Goal: Contribute content: Contribute content

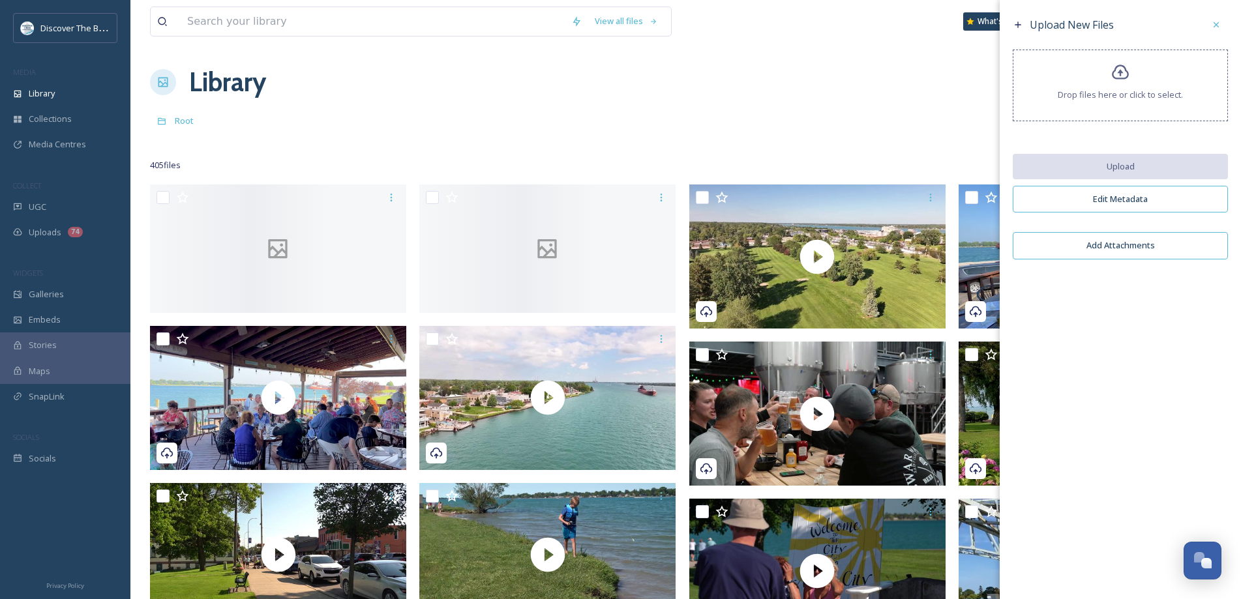
scroll to position [65, 0]
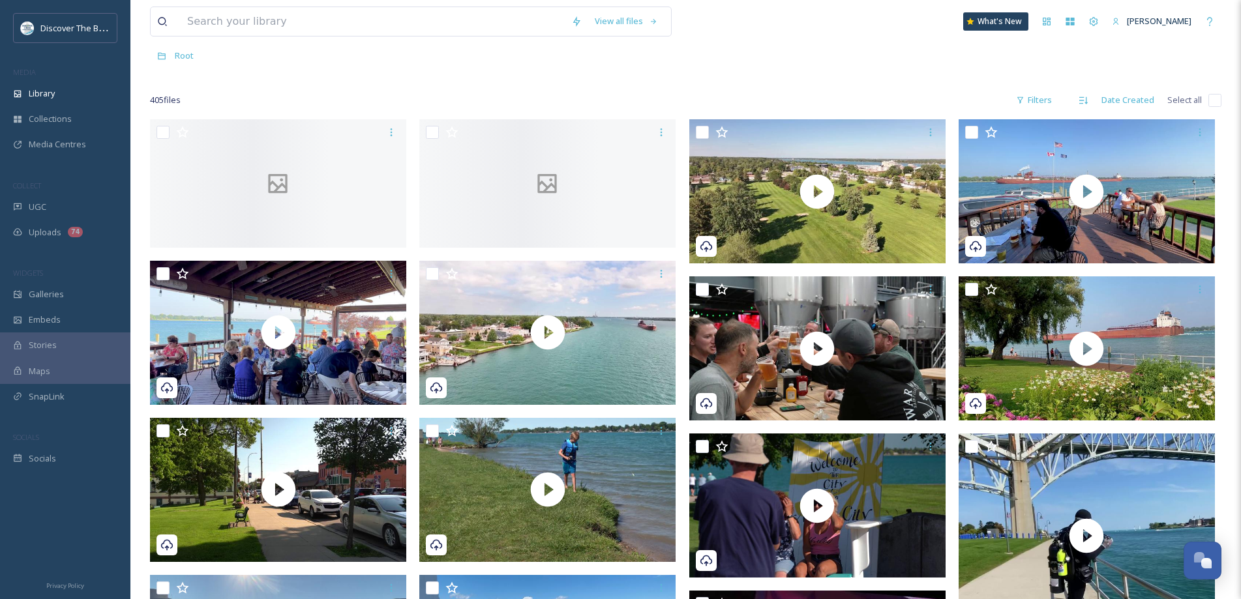
click at [845, 61] on div "Root" at bounding box center [685, 55] width 1071 height 25
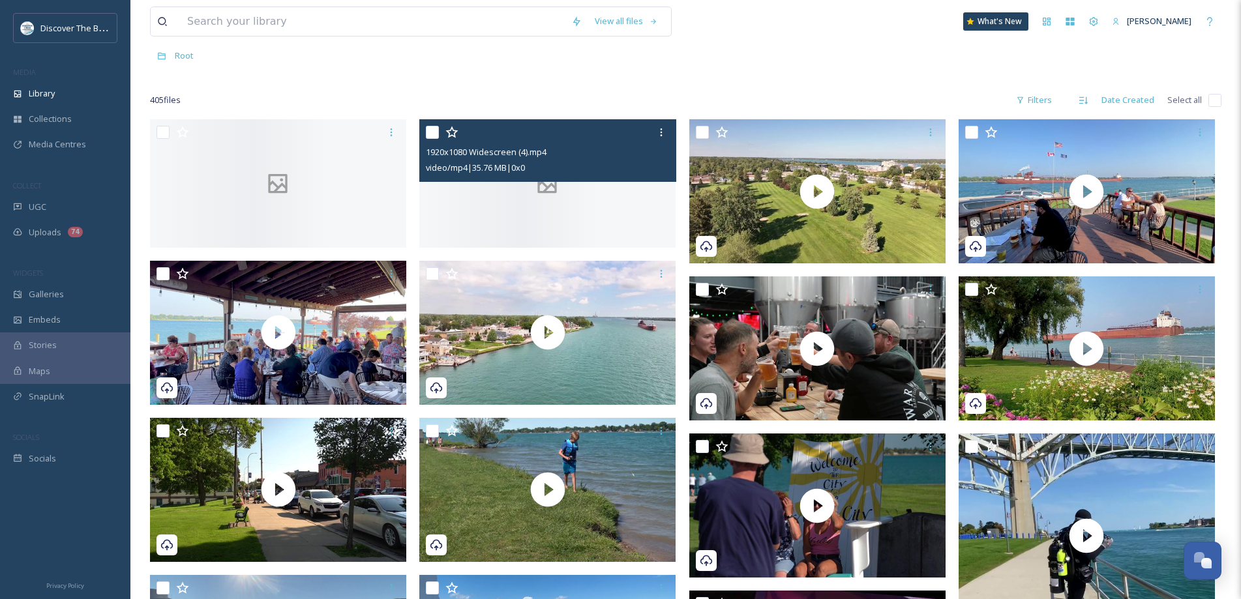
click at [456, 222] on div at bounding box center [547, 183] width 256 height 128
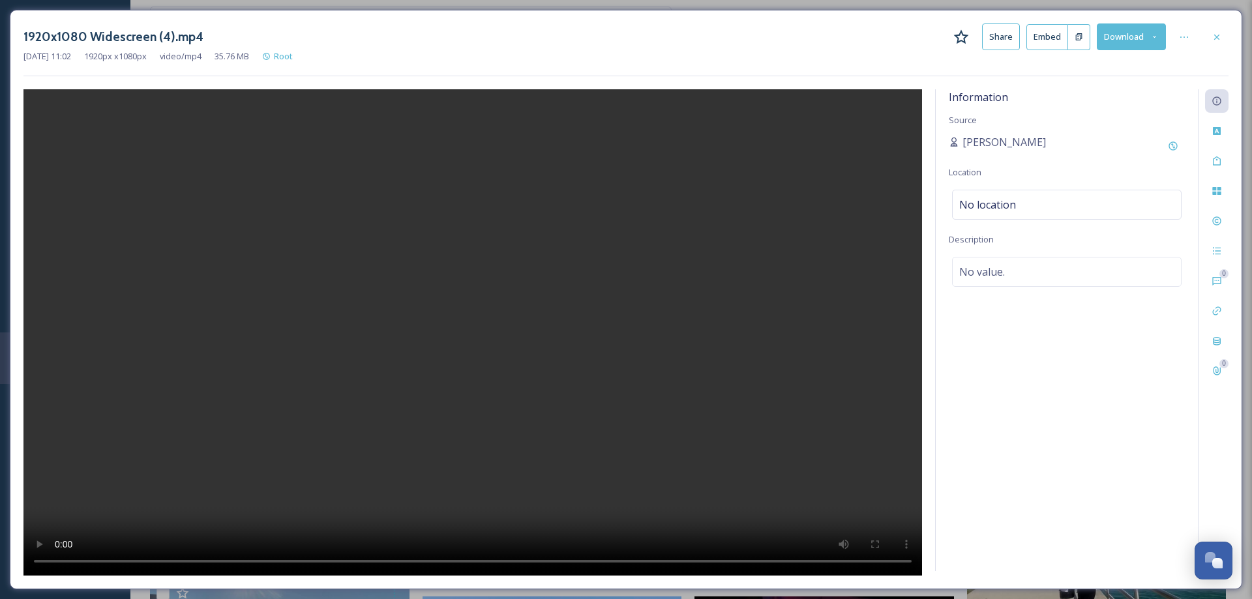
click at [1220, 39] on icon at bounding box center [1217, 37] width 10 height 10
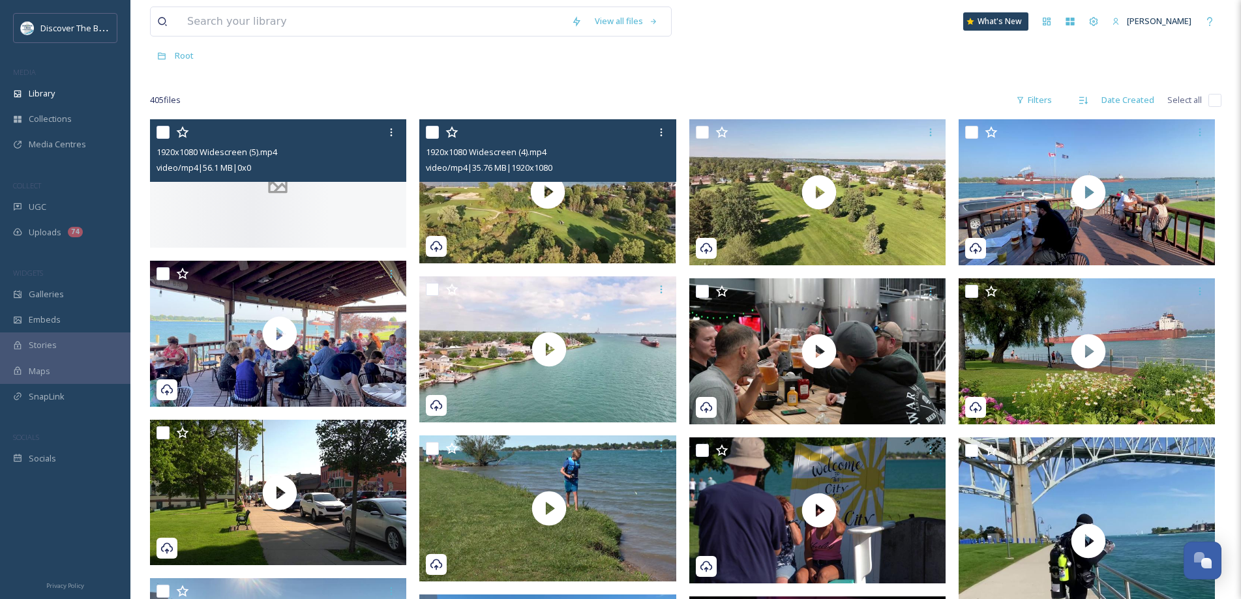
click at [314, 220] on div at bounding box center [278, 183] width 256 height 128
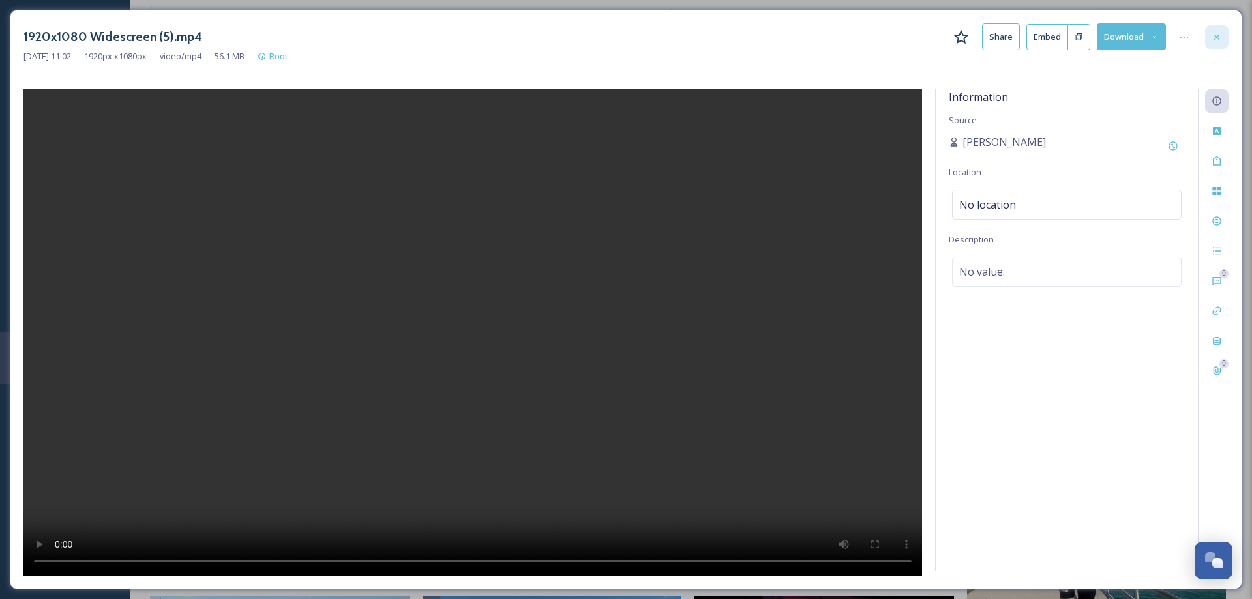
click at [1217, 35] on icon at bounding box center [1217, 37] width 10 height 10
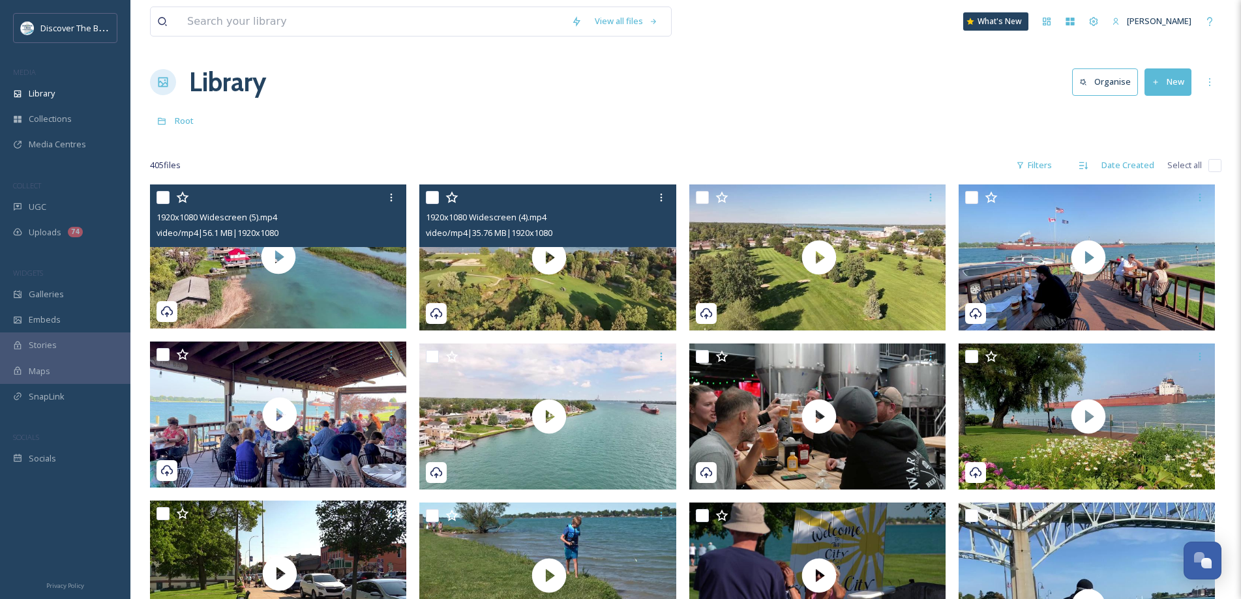
click at [1177, 85] on button "New" at bounding box center [1167, 81] width 47 height 27
click at [1156, 145] on div ".zip Upload" at bounding box center [1154, 137] width 74 height 25
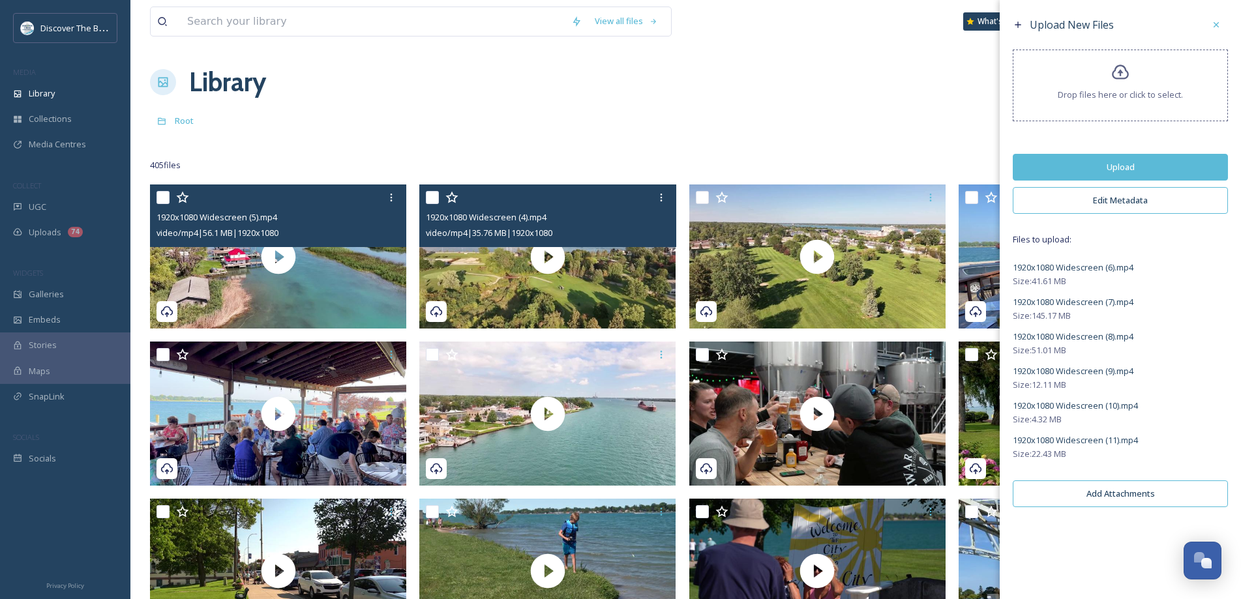
click at [1179, 158] on button "Upload" at bounding box center [1120, 167] width 215 height 27
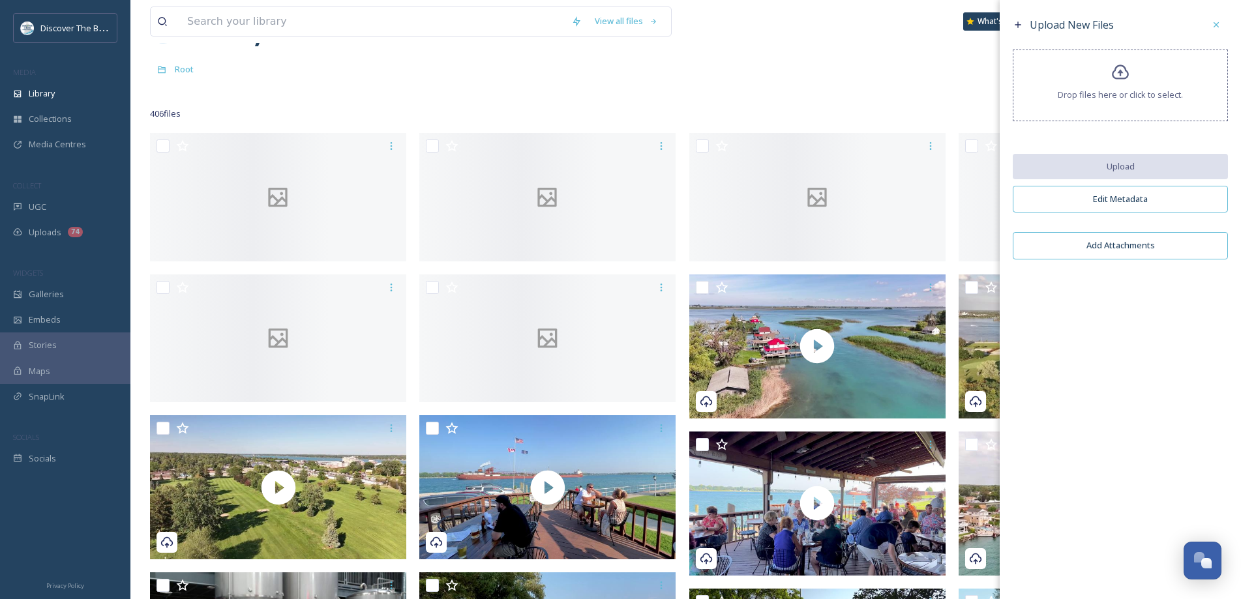
scroll to position [65, 0]
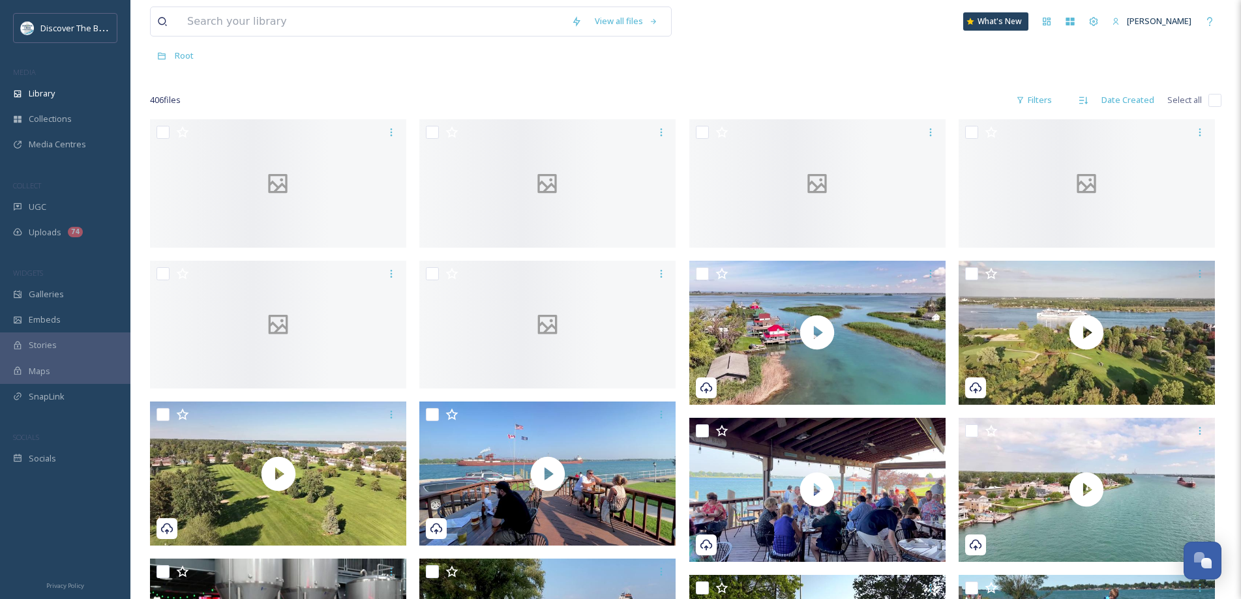
click at [871, 90] on div "406 file s Filters Date Created Select all" at bounding box center [685, 99] width 1071 height 25
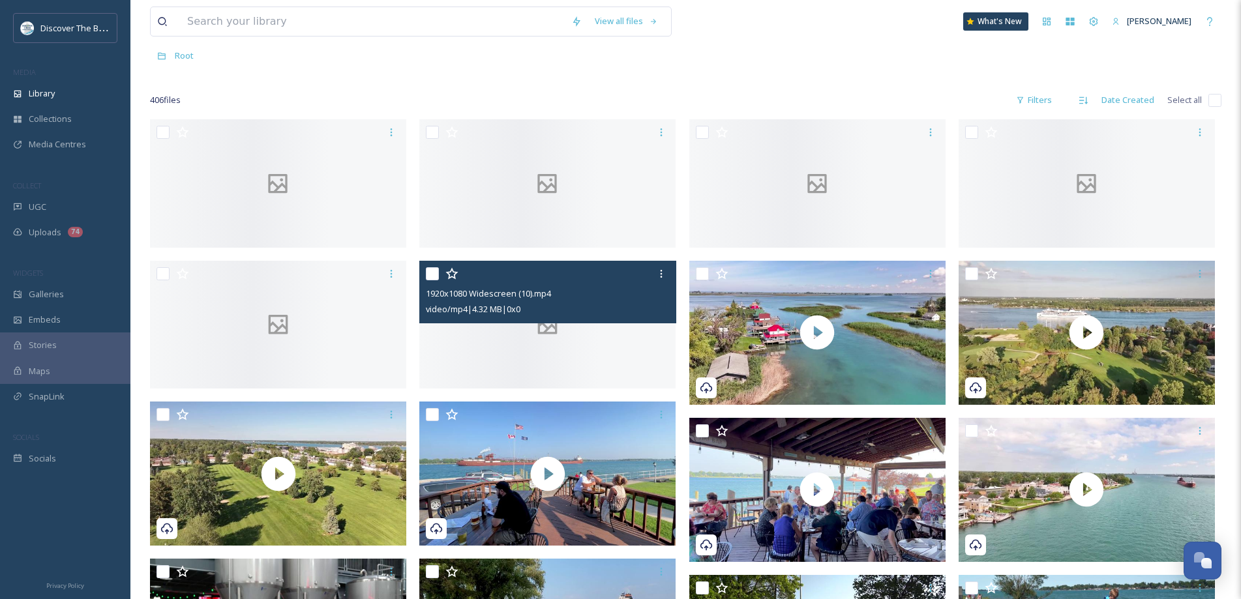
click at [525, 389] on div at bounding box center [547, 325] width 256 height 128
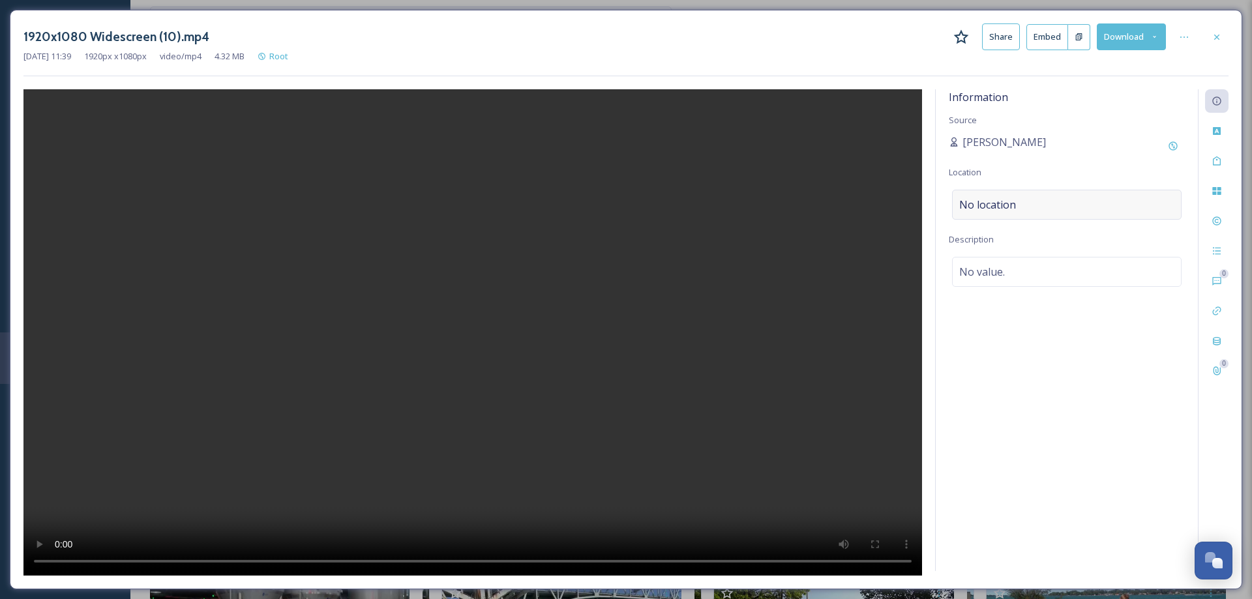
click at [1065, 206] on div "No location" at bounding box center [1067, 205] width 230 height 30
click at [1072, 207] on input at bounding box center [1067, 204] width 228 height 29
type input "port huron, michi"
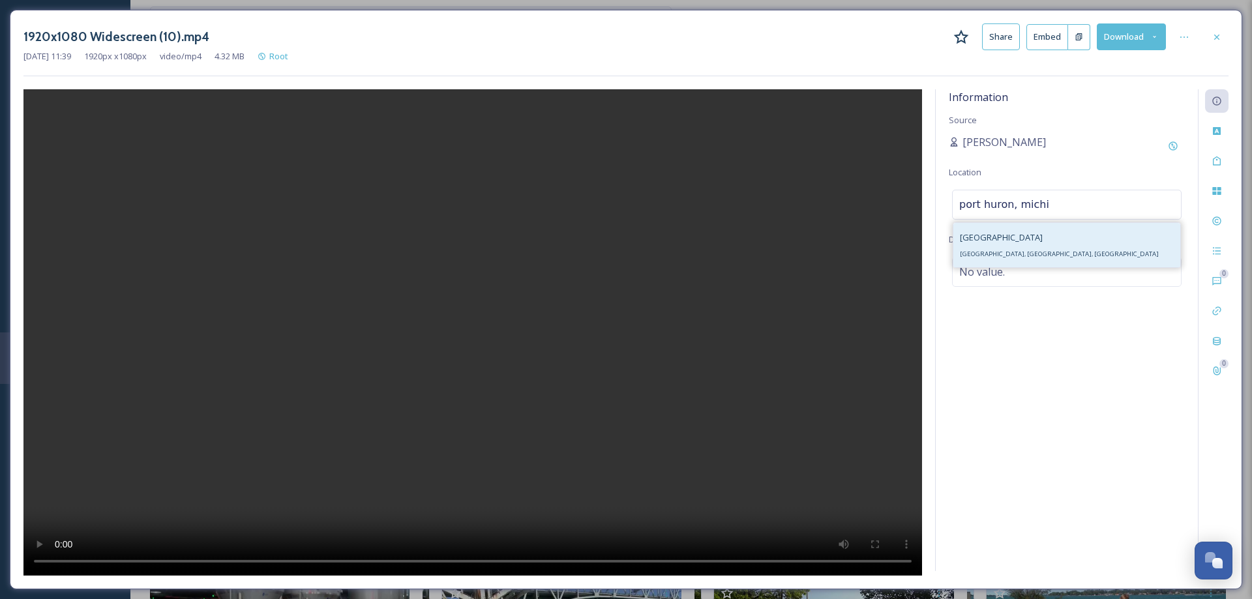
click at [1036, 254] on div "[GEOGRAPHIC_DATA], [GEOGRAPHIC_DATA], [GEOGRAPHIC_DATA]" at bounding box center [1066, 245] width 227 height 44
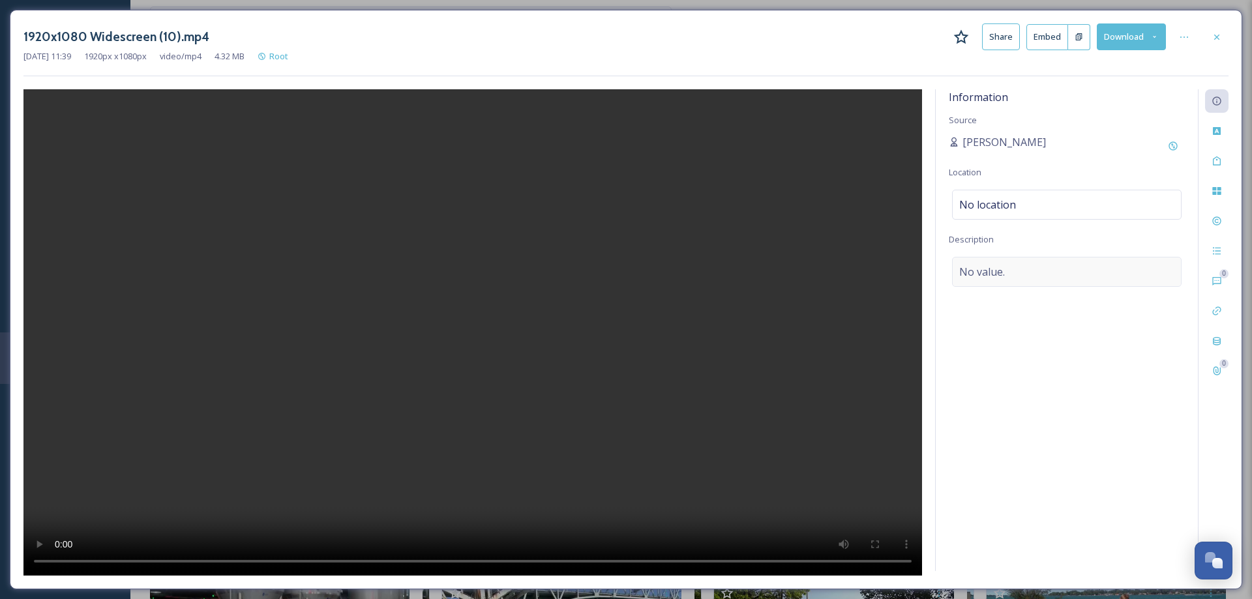
click at [1023, 272] on div "No value." at bounding box center [1067, 272] width 230 height 30
click at [1023, 272] on textarea at bounding box center [1067, 311] width 236 height 108
type textarea "Sandfest at the [GEOGRAPHIC_DATA]. Pro sand sculpting event."
click at [1078, 448] on div "Information Source [PERSON_NAME] Location [GEOGRAPHIC_DATA] Description Sandfes…" at bounding box center [1067, 330] width 262 height 482
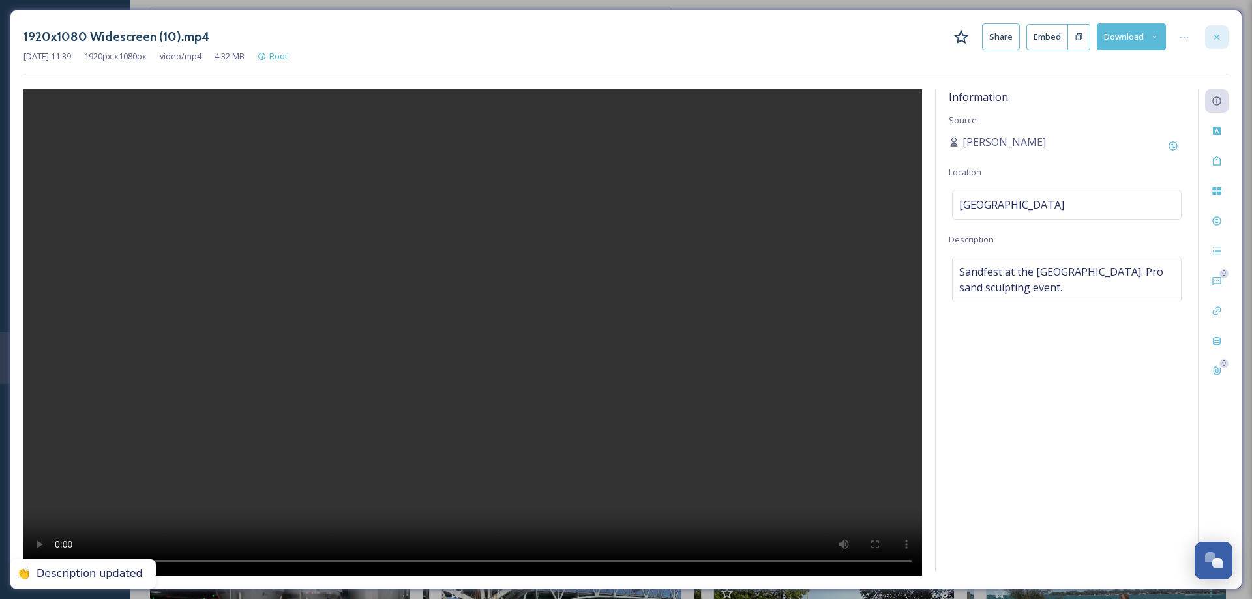
click at [1217, 37] on icon at bounding box center [1216, 36] width 5 height 5
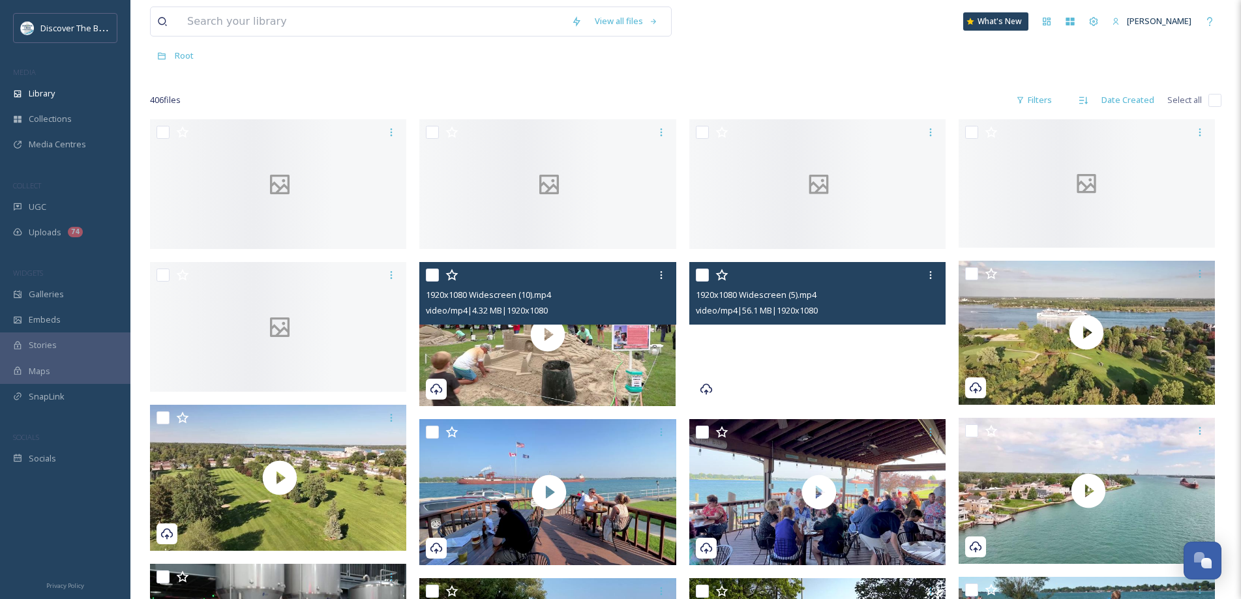
click at [801, 383] on video "1920x1080 Widescreen (5).mp4" at bounding box center [817, 334] width 256 height 144
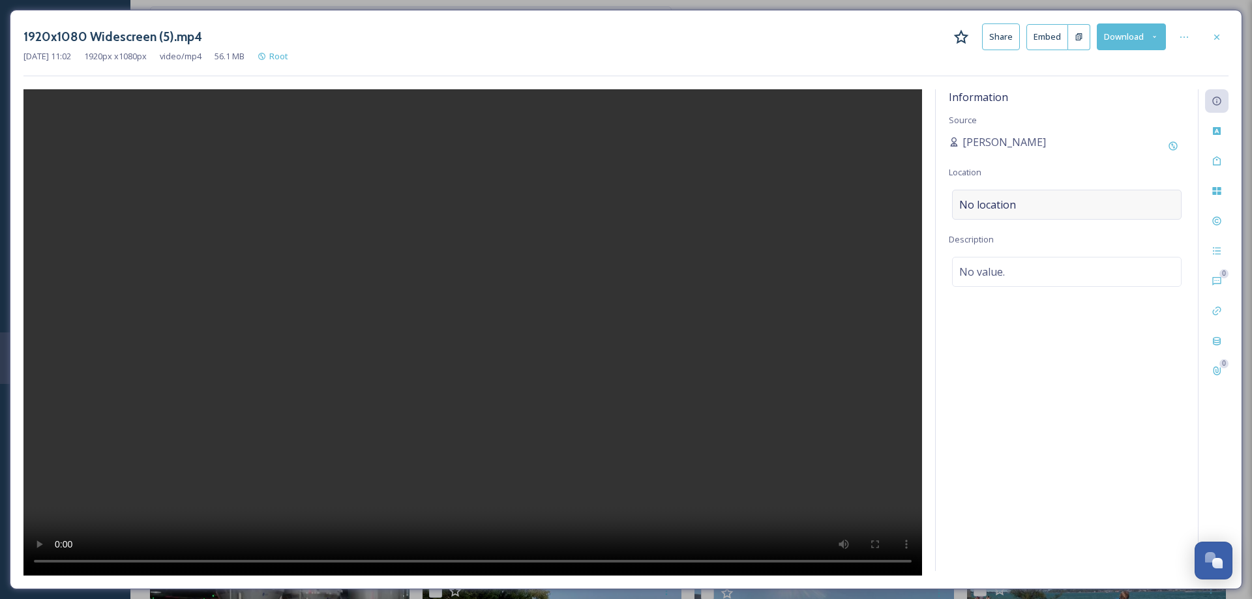
click at [1036, 200] on div "No location" at bounding box center [1067, 205] width 230 height 30
click at [1034, 201] on input at bounding box center [1067, 204] width 228 height 29
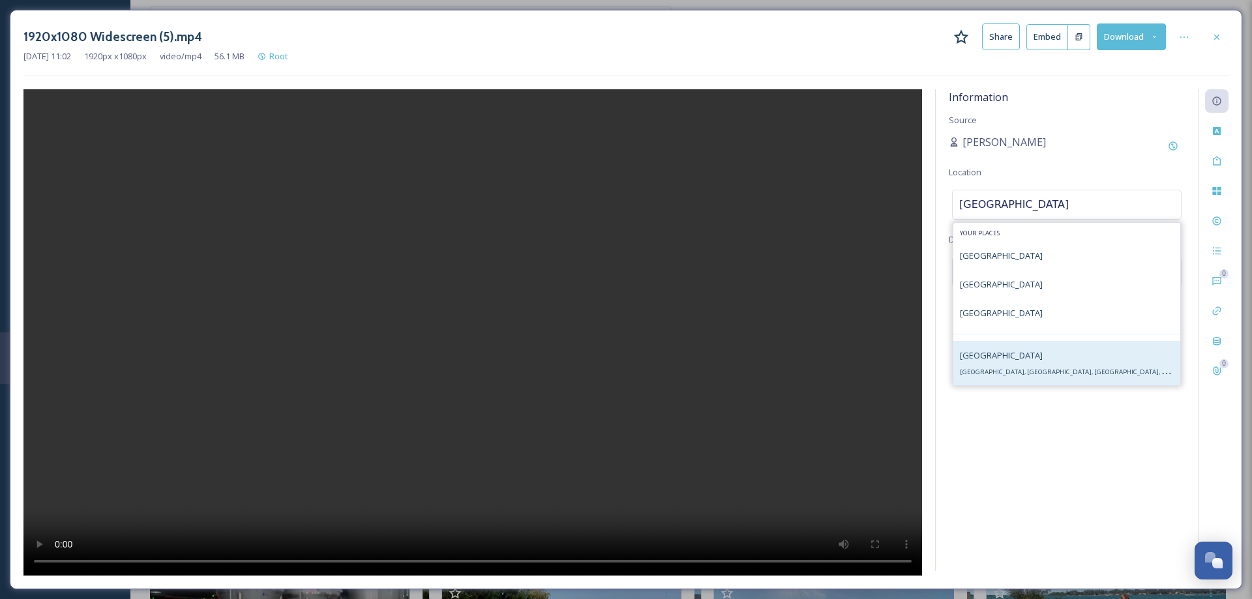
type input "[GEOGRAPHIC_DATA]"
click at [1034, 362] on div "[GEOGRAPHIC_DATA] [GEOGRAPHIC_DATA], [GEOGRAPHIC_DATA], [GEOGRAPHIC_DATA], [GEO…" at bounding box center [1067, 363] width 214 height 31
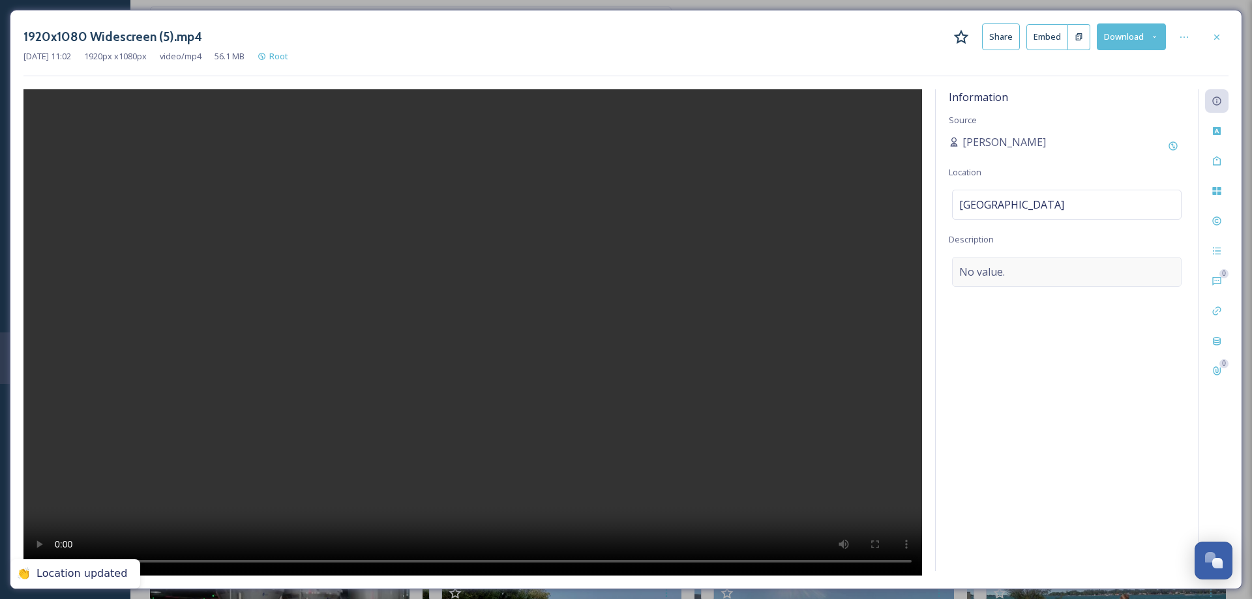
click at [984, 277] on span "No value." at bounding box center [982, 272] width 46 height 16
click at [984, 277] on textarea at bounding box center [1067, 311] width 236 height 108
type textarea "Harsens Island in Clay Twp."
click at [1220, 35] on icon at bounding box center [1217, 37] width 10 height 10
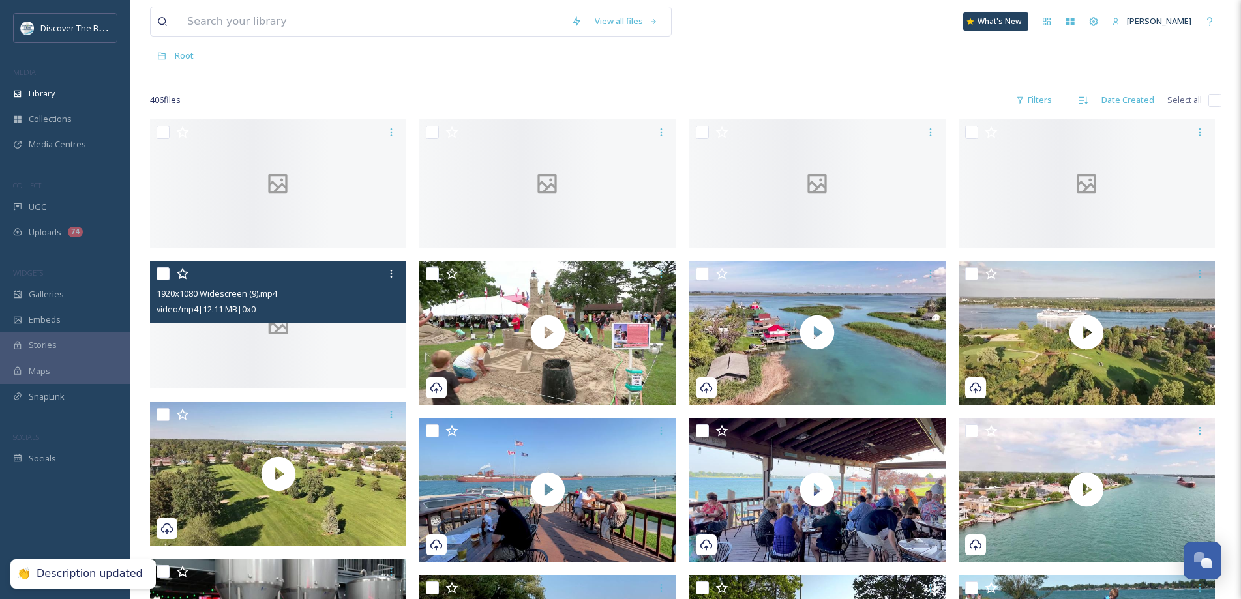
click at [301, 368] on div at bounding box center [278, 325] width 256 height 128
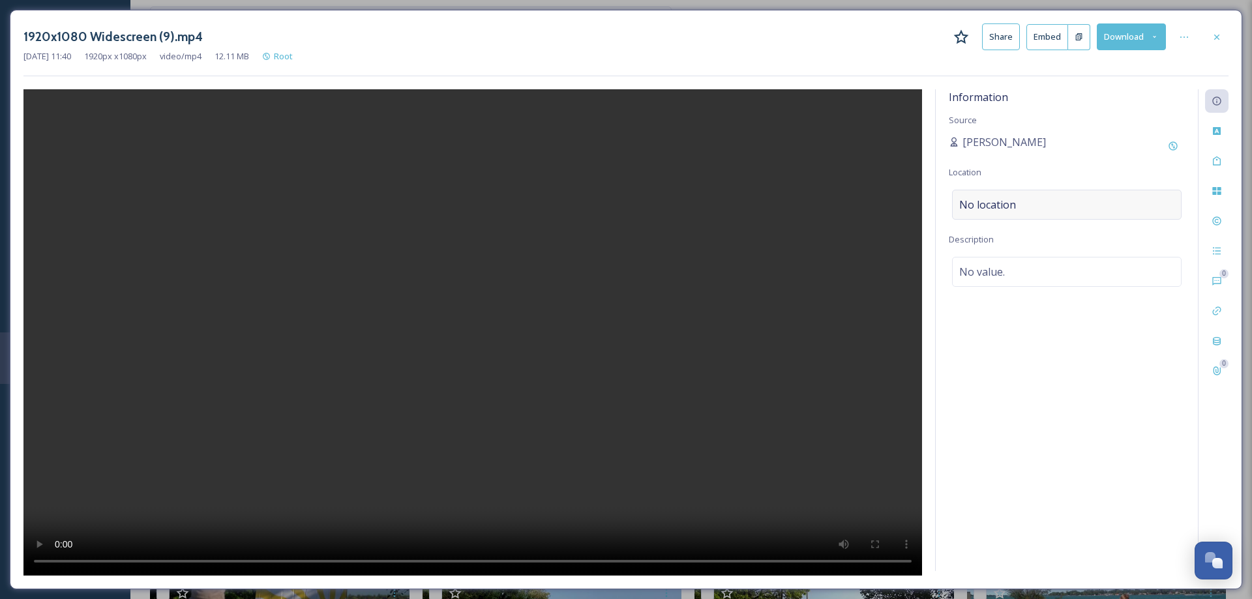
click at [1015, 204] on span "No location" at bounding box center [987, 205] width 57 height 16
click at [1013, 207] on input at bounding box center [1067, 204] width 228 height 29
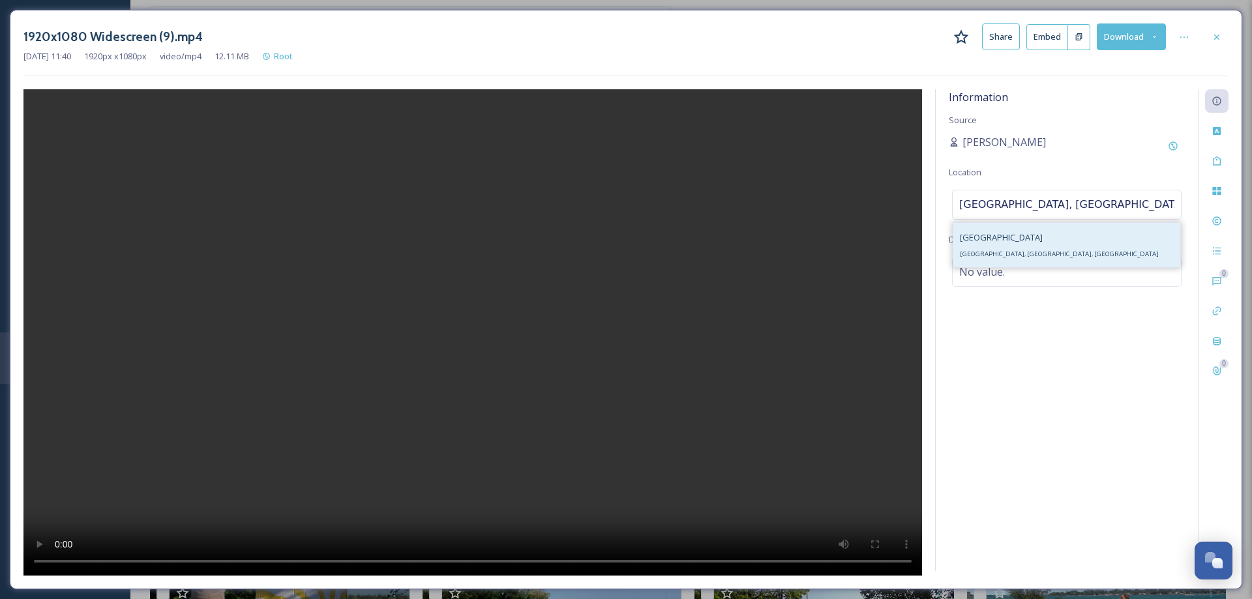
type input "[GEOGRAPHIC_DATA], [GEOGRAPHIC_DATA]"
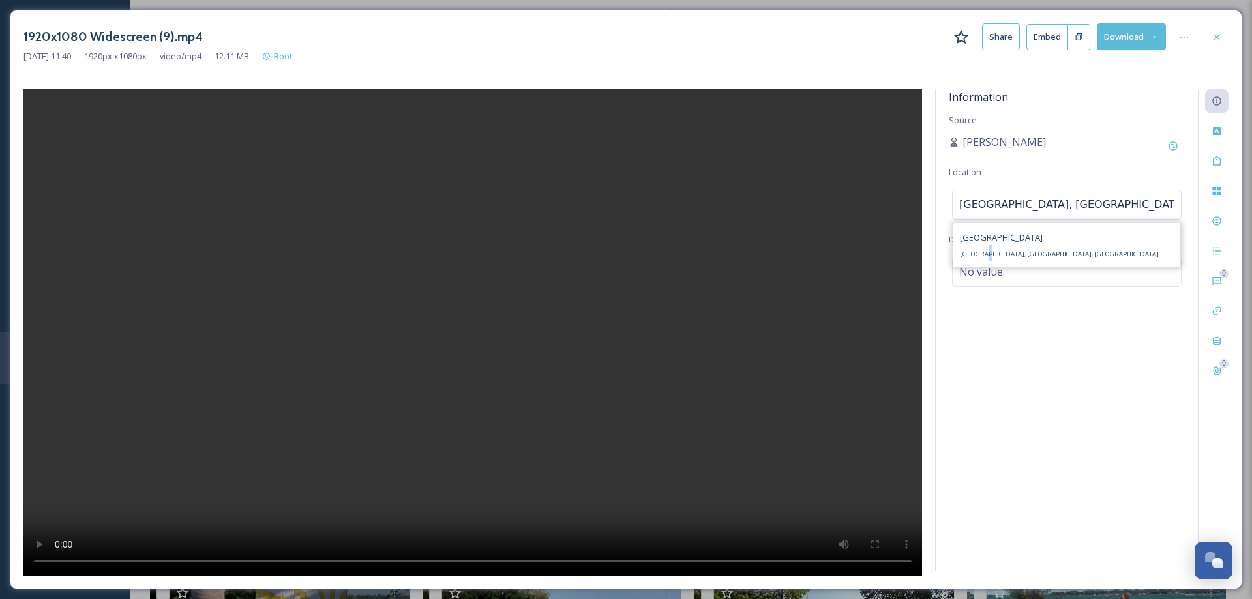
click at [983, 252] on span "[GEOGRAPHIC_DATA], [GEOGRAPHIC_DATA], [GEOGRAPHIC_DATA]" at bounding box center [1059, 254] width 199 height 8
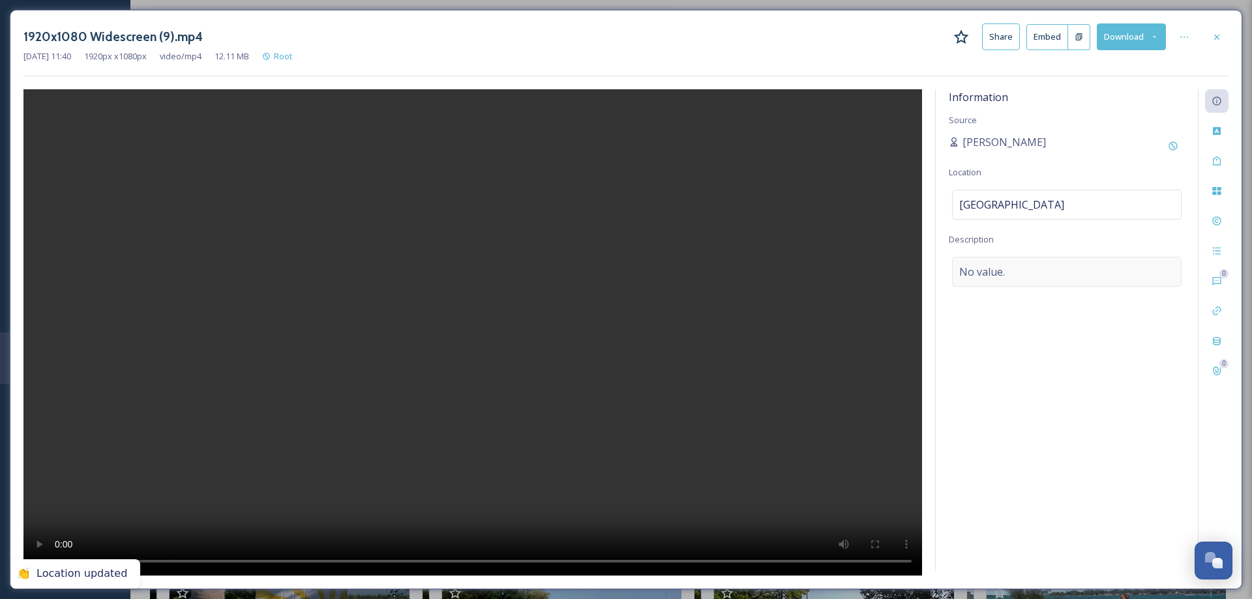
click at [983, 275] on span "No value." at bounding box center [982, 272] width 46 height 16
click at [983, 275] on textarea at bounding box center [1067, 311] width 236 height 108
type textarea "P"
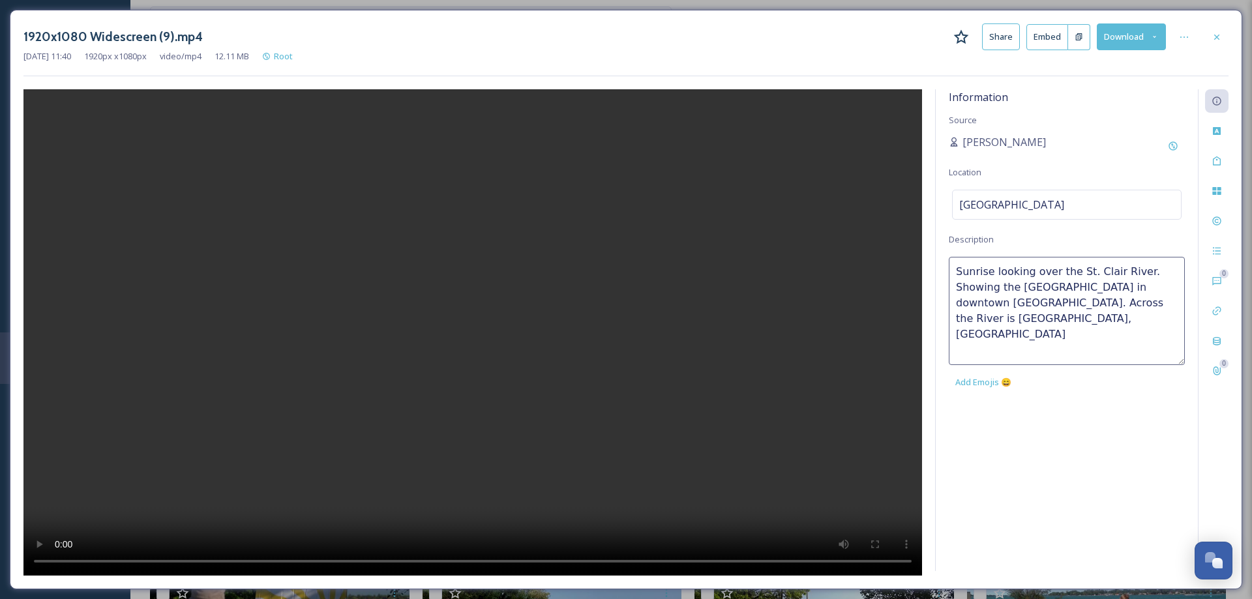
type textarea "Sunrise looking over the St. Clair River. Showing the [GEOGRAPHIC_DATA] in down…"
click at [1101, 449] on div "Information Source [PERSON_NAME] Location [GEOGRAPHIC_DATA] Description Sunrise…" at bounding box center [1067, 330] width 262 height 482
click at [1217, 37] on icon at bounding box center [1216, 36] width 5 height 5
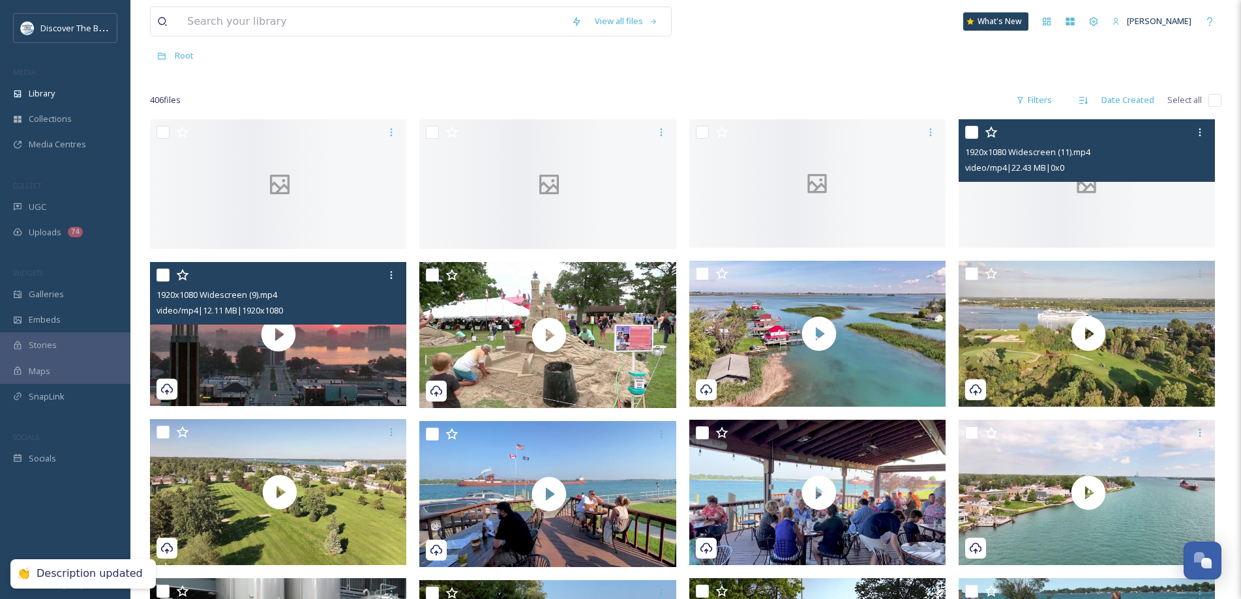
click at [1092, 248] on div at bounding box center [1087, 183] width 256 height 128
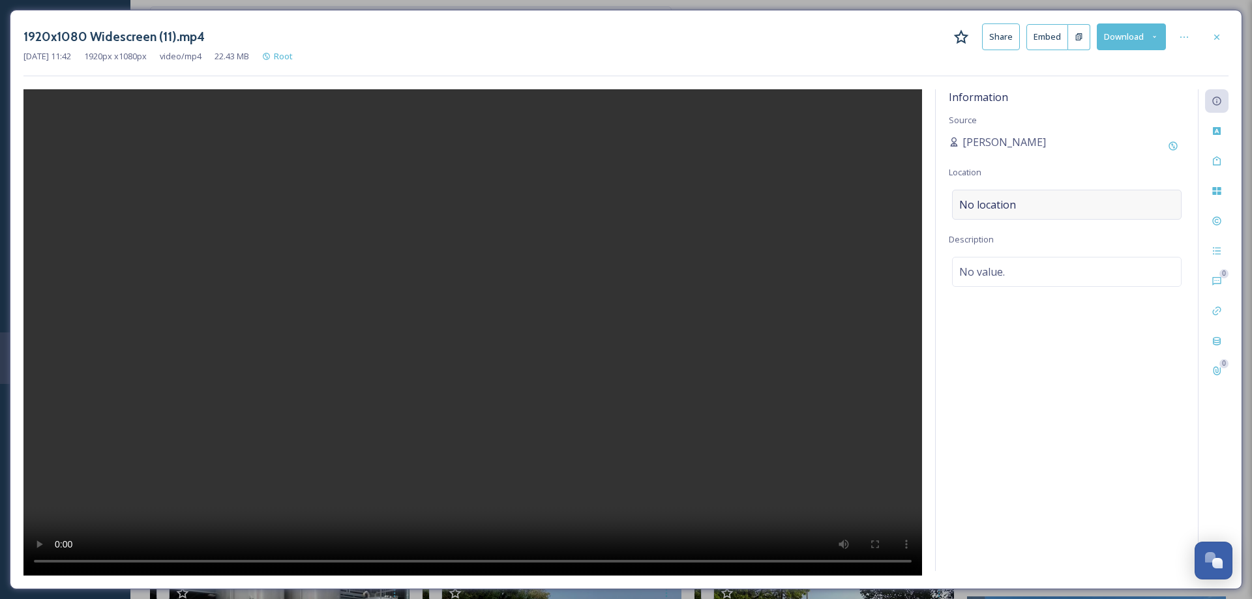
click at [986, 204] on span "No location" at bounding box center [987, 205] width 57 height 16
click at [986, 204] on input at bounding box center [1067, 204] width 228 height 29
type input "[GEOGRAPHIC_DATA], michig"
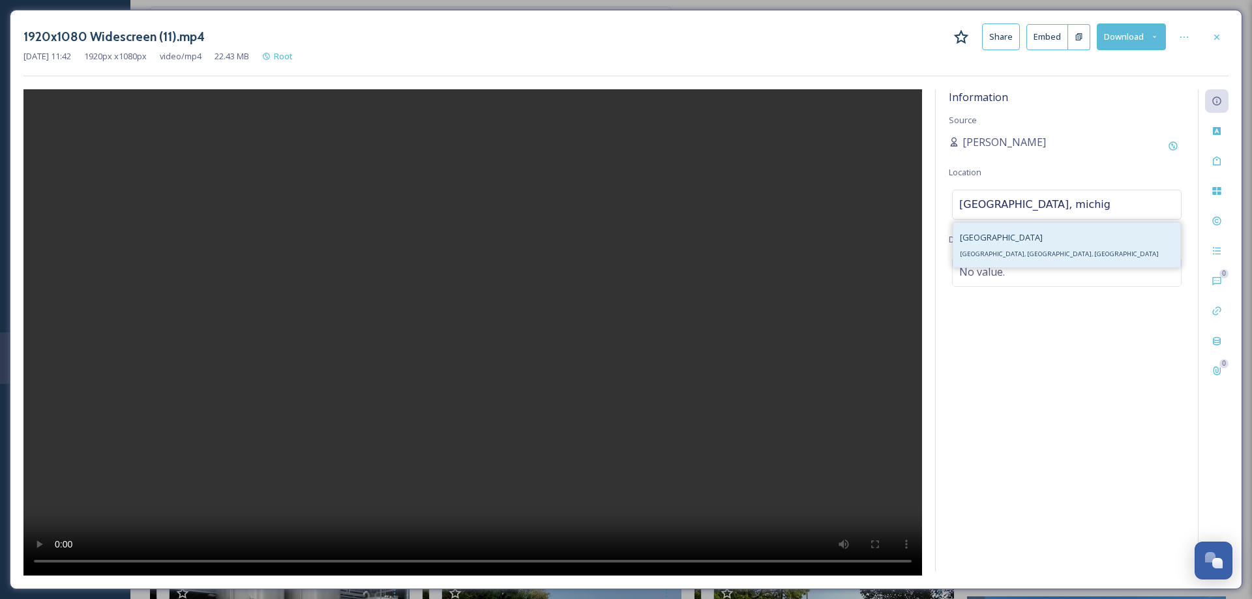
click at [996, 254] on span "[GEOGRAPHIC_DATA], [GEOGRAPHIC_DATA], [GEOGRAPHIC_DATA]" at bounding box center [1059, 254] width 199 height 8
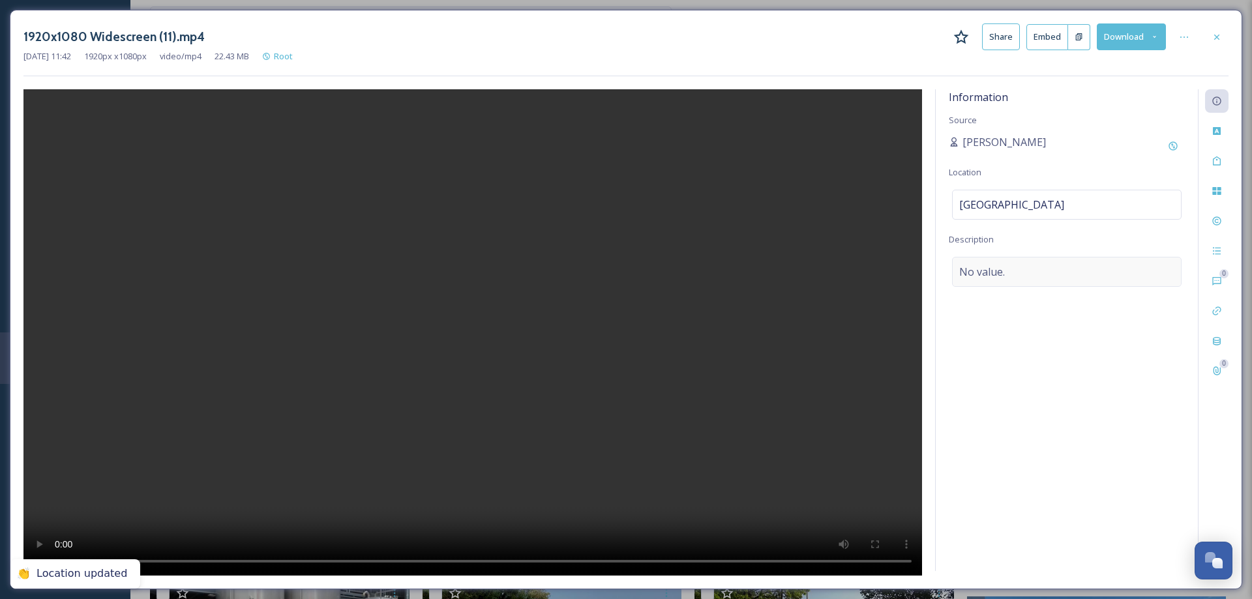
click at [985, 276] on span "No value." at bounding box center [982, 272] width 46 height 16
click at [985, 276] on textarea at bounding box center [1067, 311] width 236 height 108
type textarea "G"
type textarea "Pedal and pour. Downtown [GEOGRAPHIC_DATA]."
drag, startPoint x: 1043, startPoint y: 451, endPoint x: 1049, endPoint y: 204, distance: 247.2
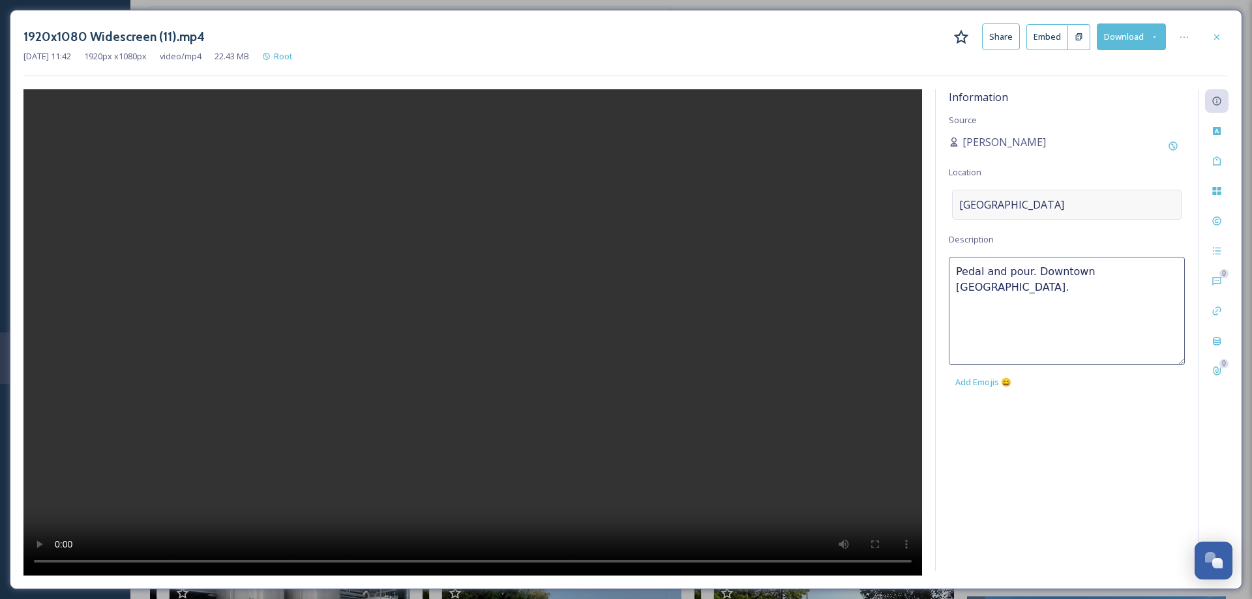
click at [1041, 446] on div "Information Source [PERSON_NAME] Location [GEOGRAPHIC_DATA] Description Pedal a…" at bounding box center [1067, 330] width 262 height 482
click at [1215, 37] on icon at bounding box center [1217, 37] width 10 height 10
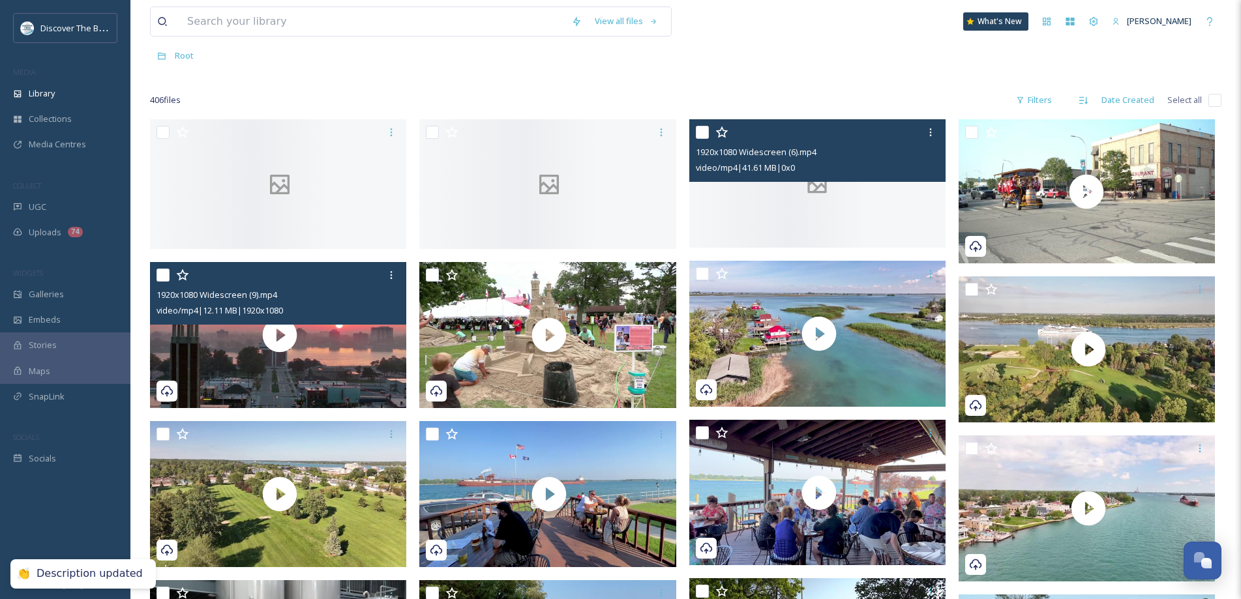
click at [859, 215] on div at bounding box center [817, 183] width 256 height 128
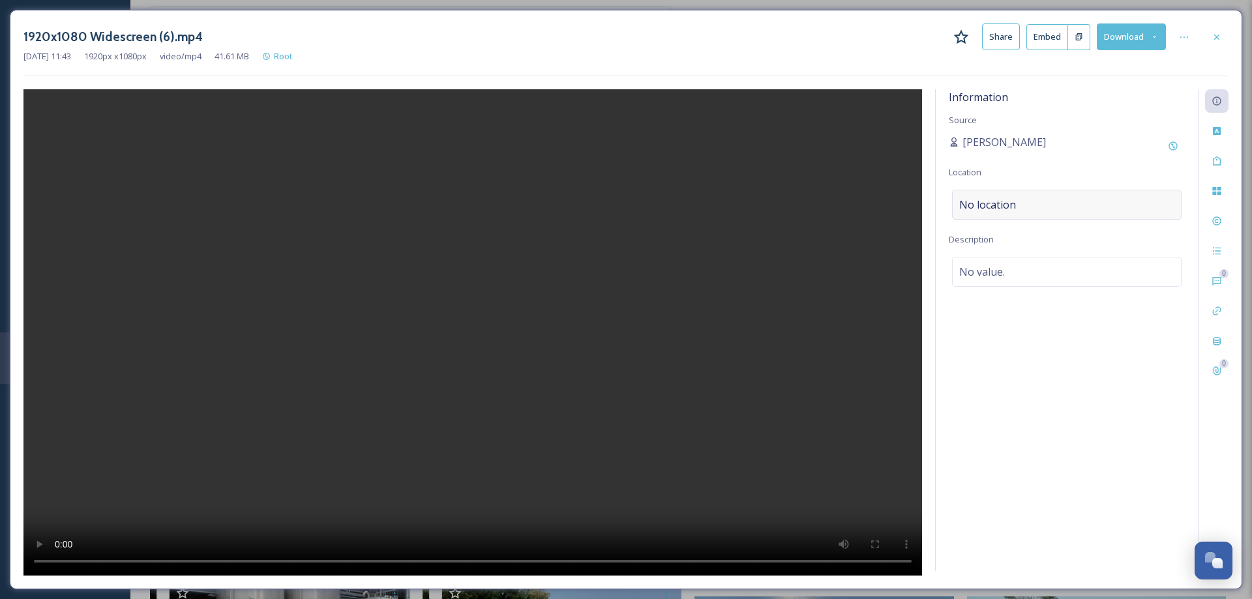
click at [993, 204] on span "No location" at bounding box center [987, 205] width 57 height 16
click at [993, 204] on input at bounding box center [1067, 204] width 228 height 29
type input "Clay Twp., mi"
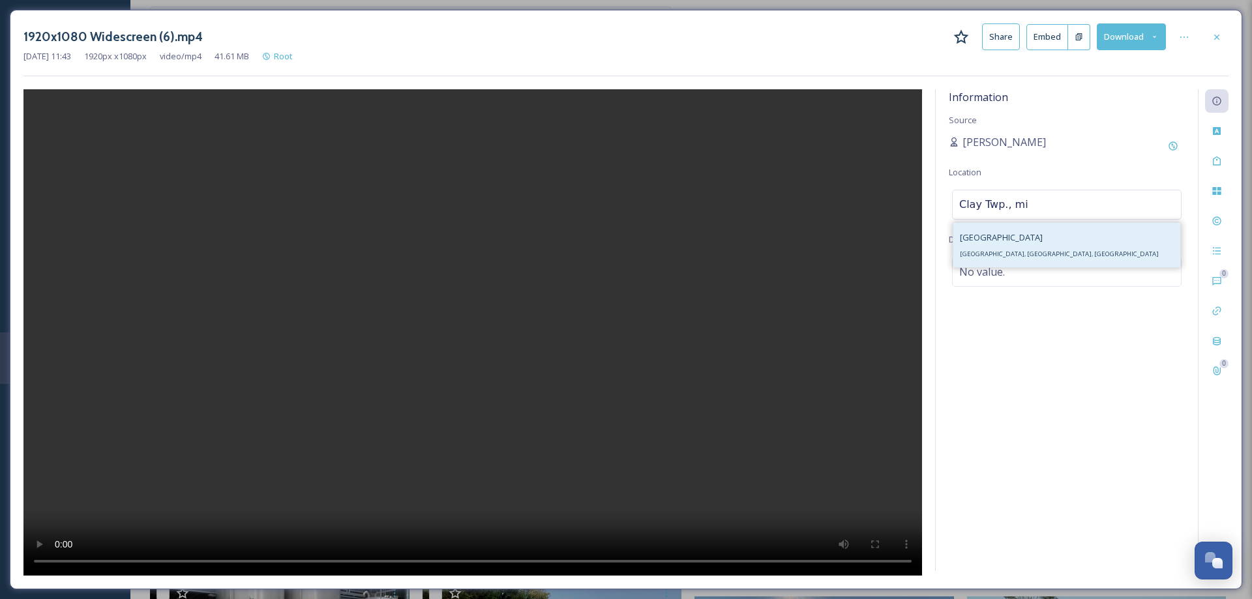
click at [1015, 256] on span "[GEOGRAPHIC_DATA], [GEOGRAPHIC_DATA], [GEOGRAPHIC_DATA]" at bounding box center [1059, 254] width 199 height 8
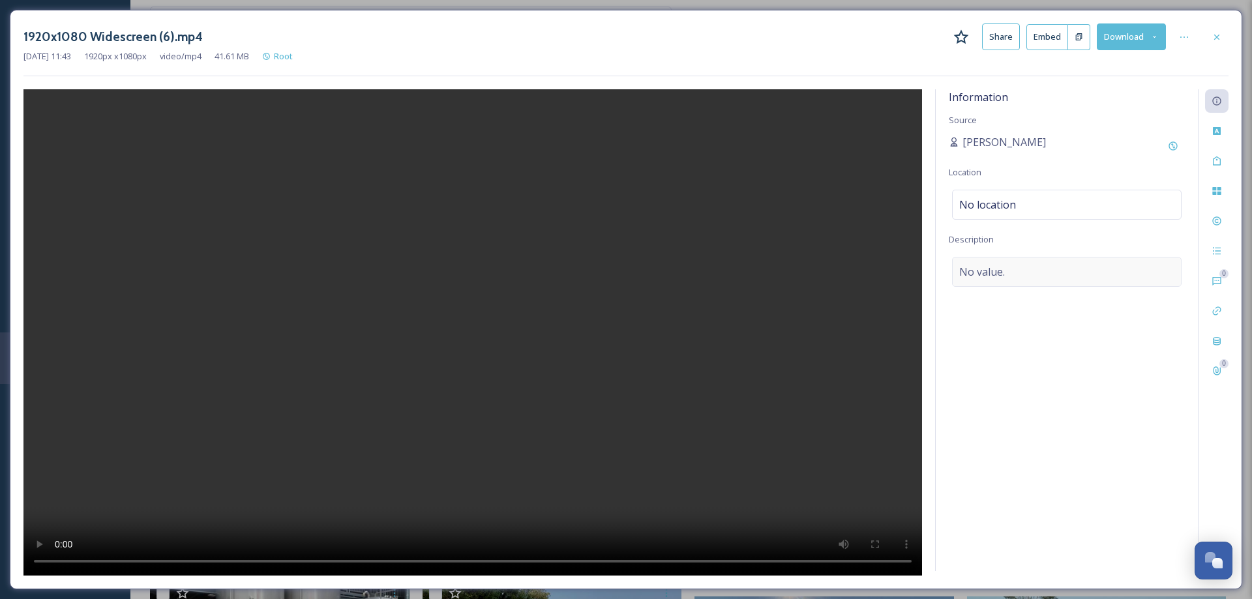
click at [998, 271] on span "No value." at bounding box center [982, 272] width 46 height 16
click at [1004, 286] on textarea at bounding box center [1067, 311] width 236 height 108
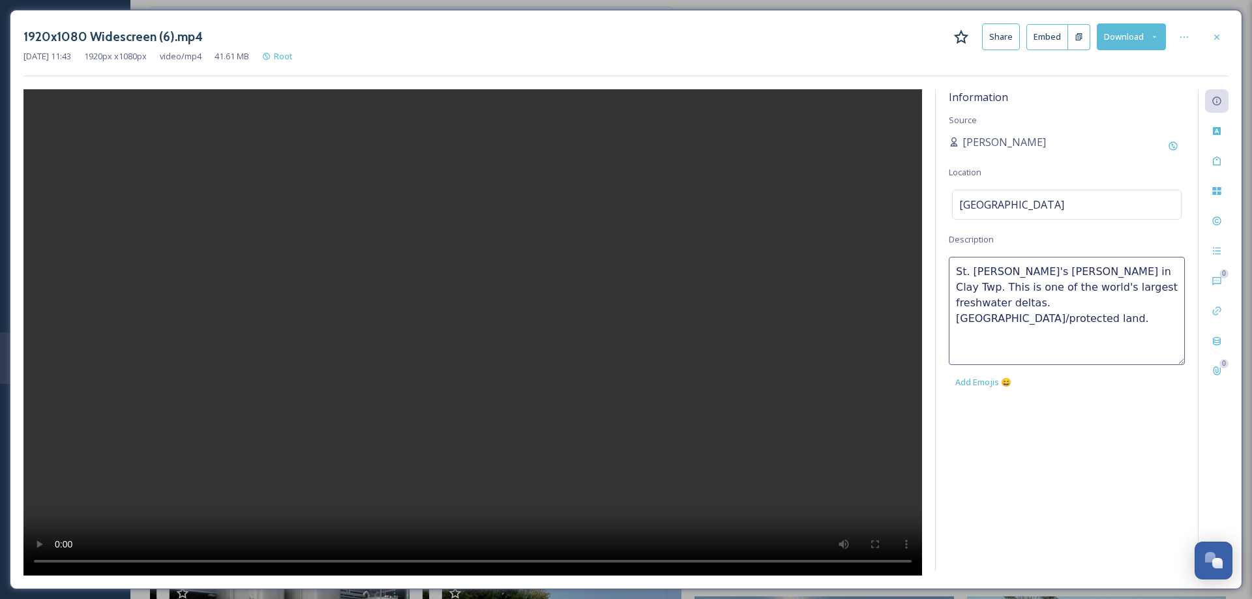
type textarea "St. [PERSON_NAME]'s [PERSON_NAME] in Clay Twp. This is one of the world's large…"
drag, startPoint x: 1139, startPoint y: 535, endPoint x: 1097, endPoint y: 243, distance: 295.7
click at [1137, 534] on div "Information Source [PERSON_NAME] Location [GEOGRAPHIC_DATA] Description [GEOGRA…" at bounding box center [1067, 330] width 262 height 482
drag, startPoint x: 1219, startPoint y: 37, endPoint x: 1150, endPoint y: 74, distance: 77.9
click at [1218, 37] on icon at bounding box center [1217, 37] width 10 height 10
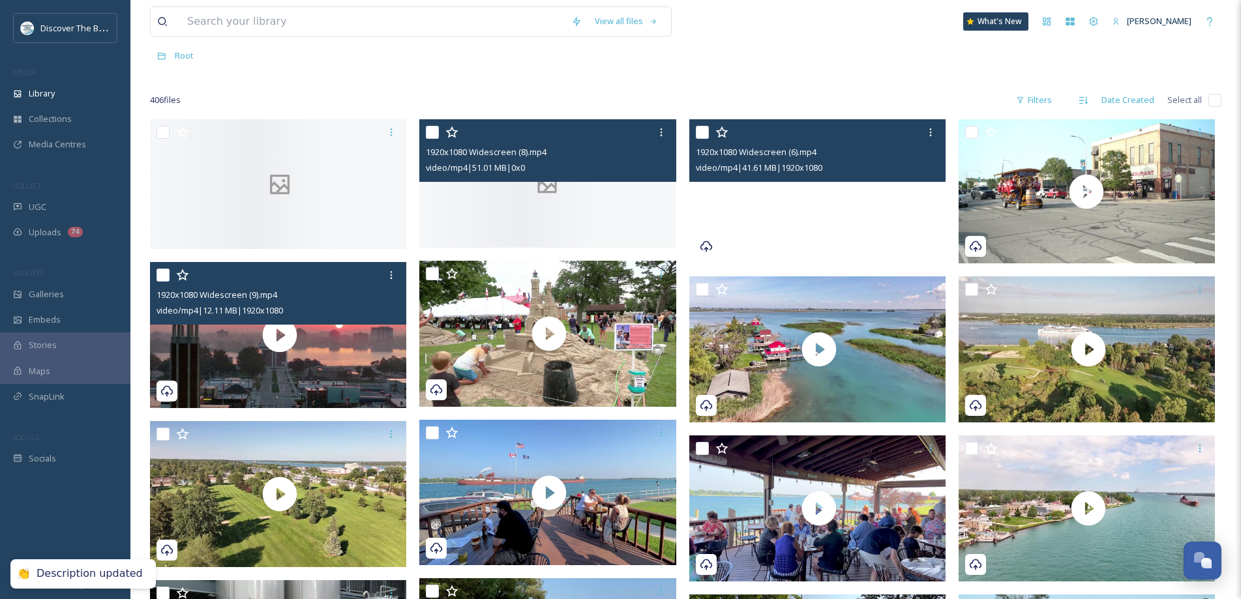
click at [631, 221] on div at bounding box center [547, 183] width 256 height 128
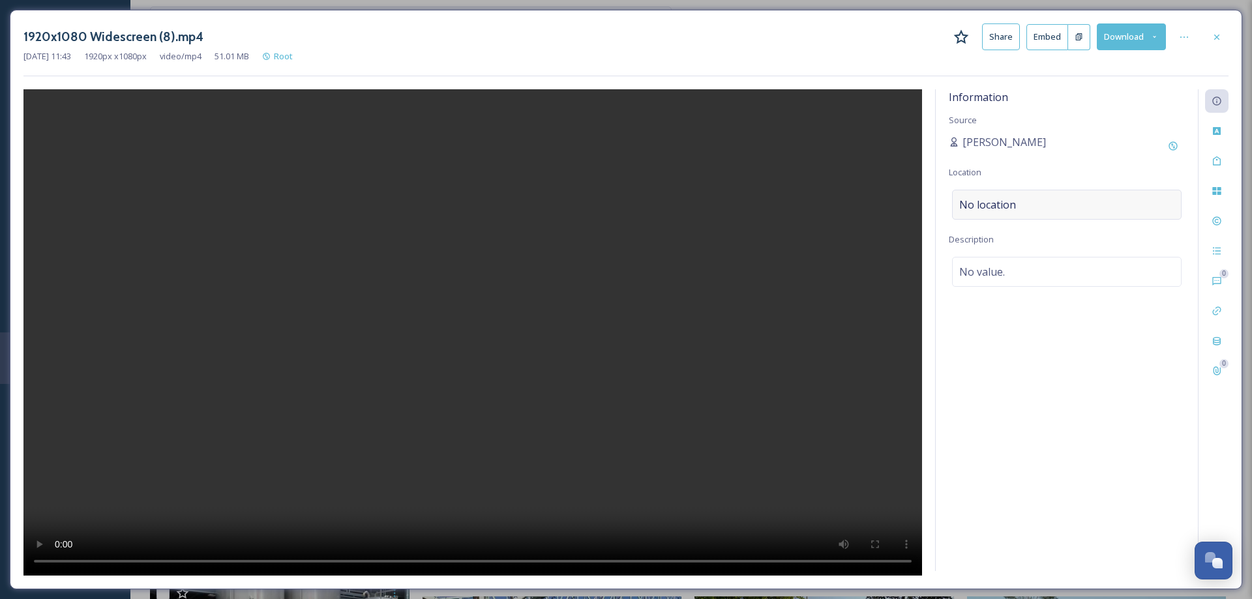
click at [984, 202] on span "No location" at bounding box center [987, 205] width 57 height 16
click at [985, 202] on input at bounding box center [1067, 204] width 228 height 29
type input "Port Huron, M"
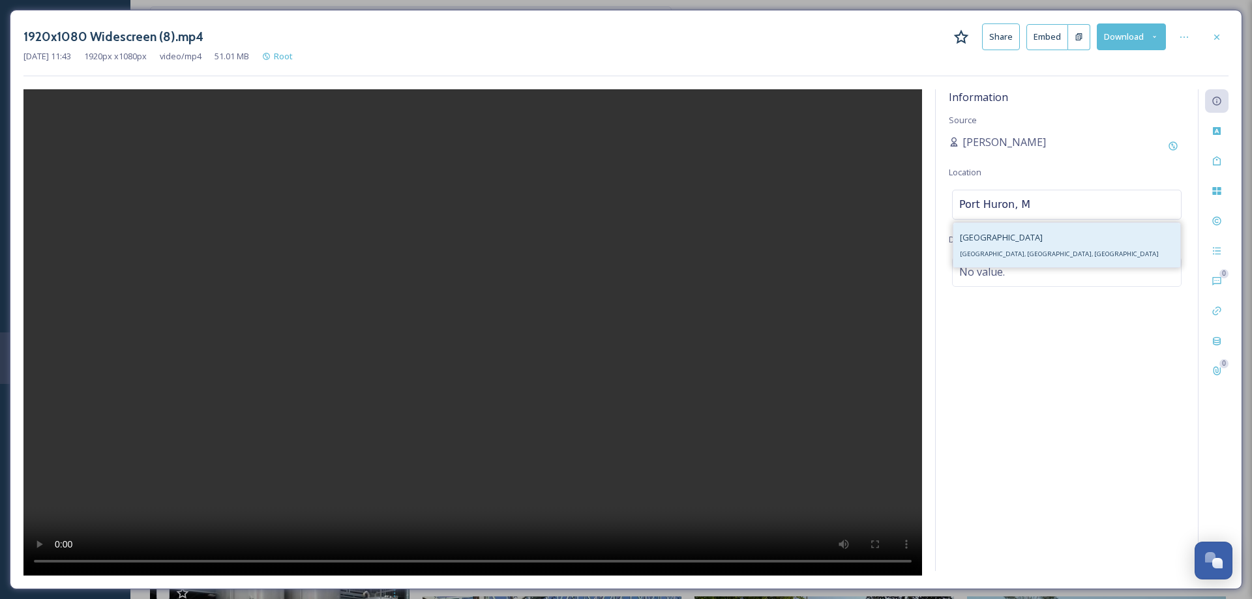
click at [1017, 252] on span "[GEOGRAPHIC_DATA], [GEOGRAPHIC_DATA], [GEOGRAPHIC_DATA]" at bounding box center [1059, 254] width 199 height 8
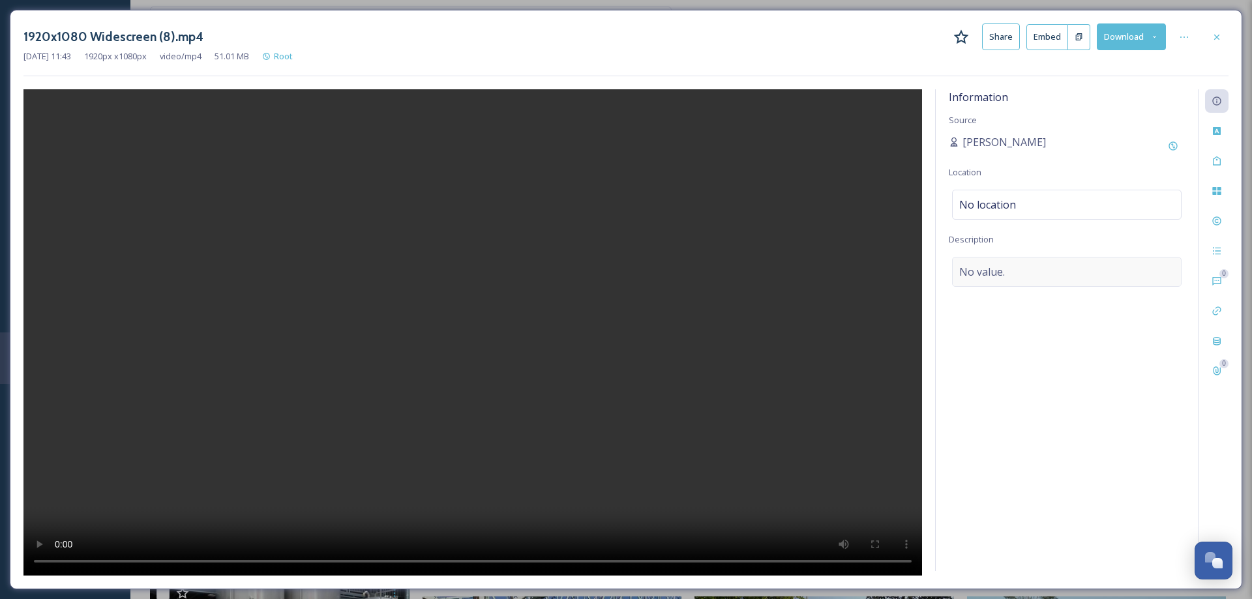
click at [993, 273] on span "No value." at bounding box center [982, 272] width 46 height 16
click at [994, 273] on textarea at bounding box center [1067, 311] width 236 height 108
type textarea "[GEOGRAPHIC_DATA]. [GEOGRAPHIC_DATA]. Tons of sandbars, great swimming spot for…"
drag, startPoint x: 1223, startPoint y: 36, endPoint x: 1175, endPoint y: 31, distance: 48.5
click at [1221, 35] on div at bounding box center [1216, 36] width 23 height 23
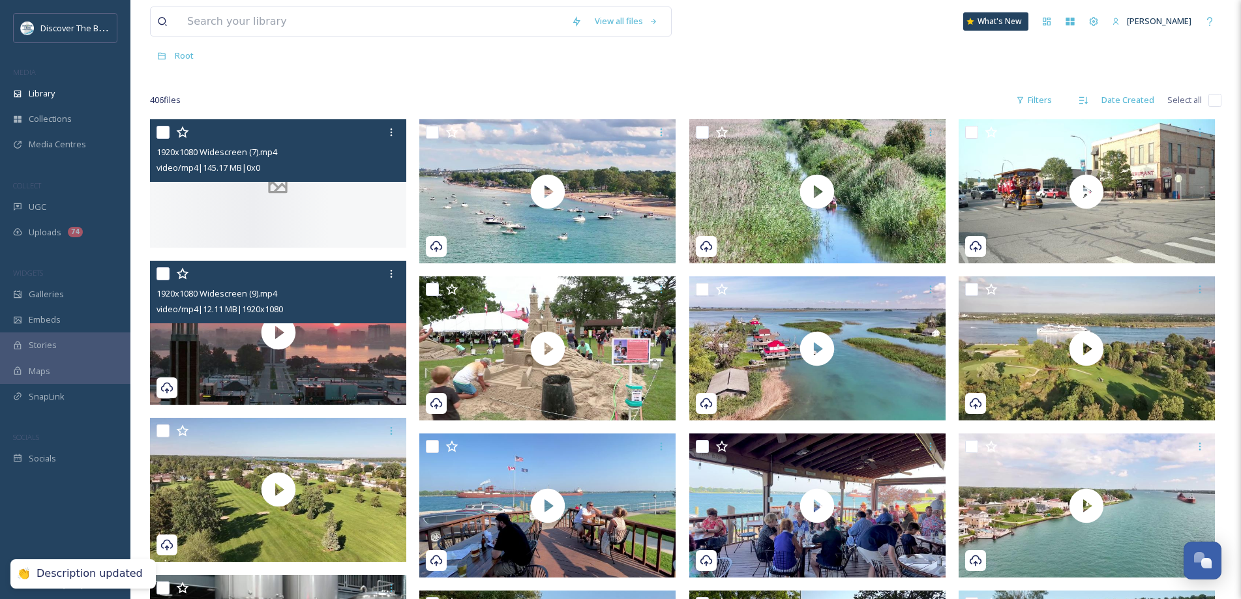
click at [345, 222] on div at bounding box center [278, 183] width 256 height 128
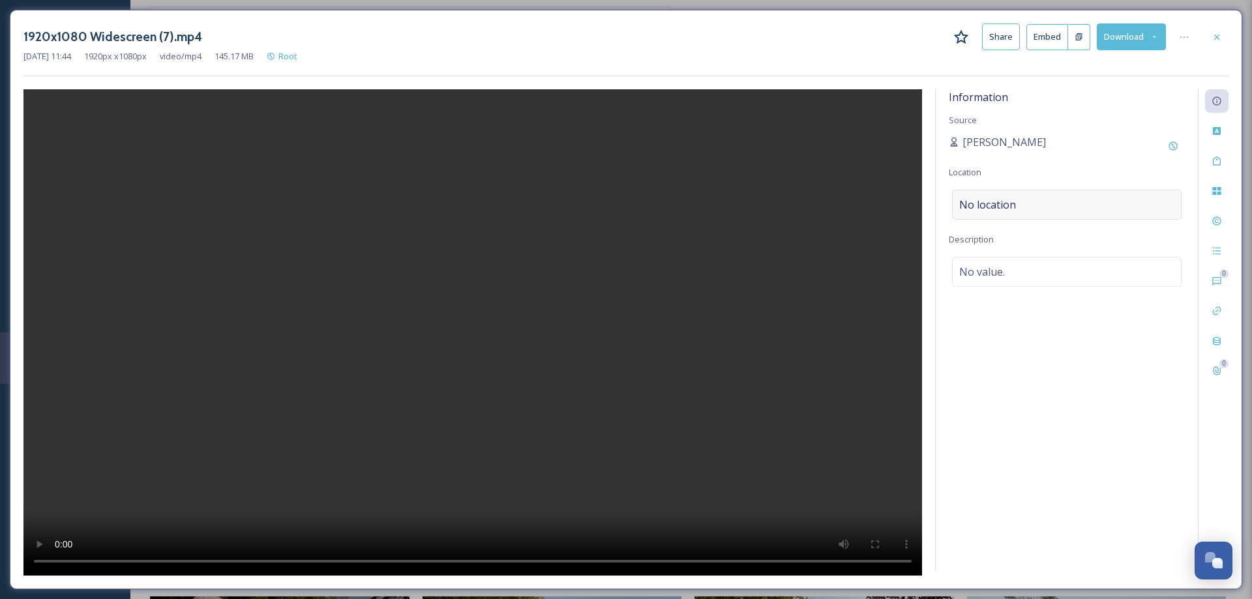
click at [1099, 200] on div "No location" at bounding box center [1067, 205] width 230 height 30
click at [1087, 205] on input at bounding box center [1067, 204] width 228 height 29
type input "[GEOGRAPHIC_DATA], mi"
click at [1004, 257] on span "[GEOGRAPHIC_DATA], [GEOGRAPHIC_DATA], [GEOGRAPHIC_DATA]" at bounding box center [1059, 254] width 199 height 8
click at [991, 277] on span "No value." at bounding box center [982, 272] width 46 height 16
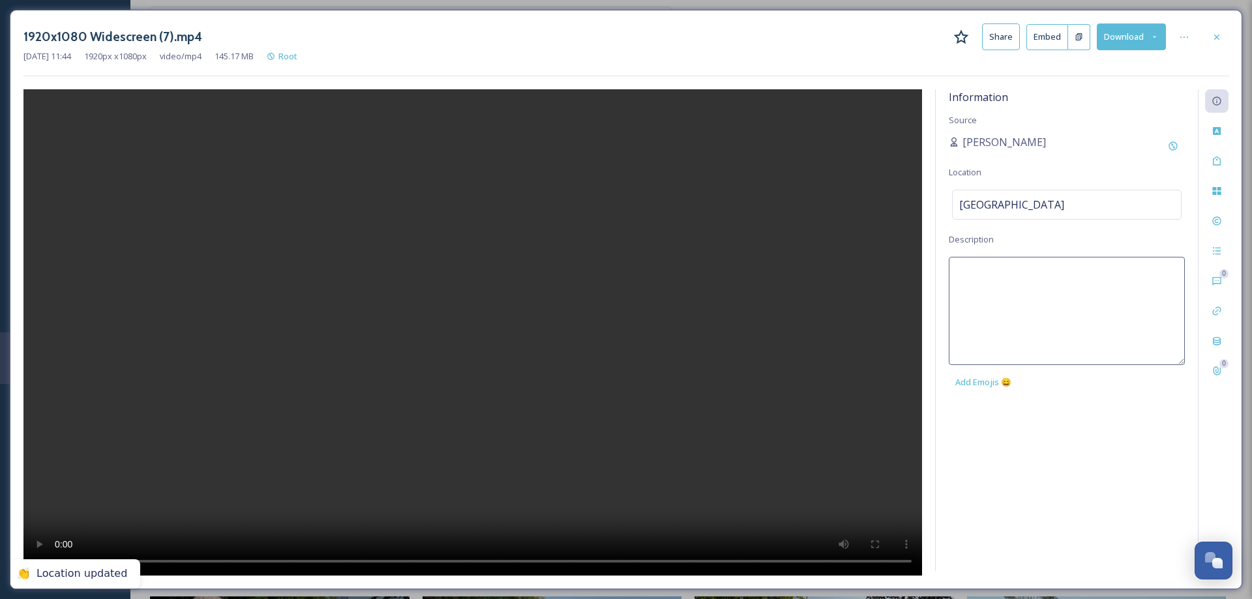
click at [991, 277] on textarea at bounding box center [1067, 311] width 236 height 108
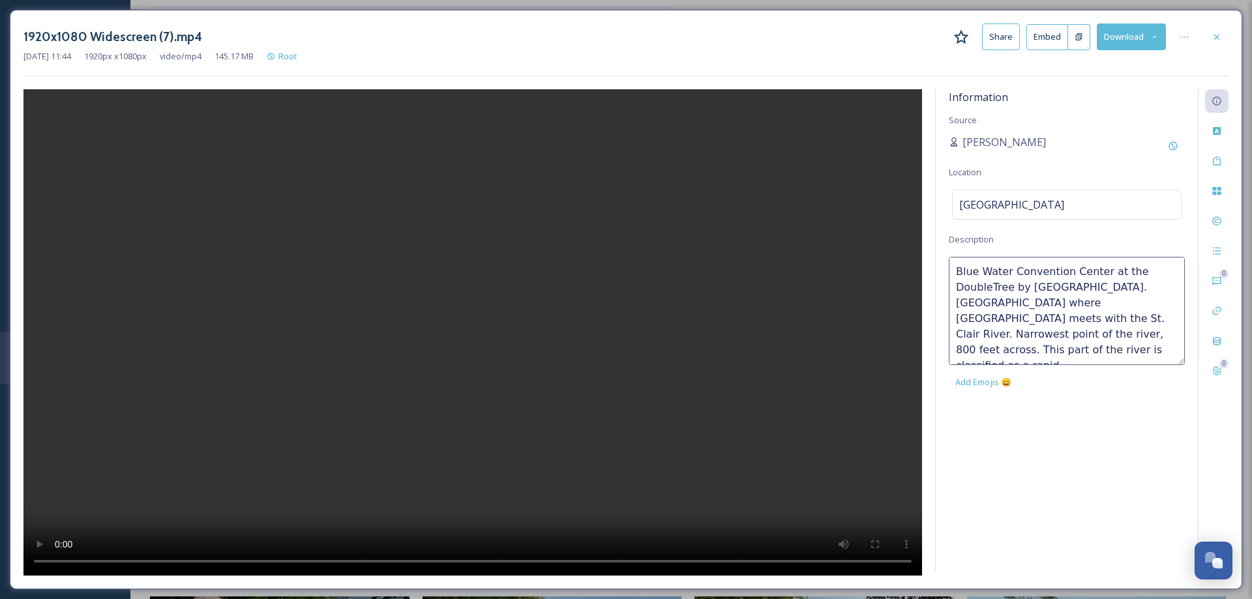
type textarea "Blue Water Convention Center at the DoubleTree by [GEOGRAPHIC_DATA]. [GEOGRAPHI…"
drag, startPoint x: 1072, startPoint y: 434, endPoint x: 1182, endPoint y: 199, distance: 259.7
click at [1071, 430] on div "Information Source [PERSON_NAME] Location [GEOGRAPHIC_DATA] Description Blue Wa…" at bounding box center [1067, 330] width 262 height 482
click at [1220, 36] on icon at bounding box center [1217, 37] width 10 height 10
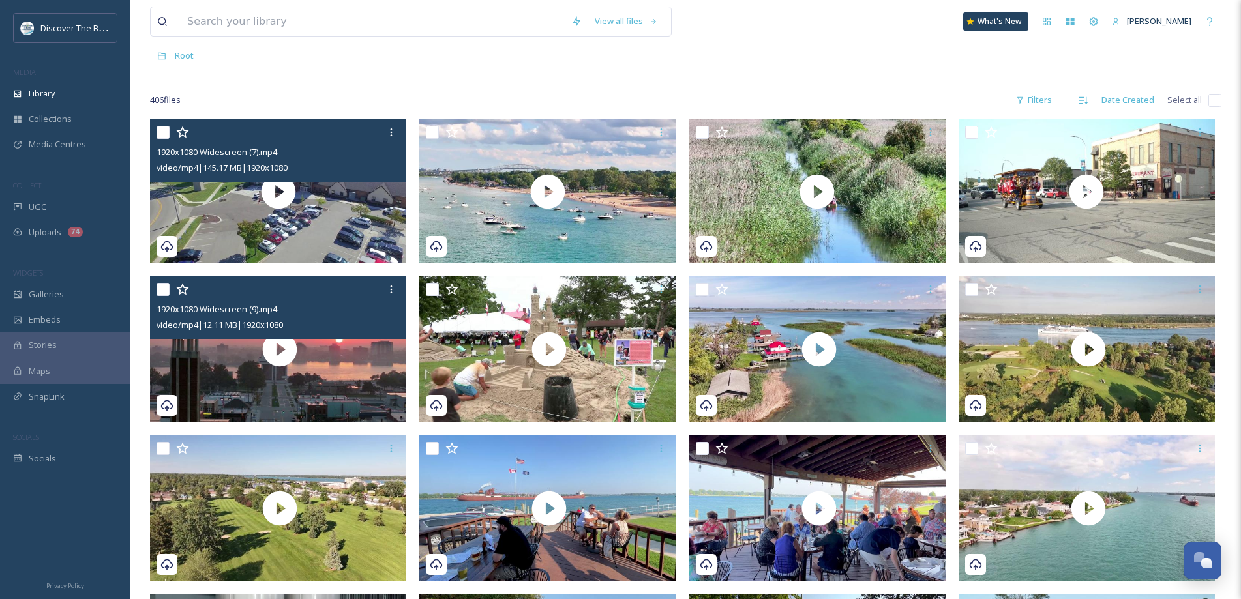
click at [164, 131] on input "checkbox" at bounding box center [163, 132] width 13 height 13
checkbox input "true"
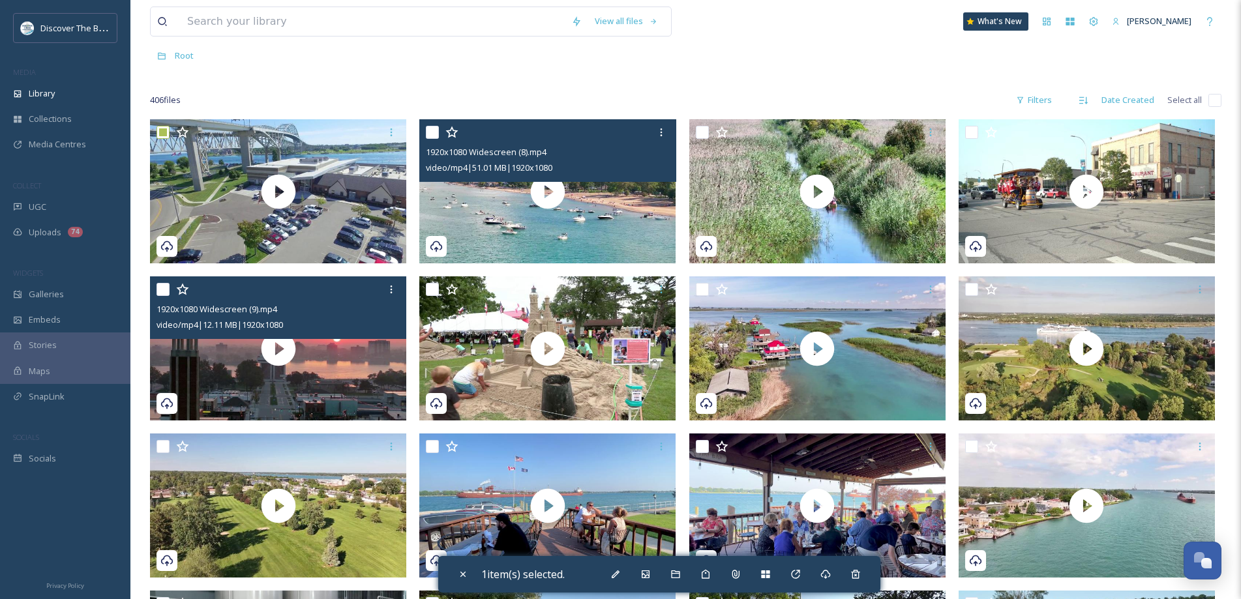
click at [431, 132] on input "checkbox" at bounding box center [432, 132] width 13 height 13
checkbox input "true"
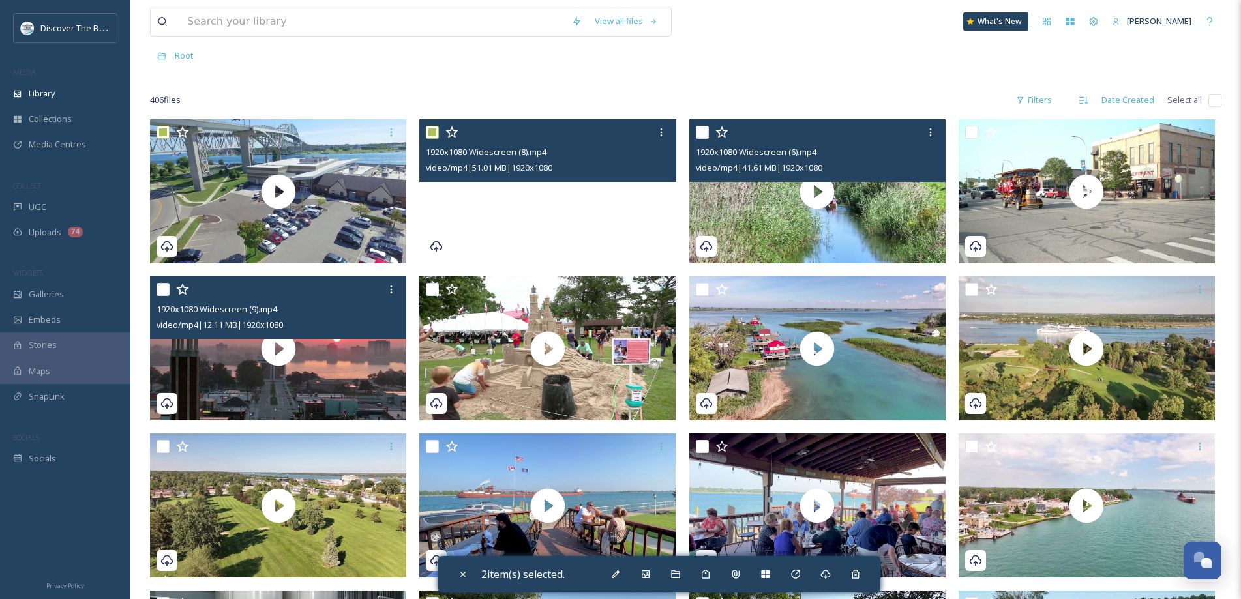
click at [707, 136] on input "checkbox" at bounding box center [702, 132] width 13 height 13
checkbox input "true"
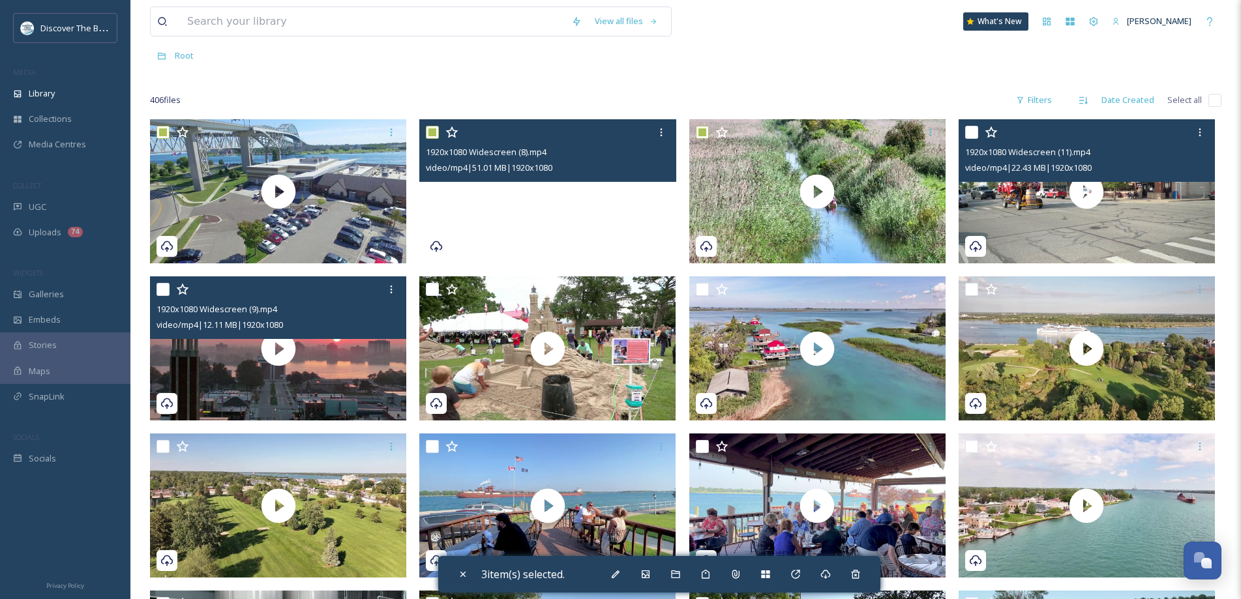
click at [976, 130] on input "checkbox" at bounding box center [971, 132] width 13 height 13
checkbox input "true"
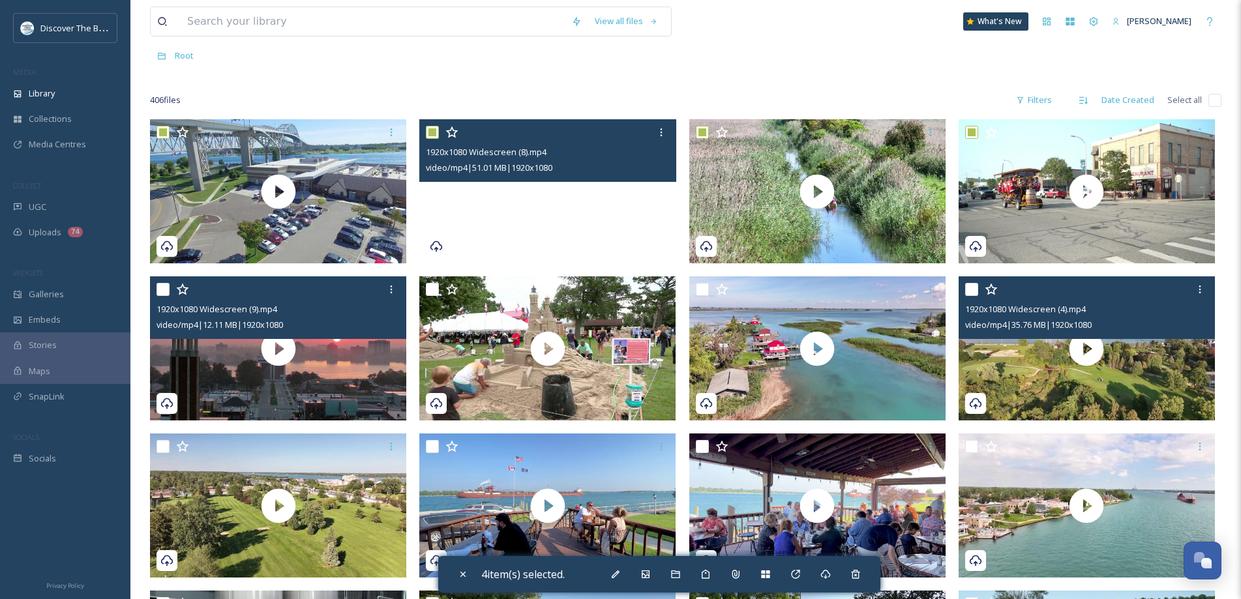
click at [974, 287] on input "checkbox" at bounding box center [971, 289] width 13 height 13
click at [972, 286] on input "checkbox" at bounding box center [971, 289] width 13 height 13
click at [974, 291] on input "checkbox" at bounding box center [971, 289] width 13 height 13
checkbox input "true"
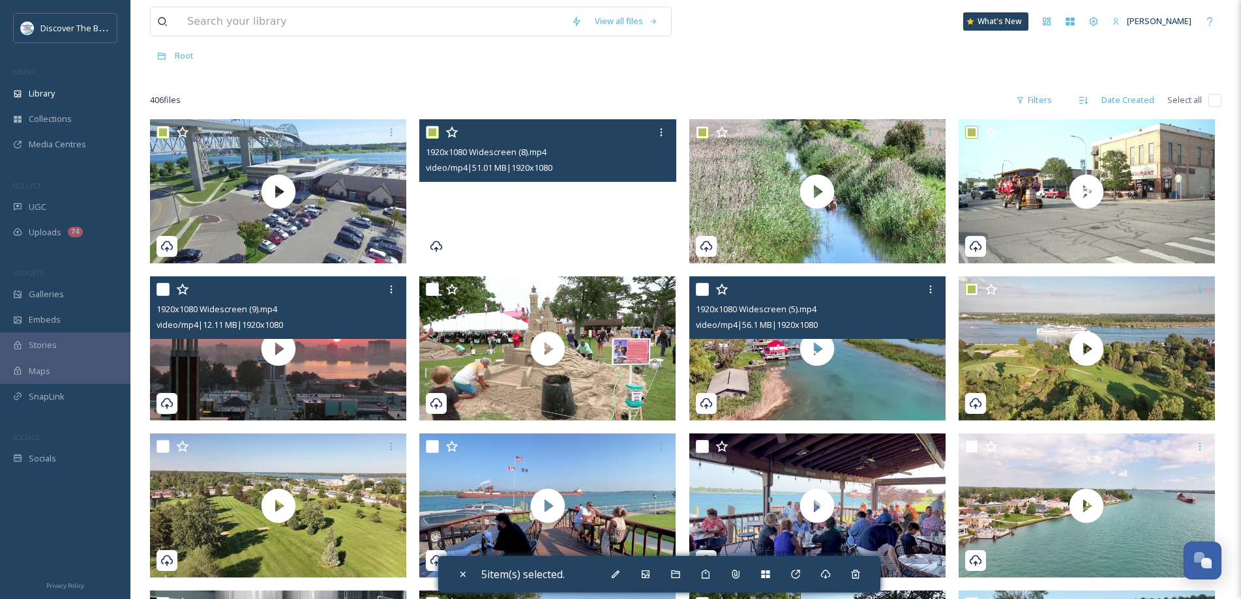
click at [704, 286] on input "checkbox" at bounding box center [702, 289] width 13 height 13
checkbox input "true"
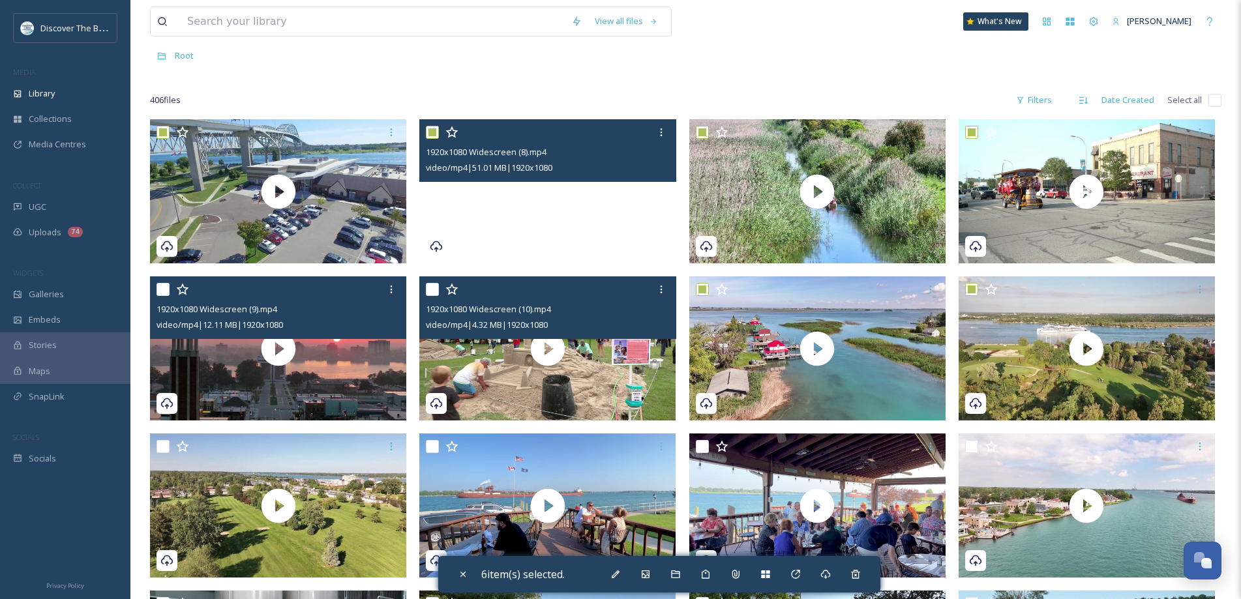
click at [437, 286] on input "checkbox" at bounding box center [432, 289] width 13 height 13
checkbox input "true"
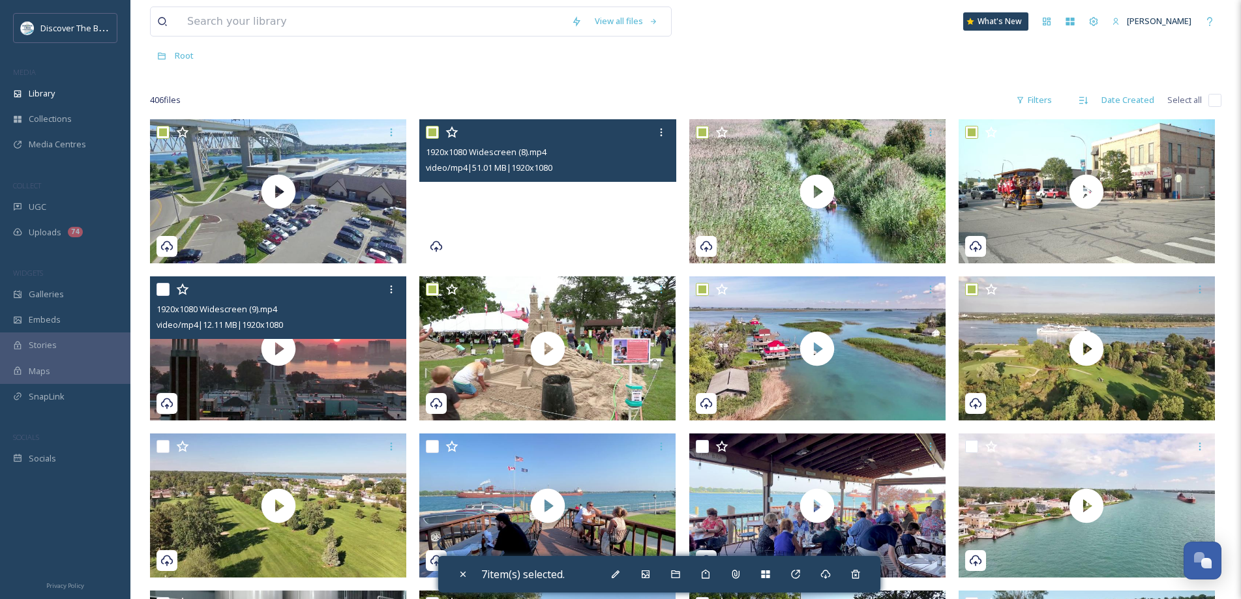
click at [157, 286] on input "checkbox" at bounding box center [163, 289] width 13 height 13
checkbox input "true"
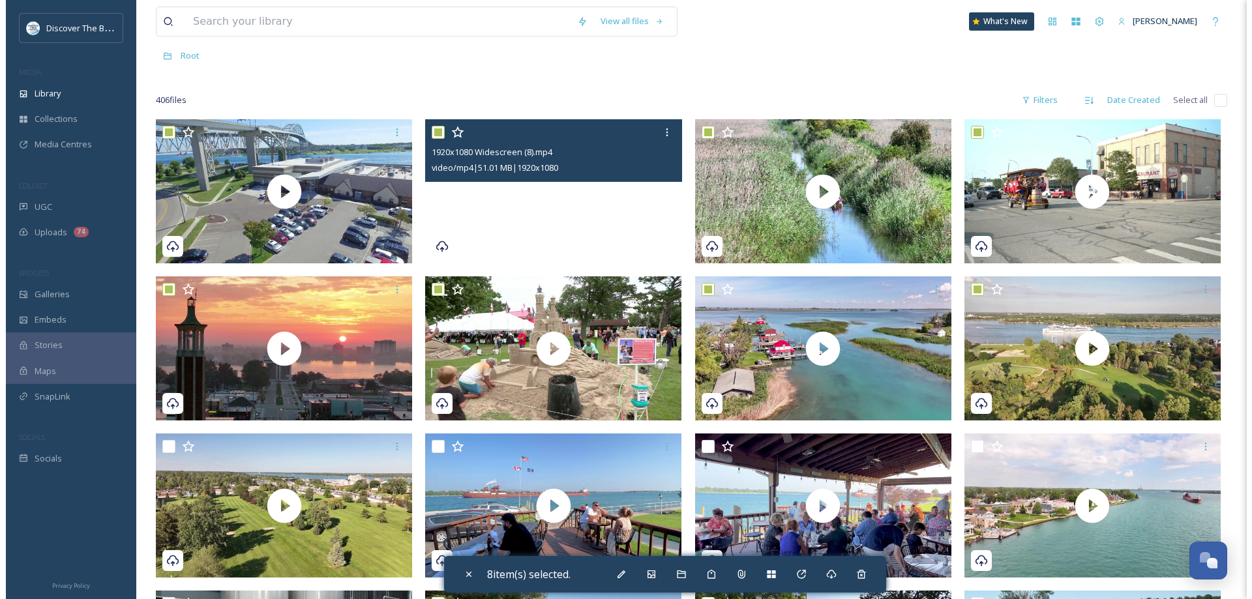
scroll to position [130, 0]
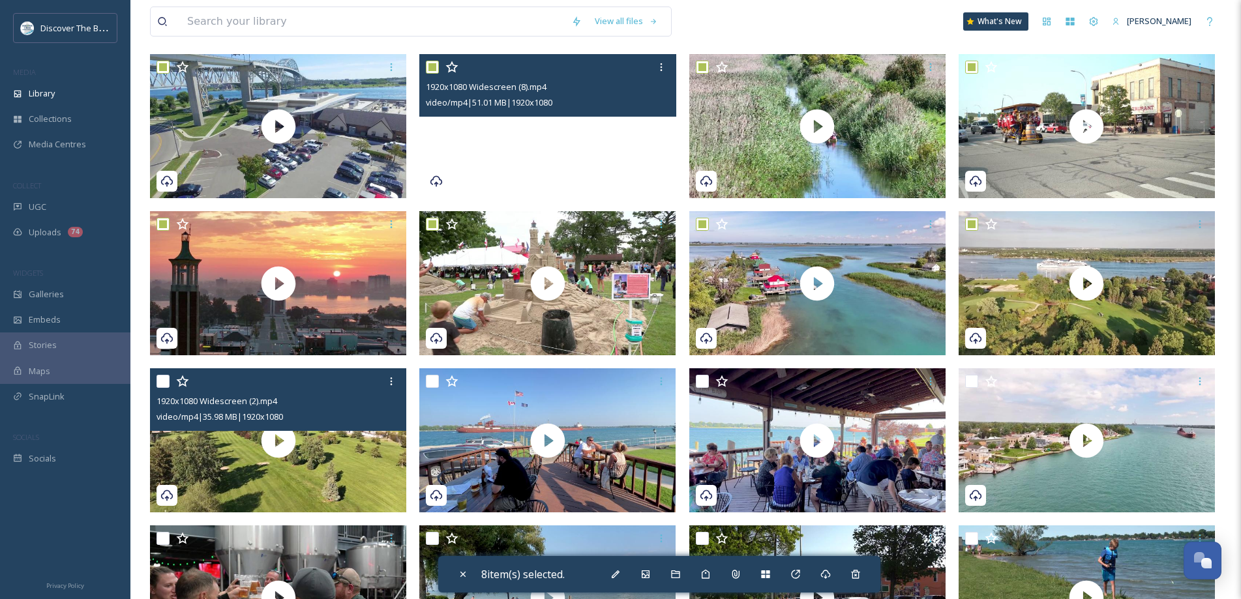
click at [158, 387] on input "checkbox" at bounding box center [163, 381] width 13 height 13
checkbox input "true"
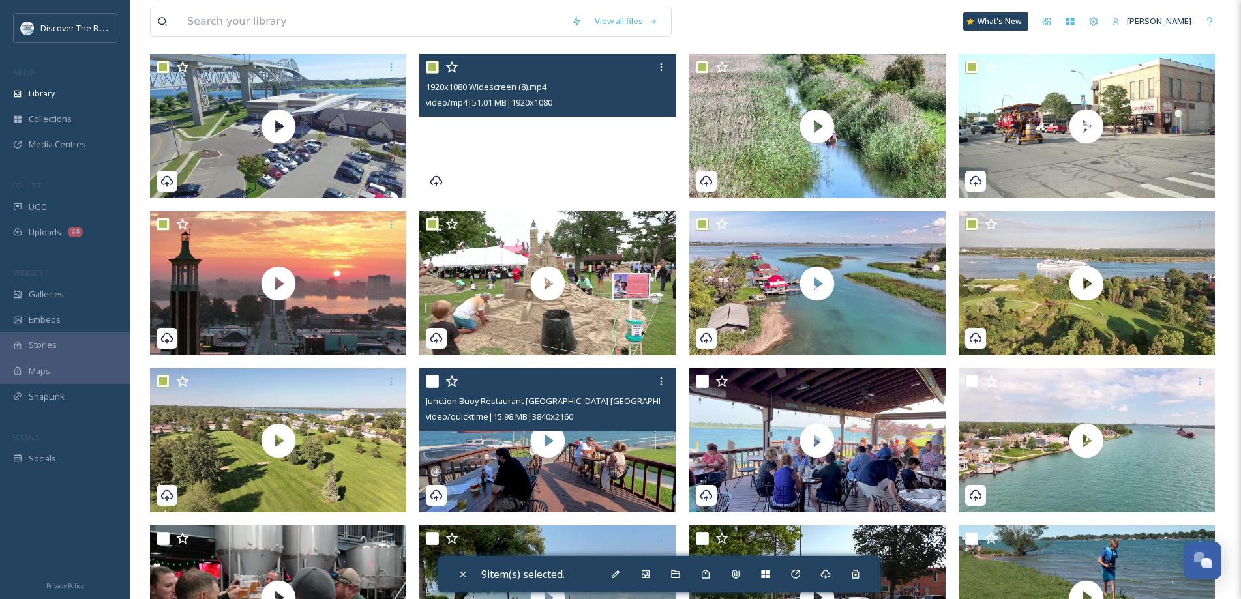
click at [428, 380] on input "checkbox" at bounding box center [432, 381] width 13 height 13
checkbox input "true"
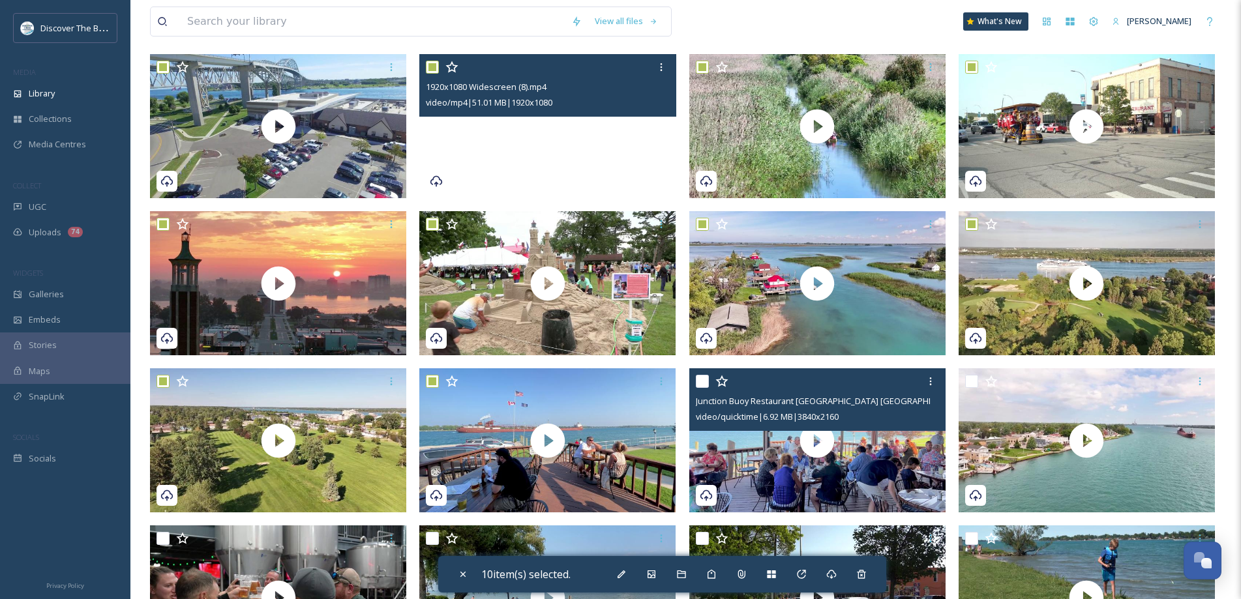
click at [704, 376] on input "checkbox" at bounding box center [702, 381] width 13 height 13
checkbox input "true"
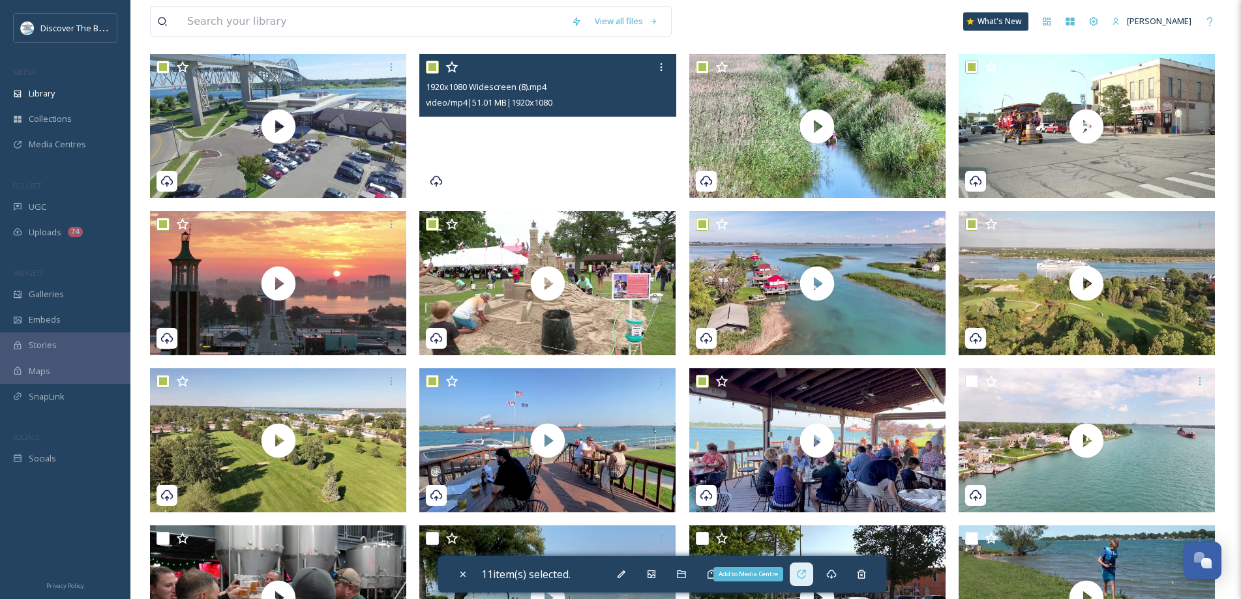
click at [801, 574] on icon at bounding box center [801, 574] width 10 height 10
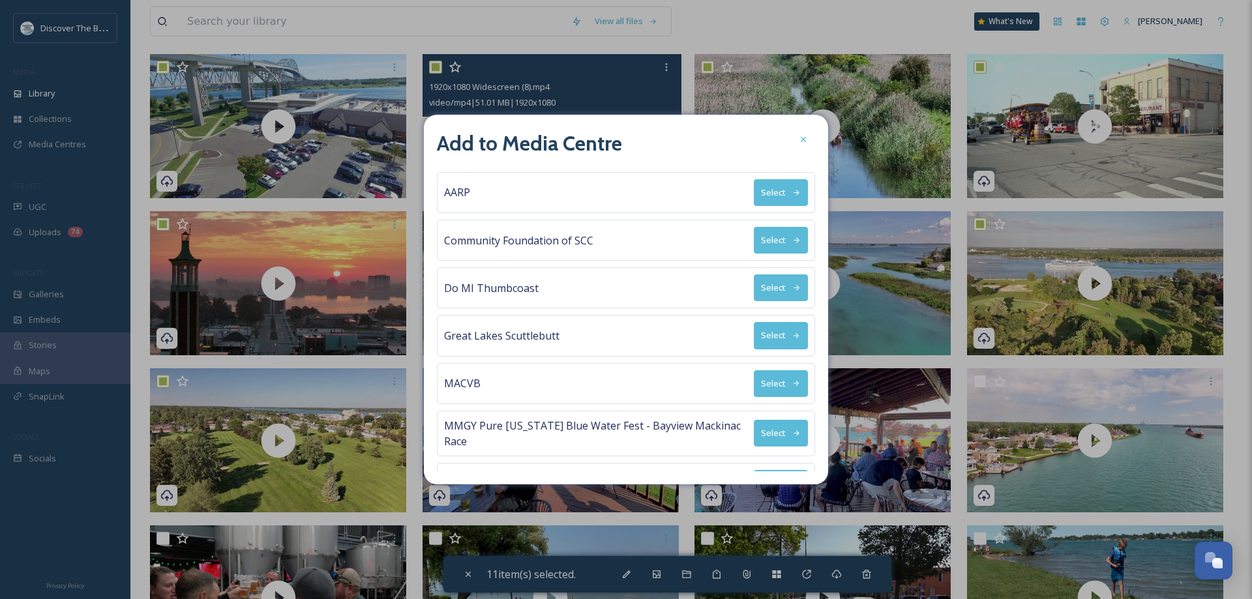
scroll to position [182, 0]
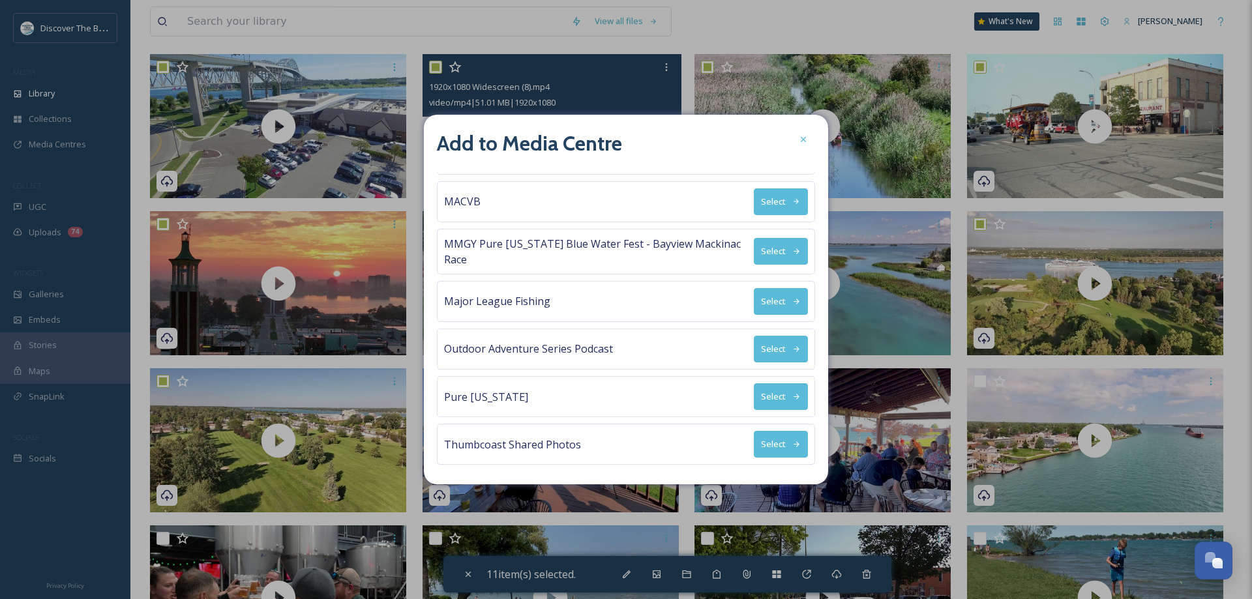
click at [766, 300] on button "Select" at bounding box center [781, 301] width 54 height 27
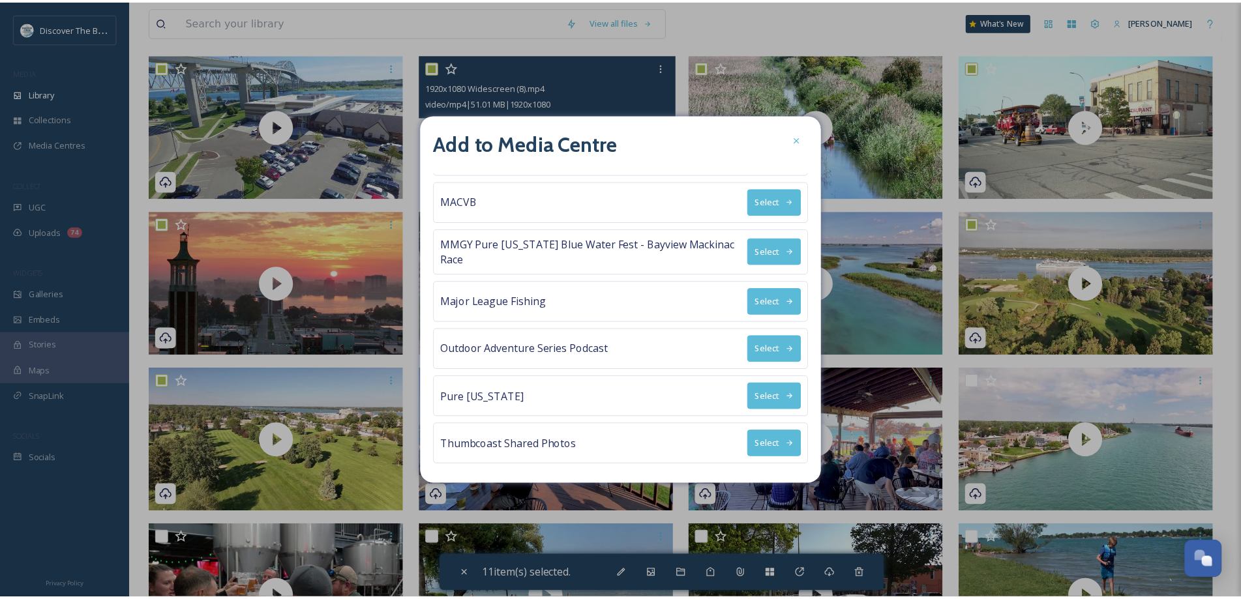
scroll to position [0, 0]
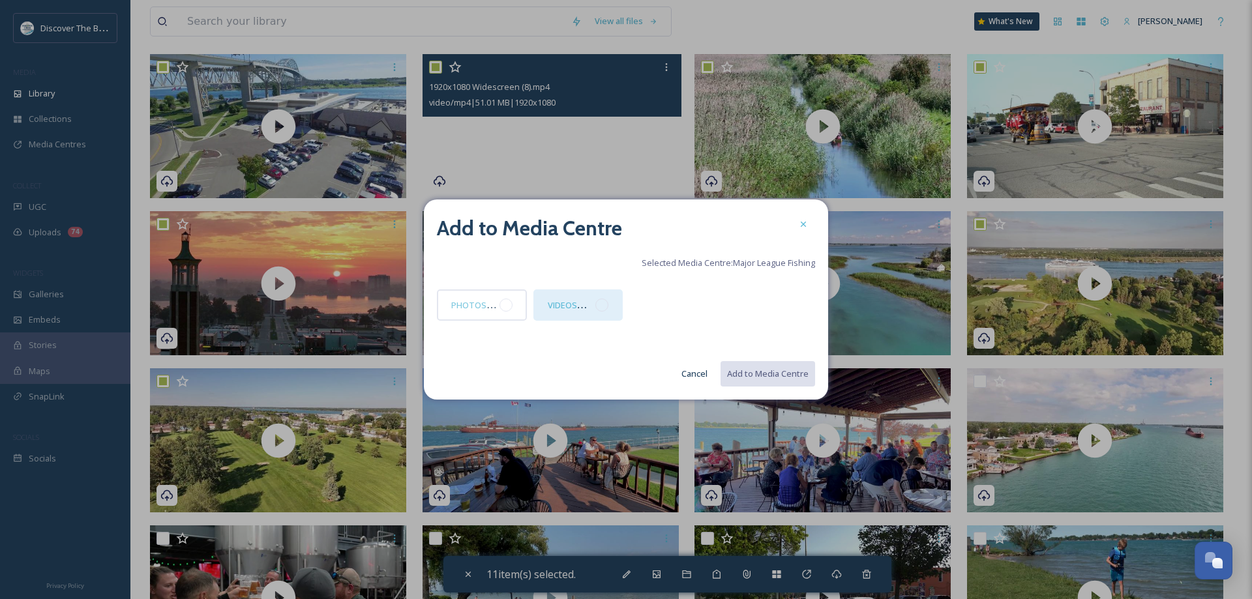
click at [606, 305] on div at bounding box center [601, 305] width 13 height 13
click at [754, 372] on button "Add to Media Centre" at bounding box center [767, 374] width 96 height 27
checkbox input "false"
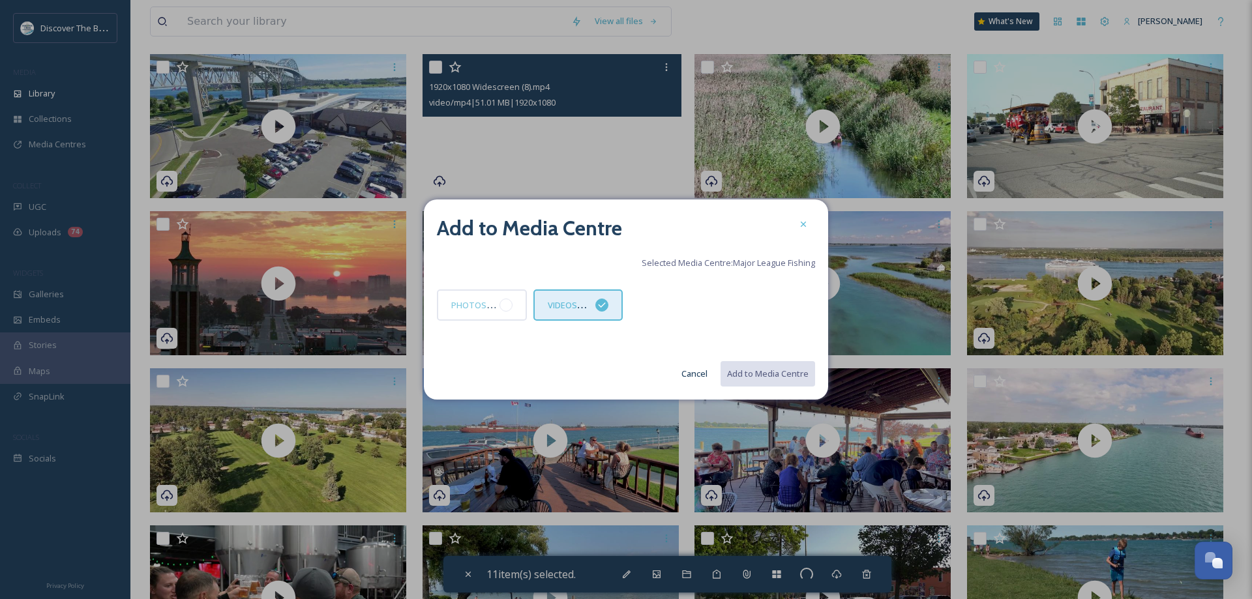
checkbox input "false"
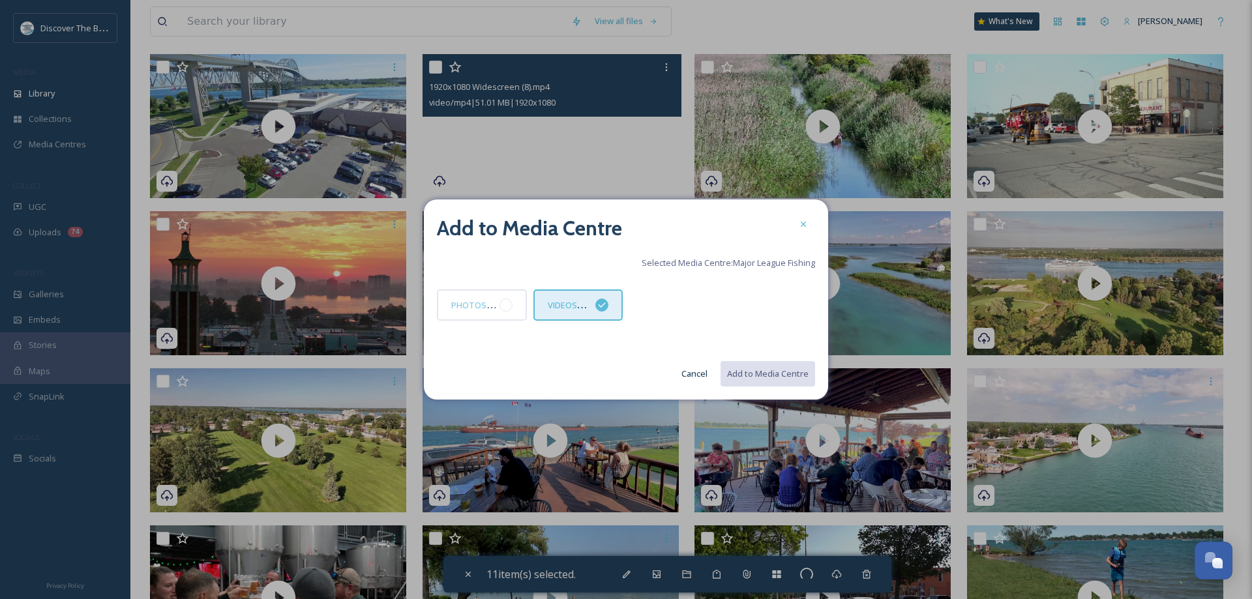
checkbox input "false"
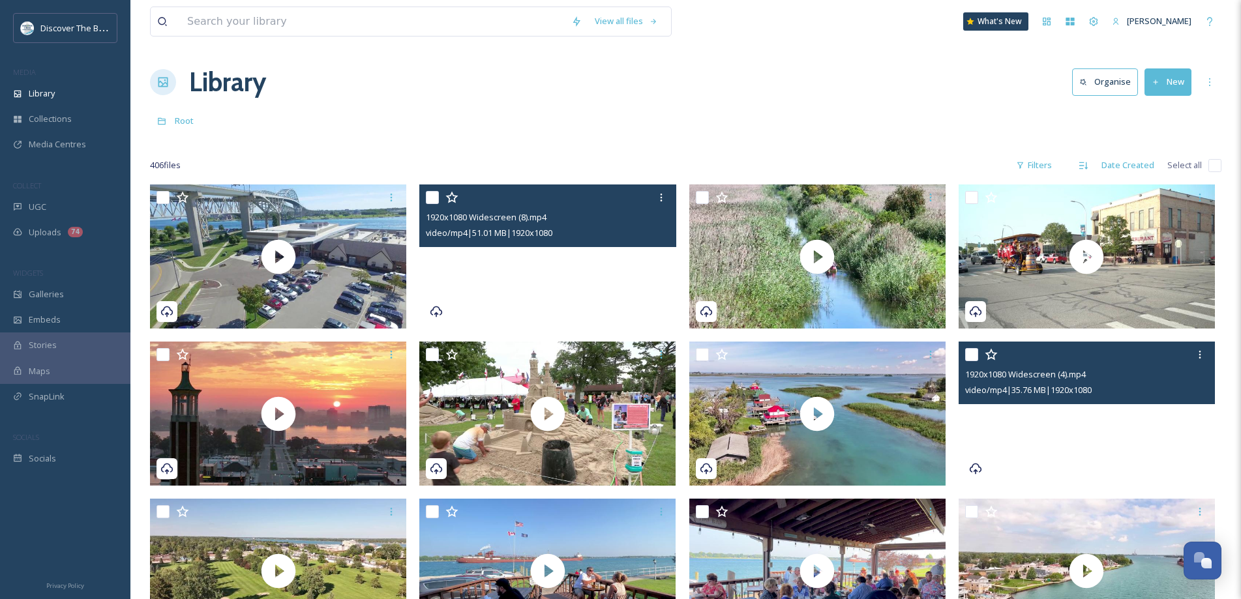
click at [993, 423] on video "1920x1080 Widescreen (4).mp4" at bounding box center [1087, 414] width 256 height 144
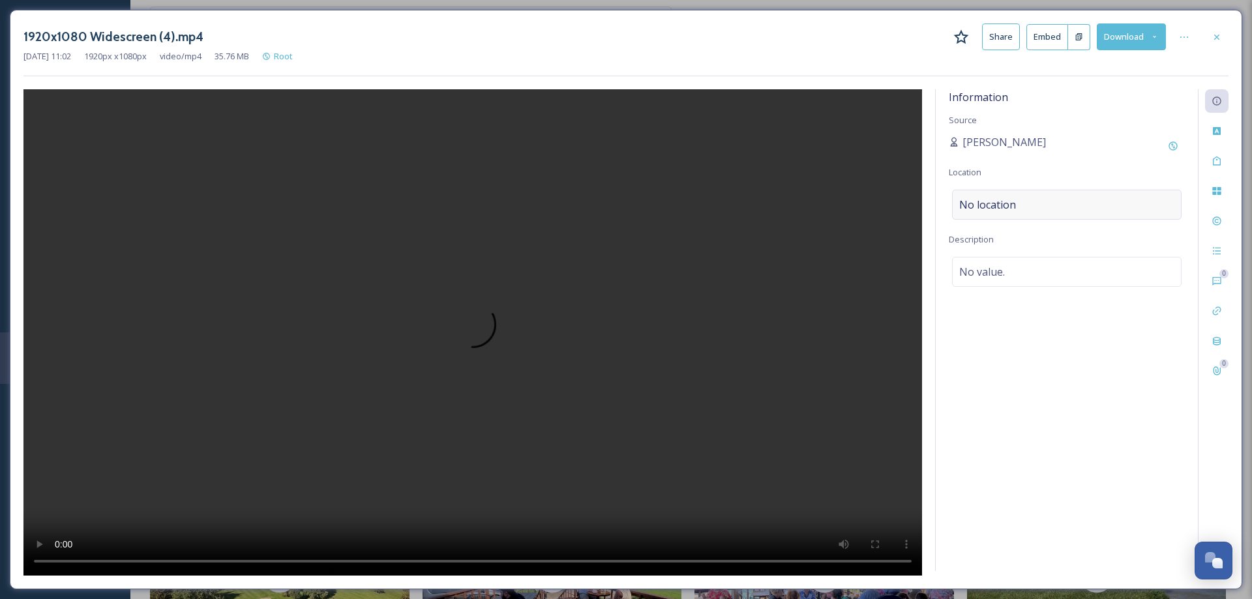
click at [986, 207] on span "No location" at bounding box center [987, 205] width 57 height 16
click at [986, 207] on input at bounding box center [1067, 204] width 228 height 29
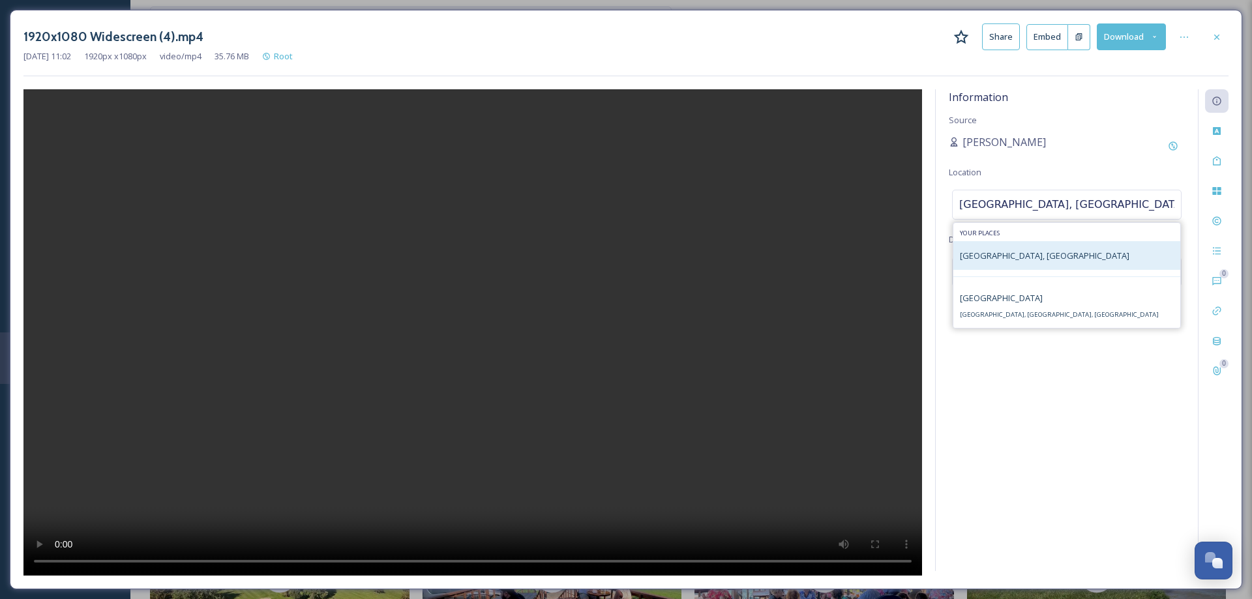
type input "[GEOGRAPHIC_DATA], [GEOGRAPHIC_DATA]"
click at [1000, 254] on span "[GEOGRAPHIC_DATA], [GEOGRAPHIC_DATA]" at bounding box center [1045, 256] width 170 height 12
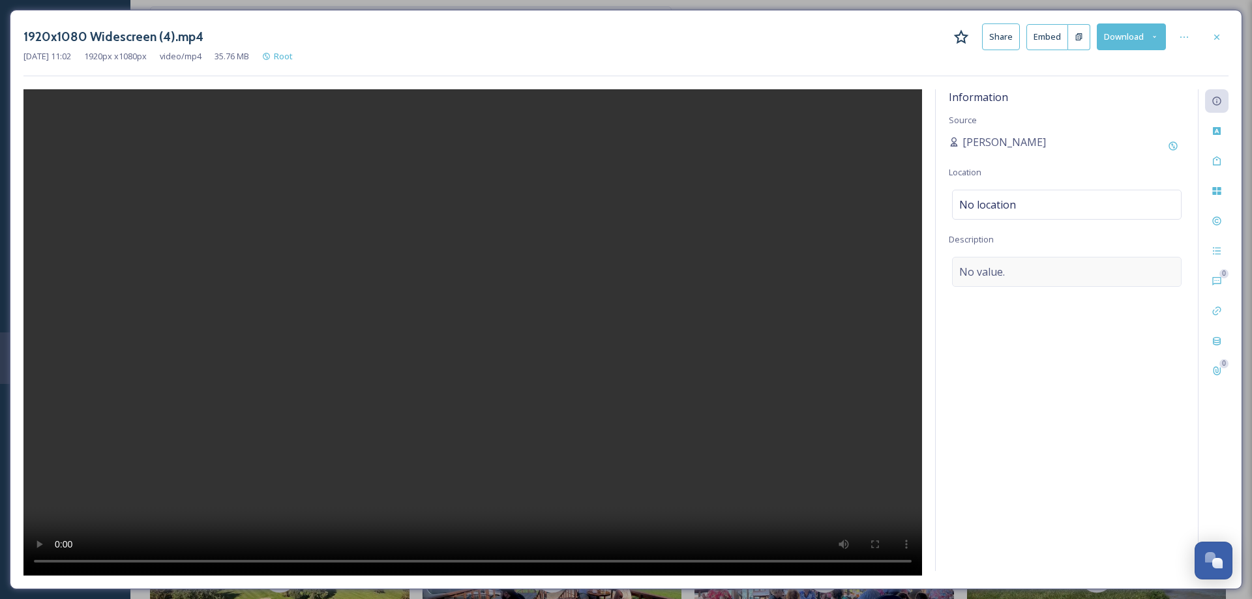
click at [993, 267] on span "No value." at bounding box center [982, 272] width 46 height 16
click at [993, 267] on textarea at bounding box center [1067, 311] width 236 height 108
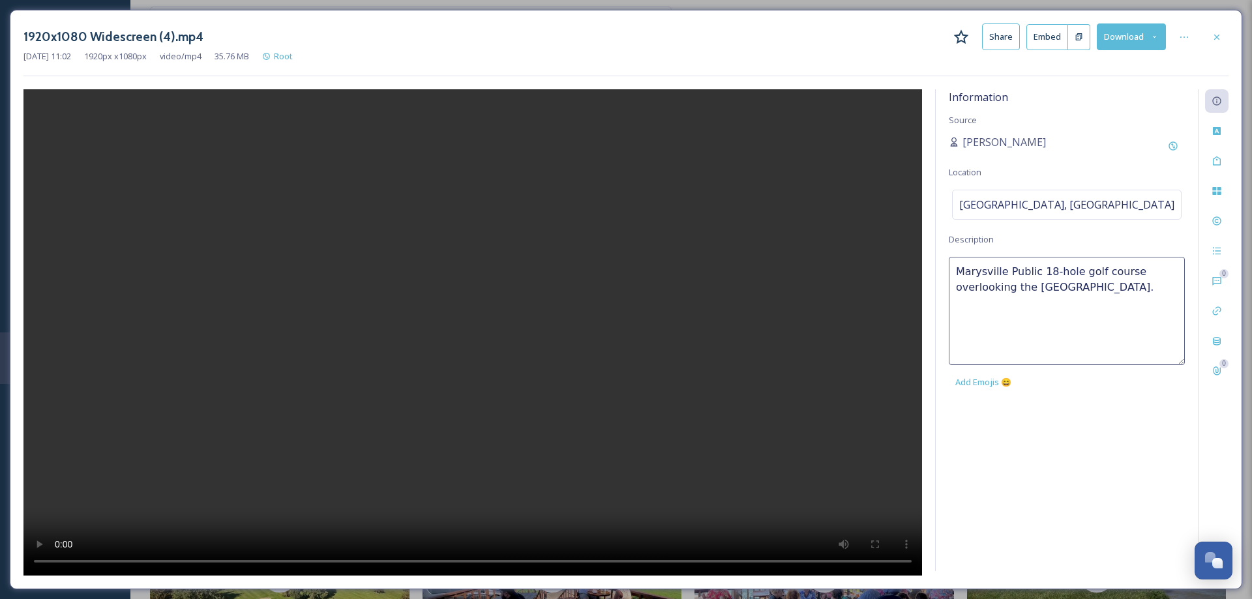
type textarea "Marysville Public 18-hole golf course overlooking the [GEOGRAPHIC_DATA]."
drag, startPoint x: 1053, startPoint y: 468, endPoint x: 1050, endPoint y: 461, distance: 7.3
click at [1050, 461] on div "Information Source [PERSON_NAME] Location [GEOGRAPHIC_DATA], [GEOGRAPHIC_DATA] …" at bounding box center [1067, 330] width 262 height 482
click at [1215, 38] on icon at bounding box center [1216, 36] width 5 height 5
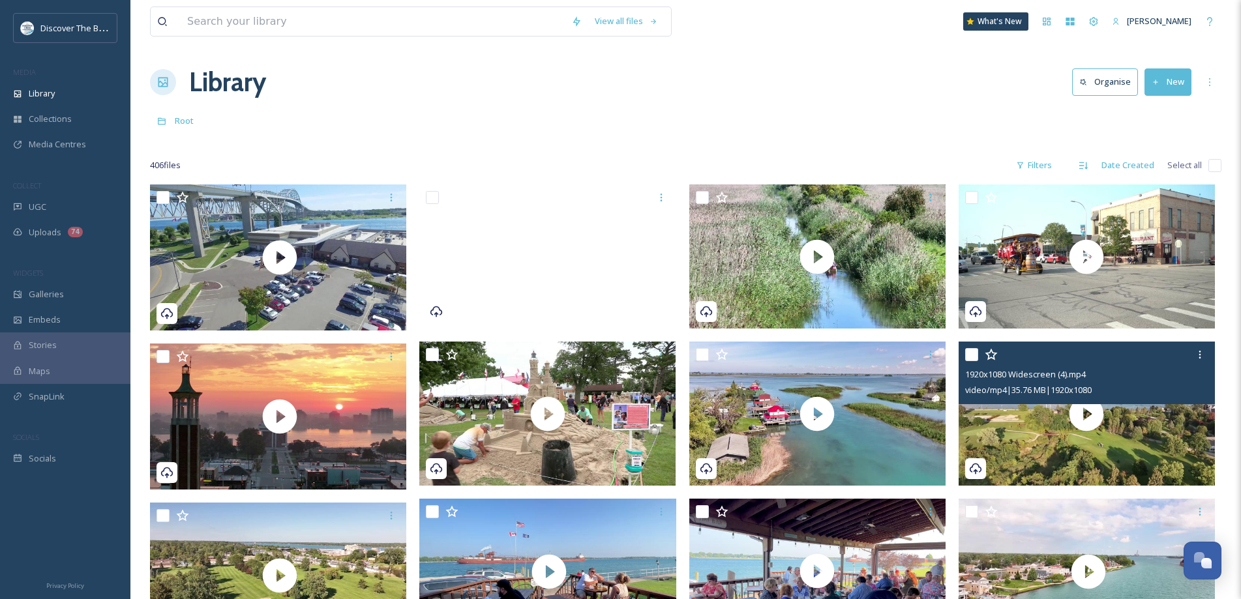
click at [1167, 82] on button "New" at bounding box center [1167, 81] width 47 height 27
click at [1150, 105] on div "File Upload" at bounding box center [1154, 112] width 74 height 25
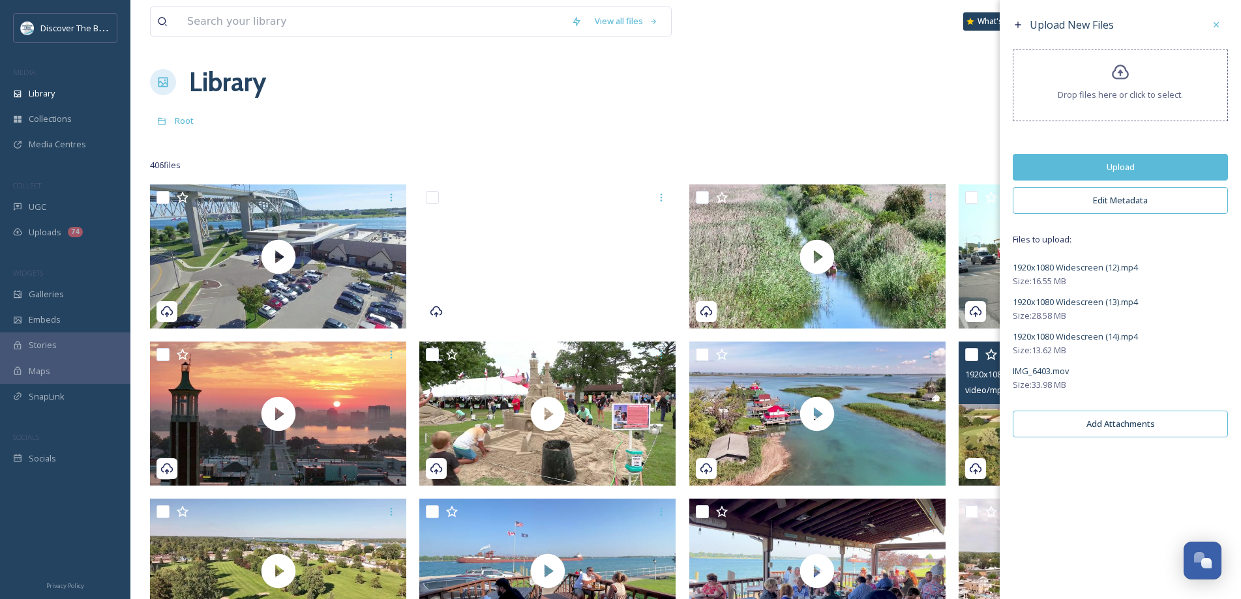
click at [1116, 166] on button "Upload" at bounding box center [1120, 167] width 215 height 27
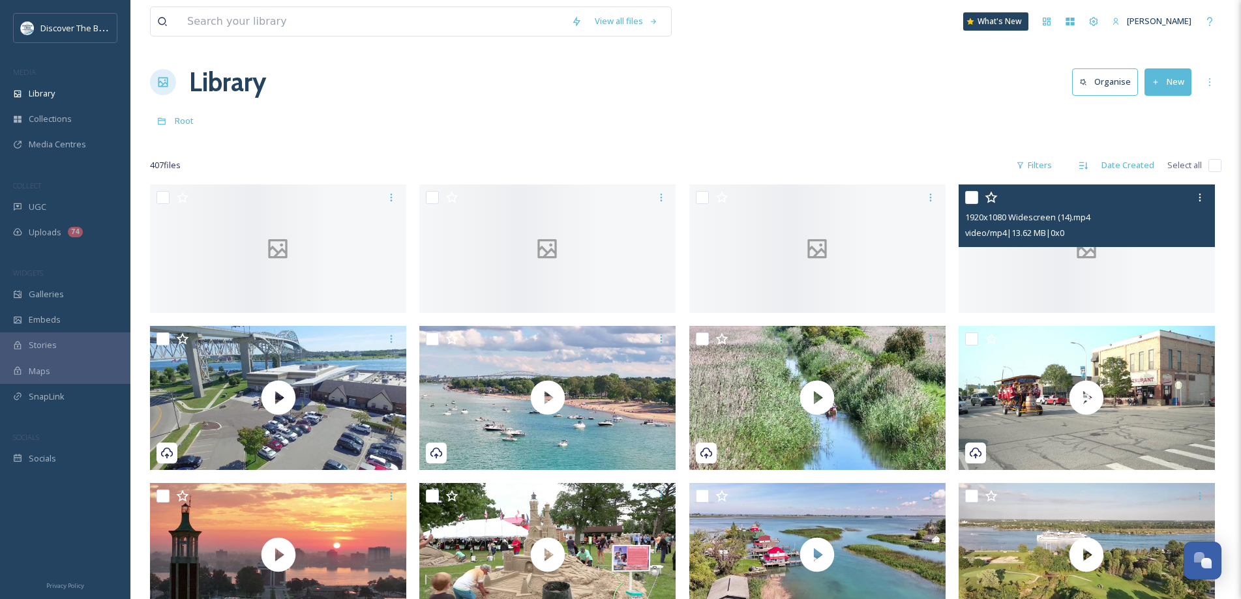
click at [972, 271] on div at bounding box center [1087, 249] width 256 height 128
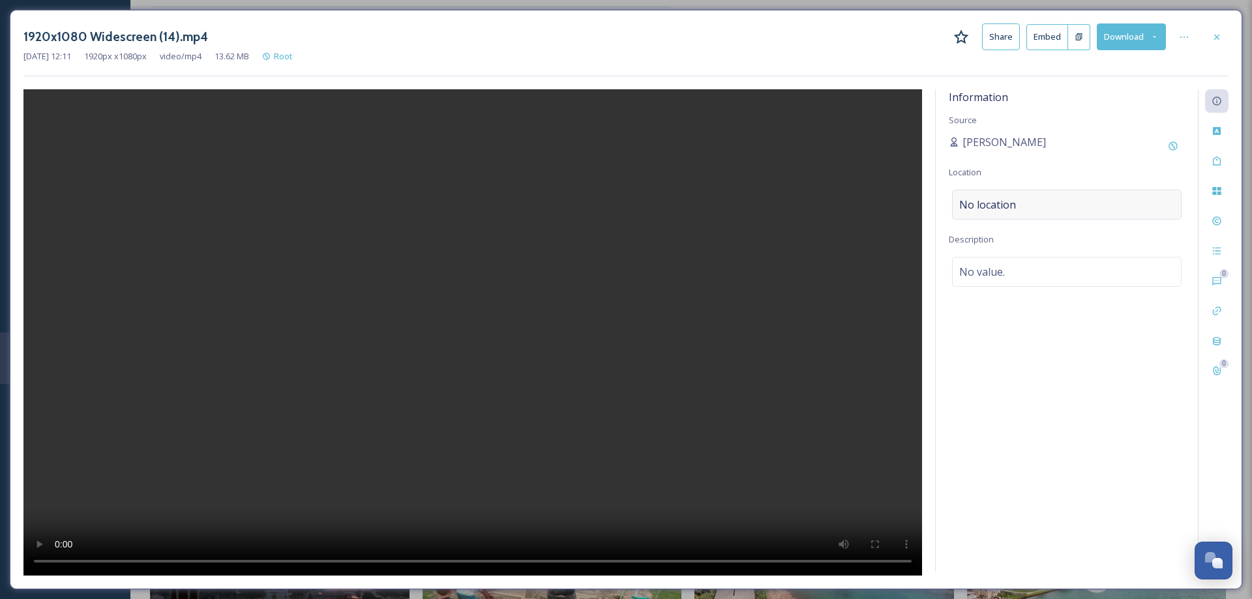
click at [979, 201] on span "No location" at bounding box center [987, 205] width 57 height 16
click at [979, 201] on input at bounding box center [1067, 204] width 228 height 29
type input "[GEOGRAPHIC_DATA], [GEOGRAPHIC_DATA]"
drag, startPoint x: 981, startPoint y: 253, endPoint x: 984, endPoint y: 269, distance: 16.0
click at [980, 252] on span "[GEOGRAPHIC_DATA], [GEOGRAPHIC_DATA], [GEOGRAPHIC_DATA]" at bounding box center [1059, 254] width 199 height 8
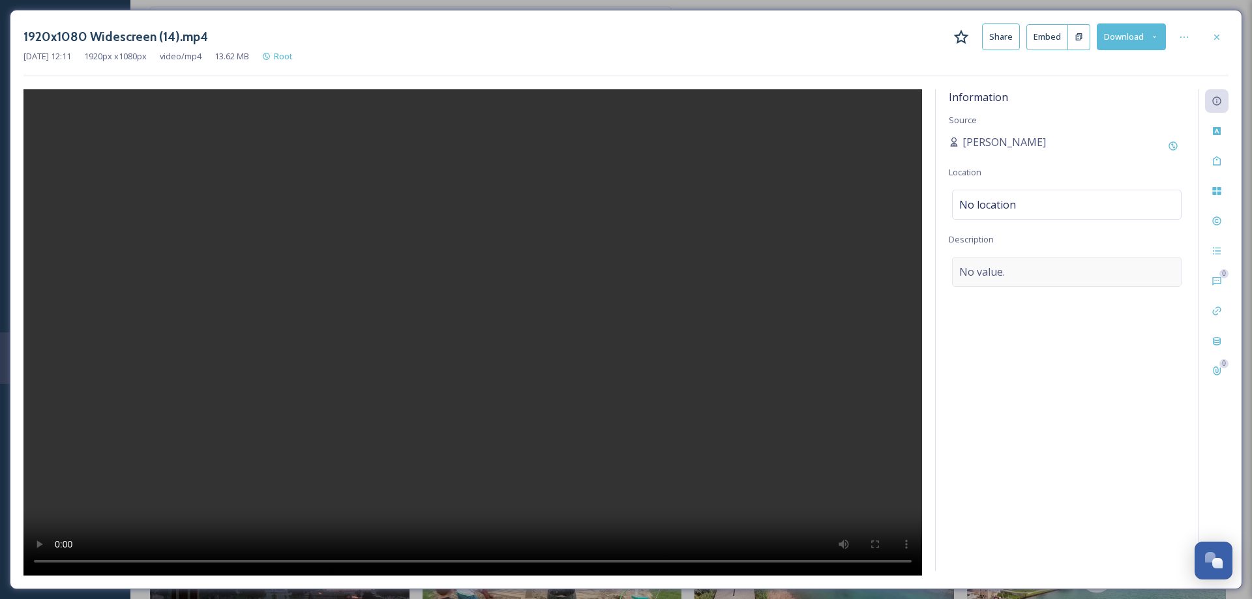
click at [985, 272] on span "No value." at bounding box center [982, 272] width 46 height 16
click at [979, 268] on textarea at bounding box center [1067, 311] width 236 height 108
type textarea "F"
type textarea "o"
type textarea "Fort Gratiot Light. [US_STATE]'s oldest lighthouse. Tours to climb are availabl…"
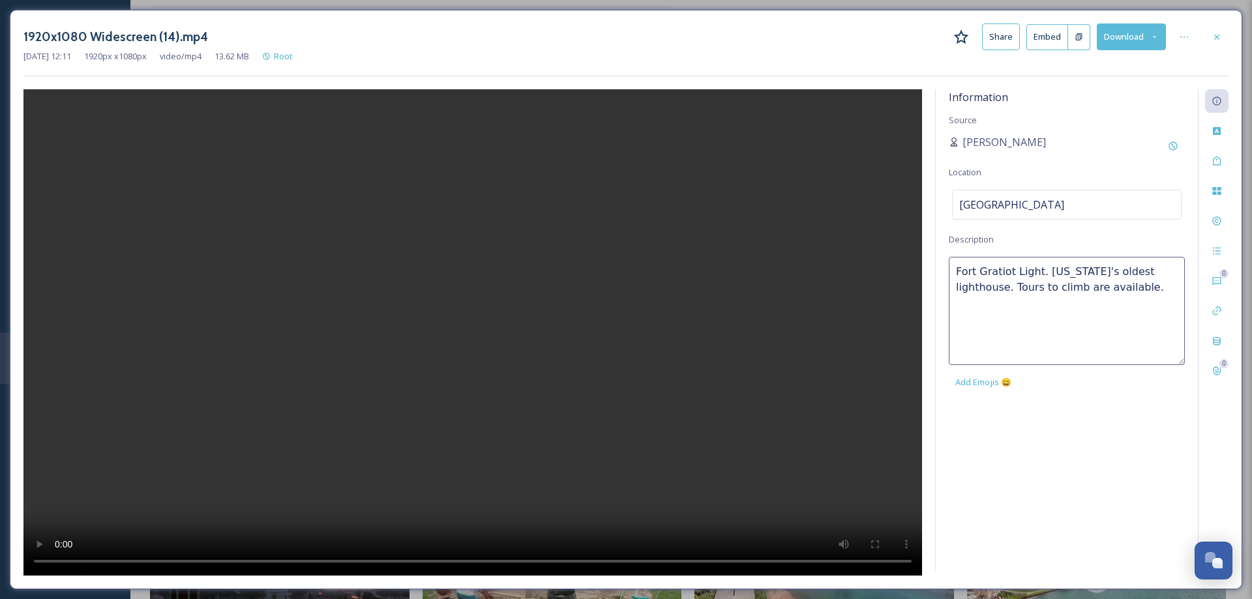
click at [1051, 454] on div "Information Source [PERSON_NAME] Location [GEOGRAPHIC_DATA] Description [GEOGRA…" at bounding box center [1067, 330] width 262 height 482
click at [1220, 40] on icon at bounding box center [1217, 37] width 10 height 10
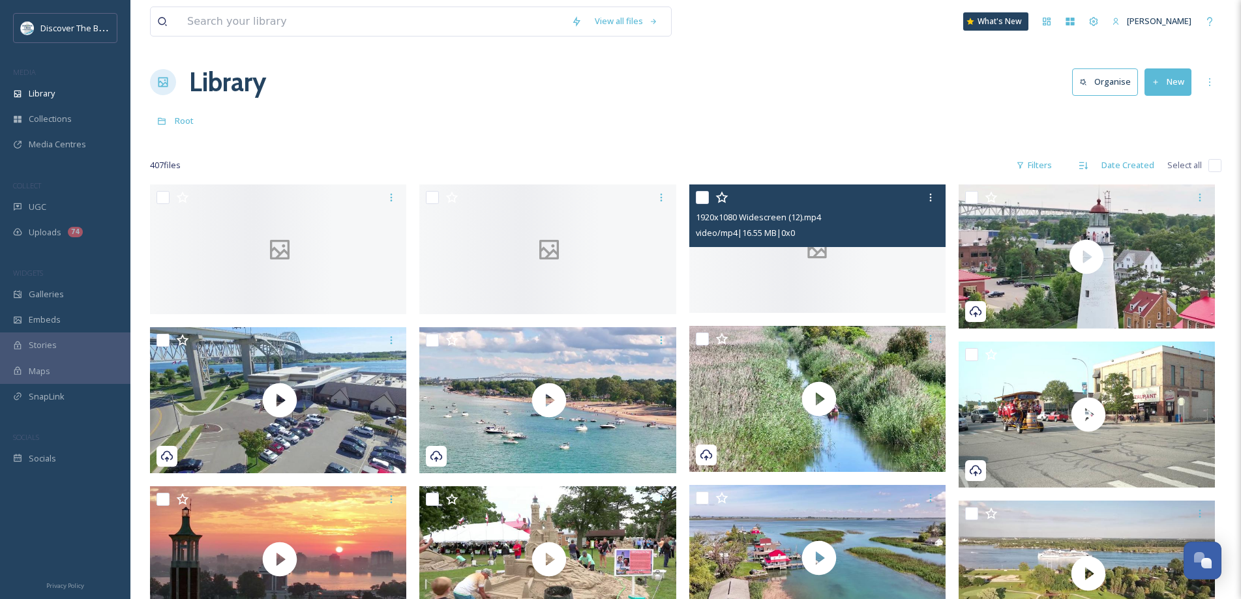
click at [823, 282] on div at bounding box center [817, 249] width 256 height 128
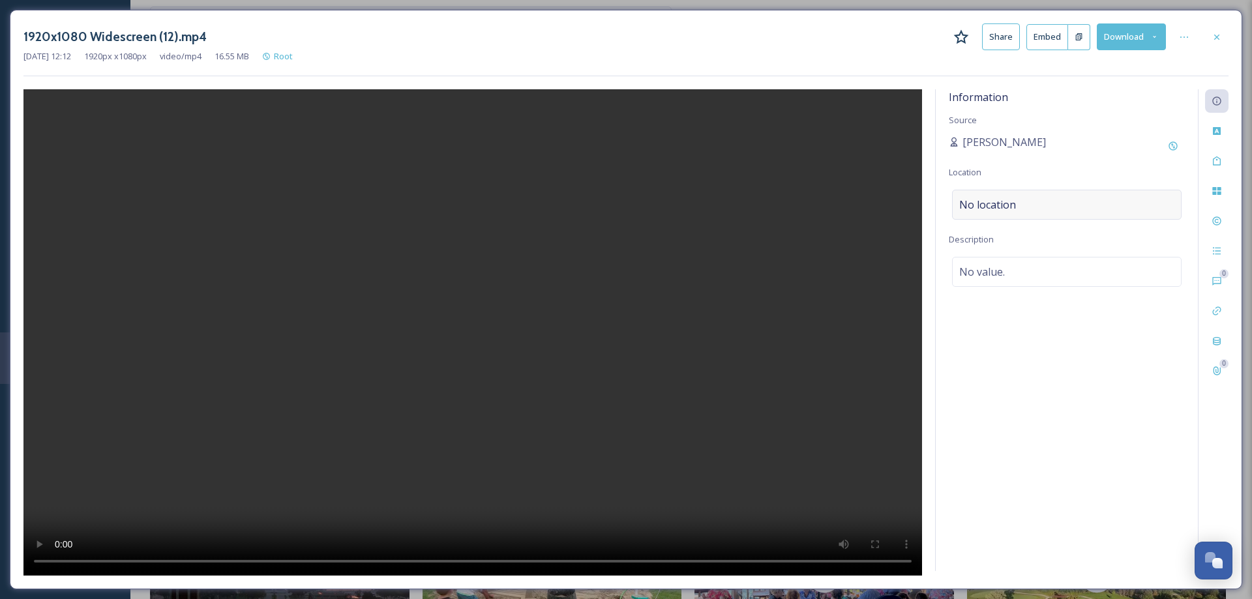
click at [1006, 203] on span "No location" at bounding box center [987, 205] width 57 height 16
click at [1006, 203] on input at bounding box center [1067, 204] width 228 height 29
type input "[GEOGRAPHIC_DATA]"
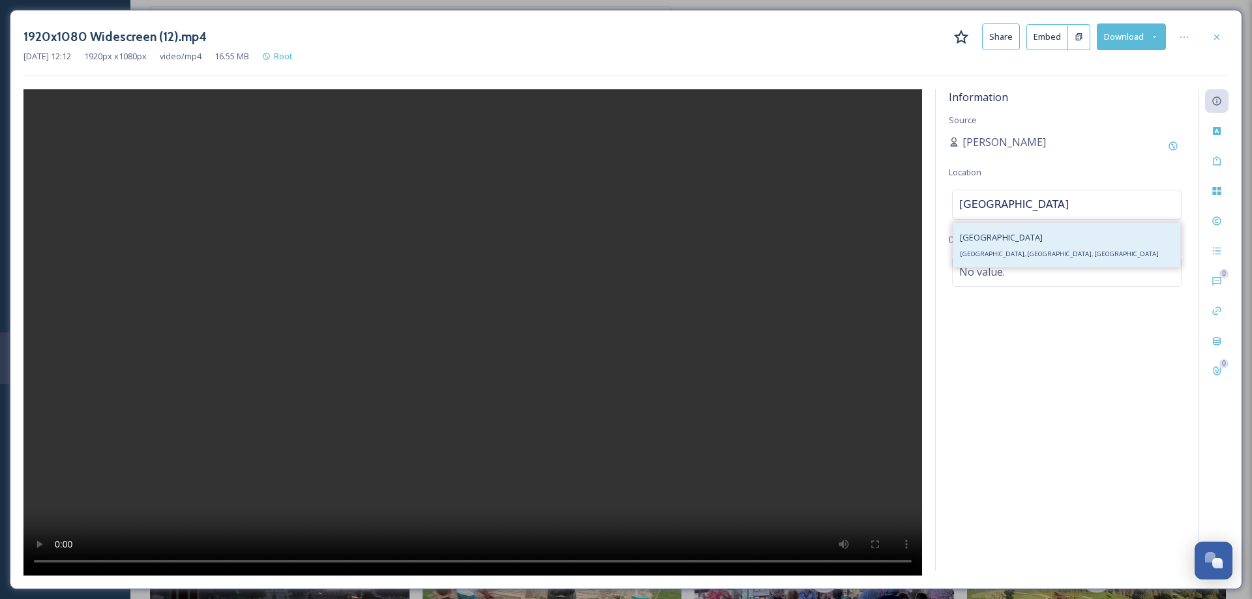
click at [1026, 250] on div "[GEOGRAPHIC_DATA], [GEOGRAPHIC_DATA], [GEOGRAPHIC_DATA]" at bounding box center [1066, 245] width 227 height 44
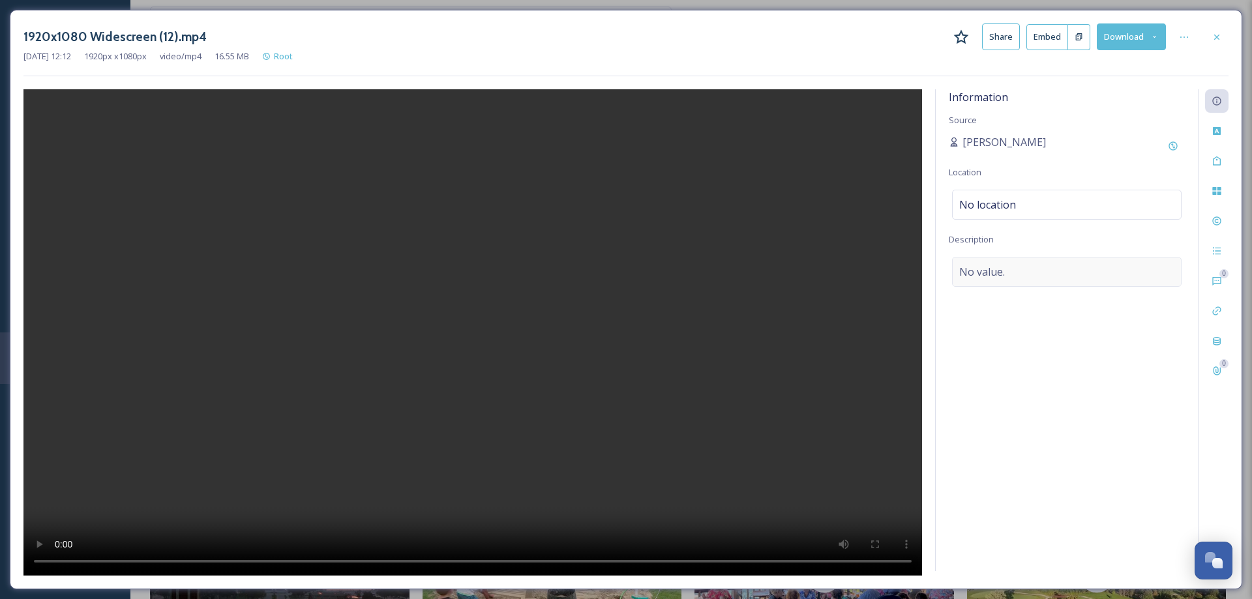
click at [1008, 272] on div "No value." at bounding box center [1067, 272] width 230 height 30
click at [1007, 272] on textarea at bounding box center [1067, 311] width 236 height 108
type textarea "Concert at [PERSON_NAME][GEOGRAPHIC_DATA] Entertainment Venue in downtown."
click at [1105, 434] on div "Information Source [PERSON_NAME] Location [GEOGRAPHIC_DATA] Description Concert…" at bounding box center [1067, 330] width 262 height 482
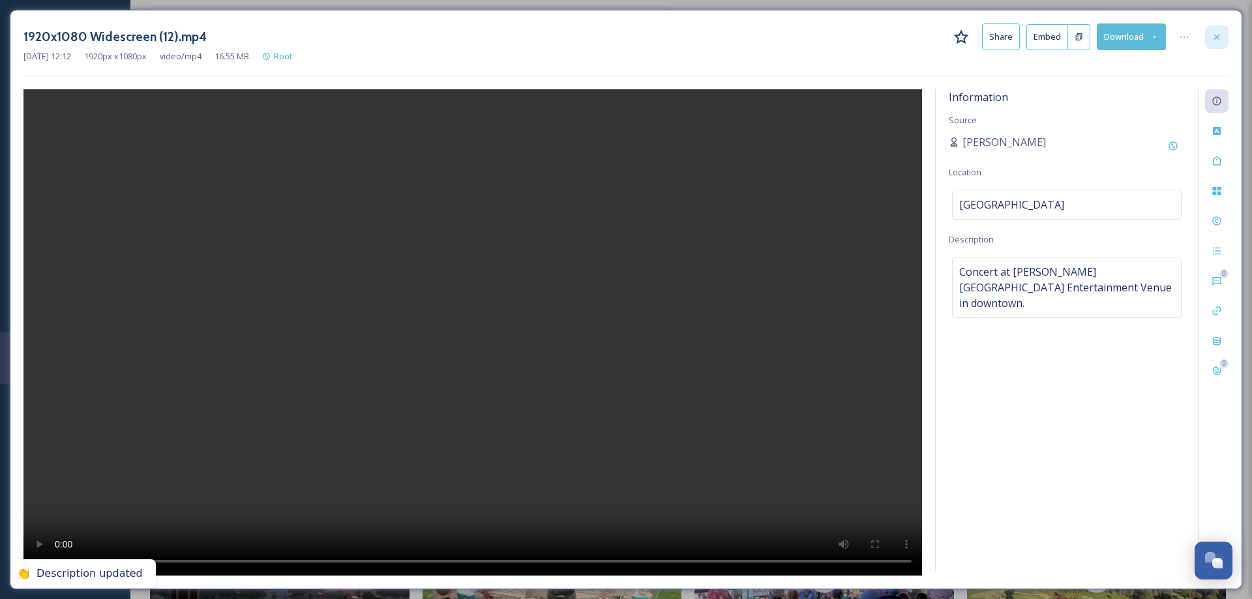
click at [1219, 37] on icon at bounding box center [1217, 37] width 10 height 10
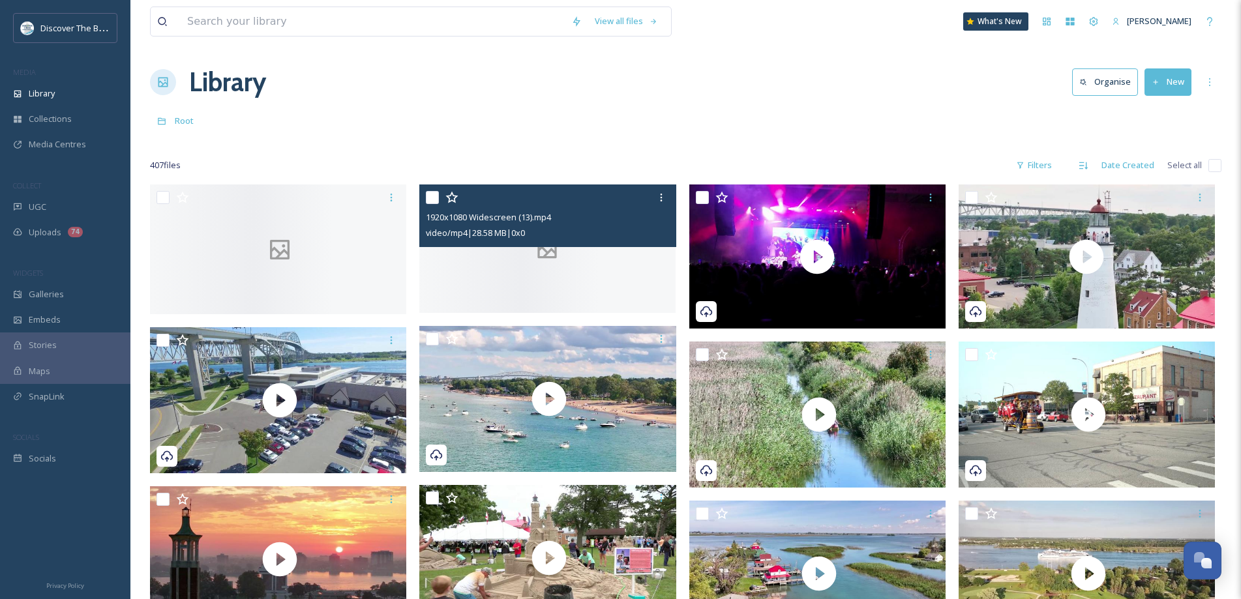
click at [616, 298] on div at bounding box center [547, 249] width 256 height 128
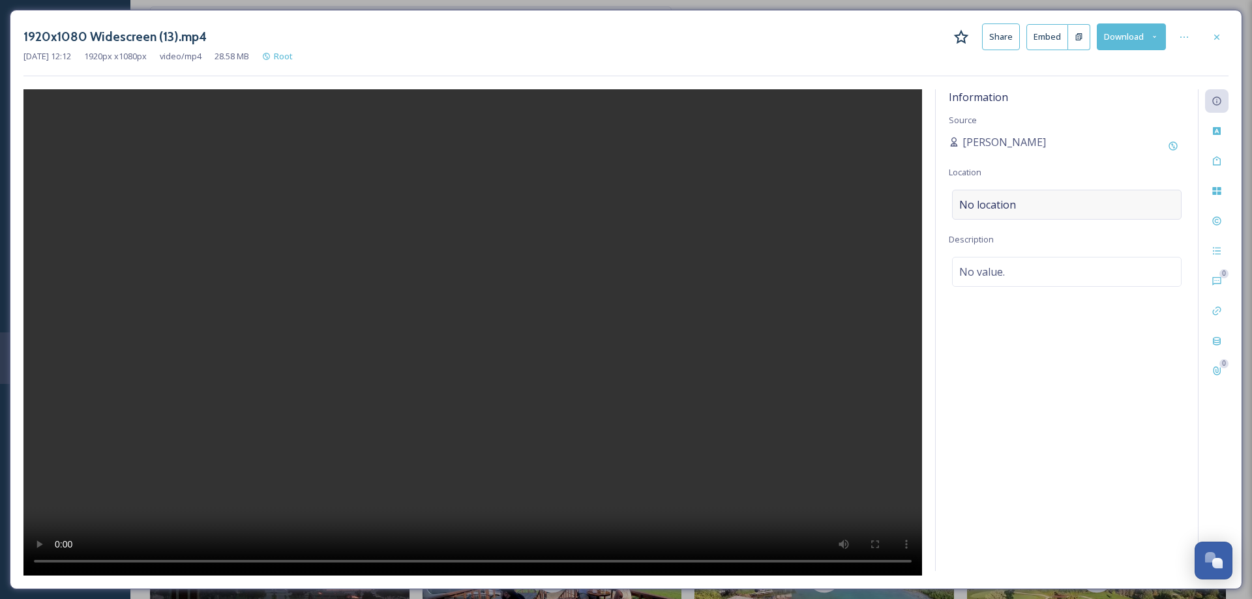
click at [1000, 210] on span "No location" at bounding box center [987, 205] width 57 height 16
click at [992, 203] on input at bounding box center [1067, 204] width 228 height 29
type input "Port huron mi"
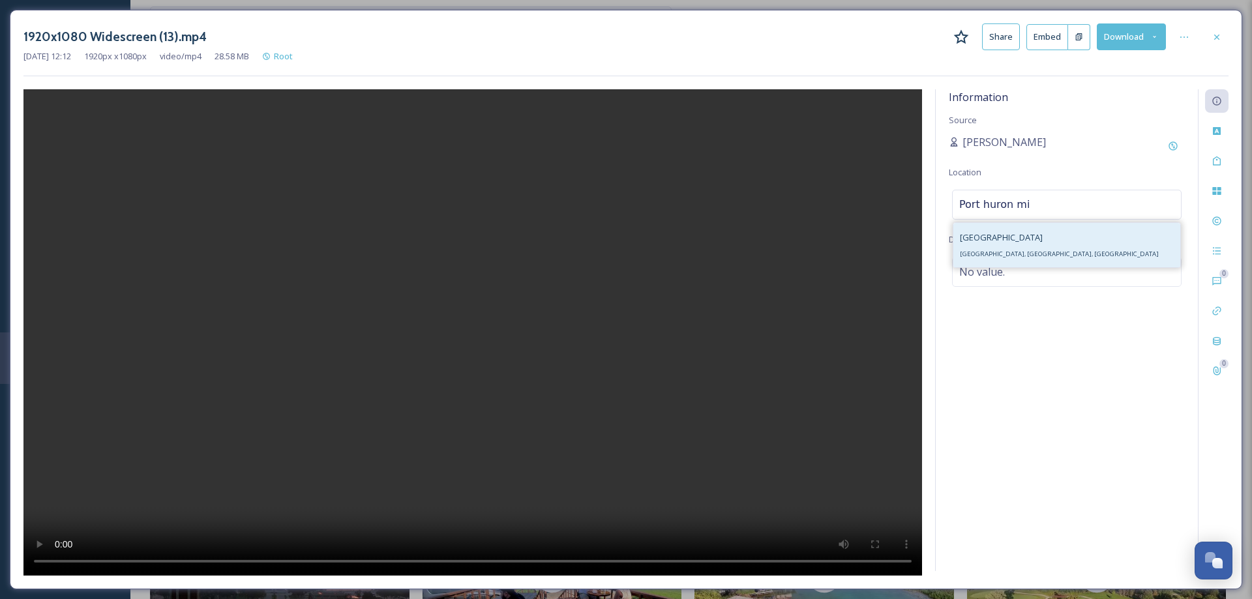
click at [1010, 258] on span "[GEOGRAPHIC_DATA], [GEOGRAPHIC_DATA], [GEOGRAPHIC_DATA]" at bounding box center [1059, 254] width 199 height 8
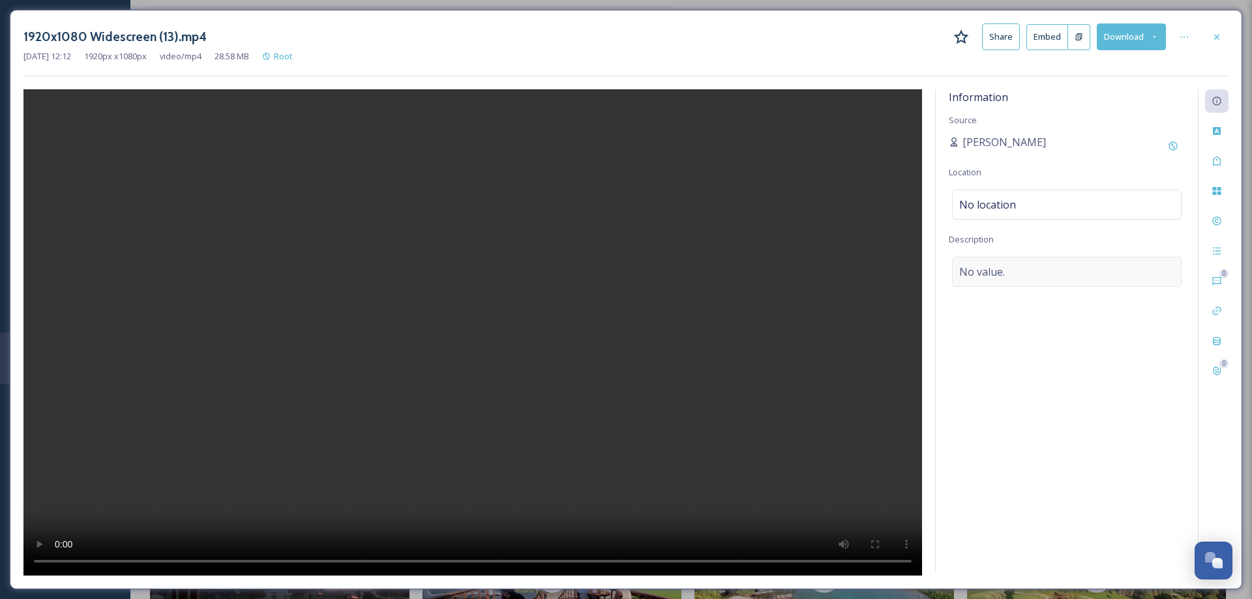
click at [996, 273] on span "No value." at bounding box center [982, 272] width 46 height 16
click at [996, 273] on textarea at bounding box center [1067, 311] width 236 height 108
type textarea "Waterfront restaurant in downtown. Wings Etc."
click at [1050, 447] on div "Information Source [PERSON_NAME] Location [GEOGRAPHIC_DATA] Description Waterfr…" at bounding box center [1067, 330] width 262 height 482
click at [1219, 33] on icon at bounding box center [1217, 37] width 10 height 10
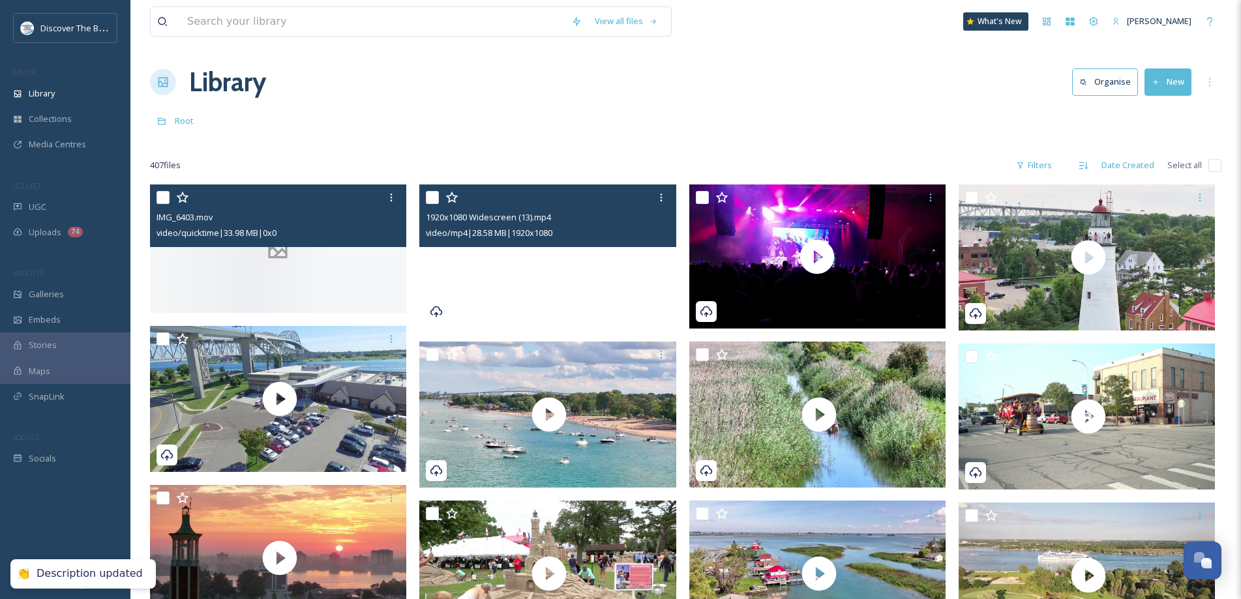
click at [310, 286] on div at bounding box center [278, 249] width 256 height 128
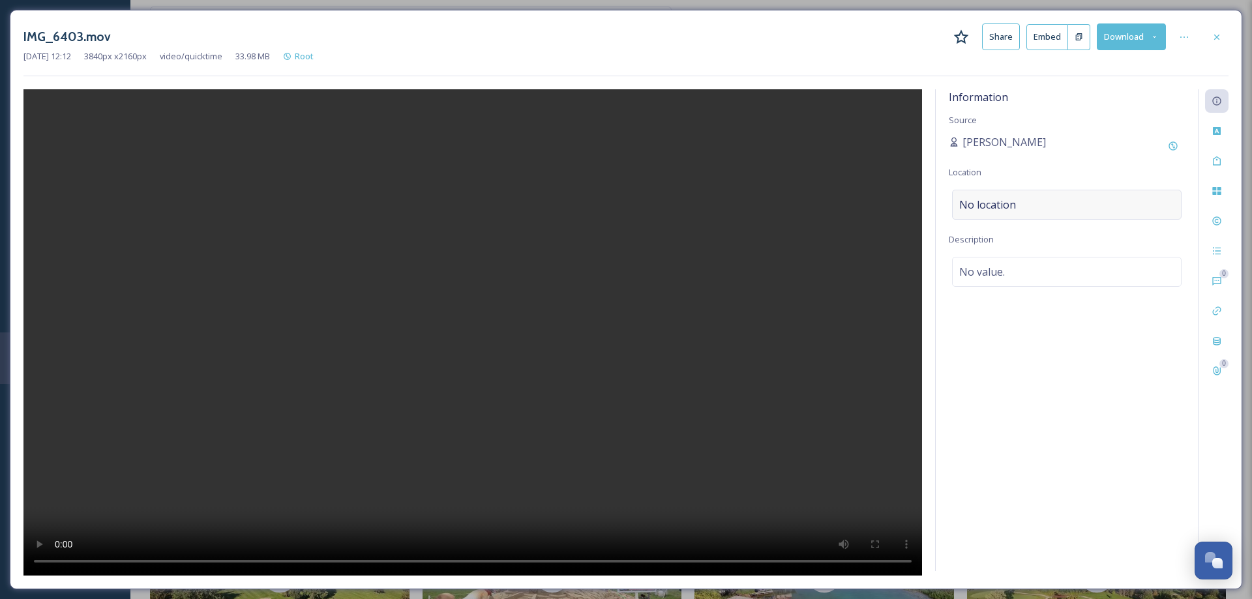
click at [987, 202] on span "No location" at bounding box center [987, 205] width 57 height 16
click at [987, 202] on input at bounding box center [1067, 204] width 228 height 29
type input "St. [PERSON_NAME]"
drag, startPoint x: 1020, startPoint y: 314, endPoint x: 1014, endPoint y: 308, distance: 8.3
click at [1019, 312] on span "[GEOGRAPHIC_DATA], [GEOGRAPHIC_DATA]" at bounding box center [1026, 314] width 132 height 8
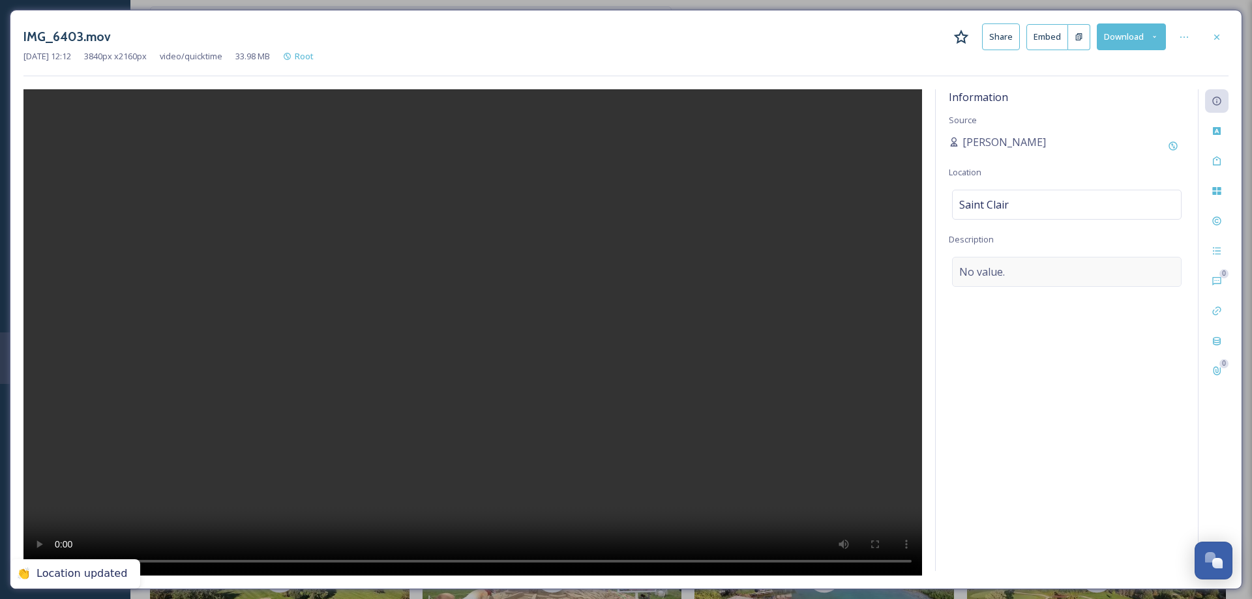
click at [985, 269] on span "No value." at bounding box center [982, 272] width 46 height 16
click at [985, 269] on textarea at bounding box center [1067, 311] width 236 height 108
type textarea "O"
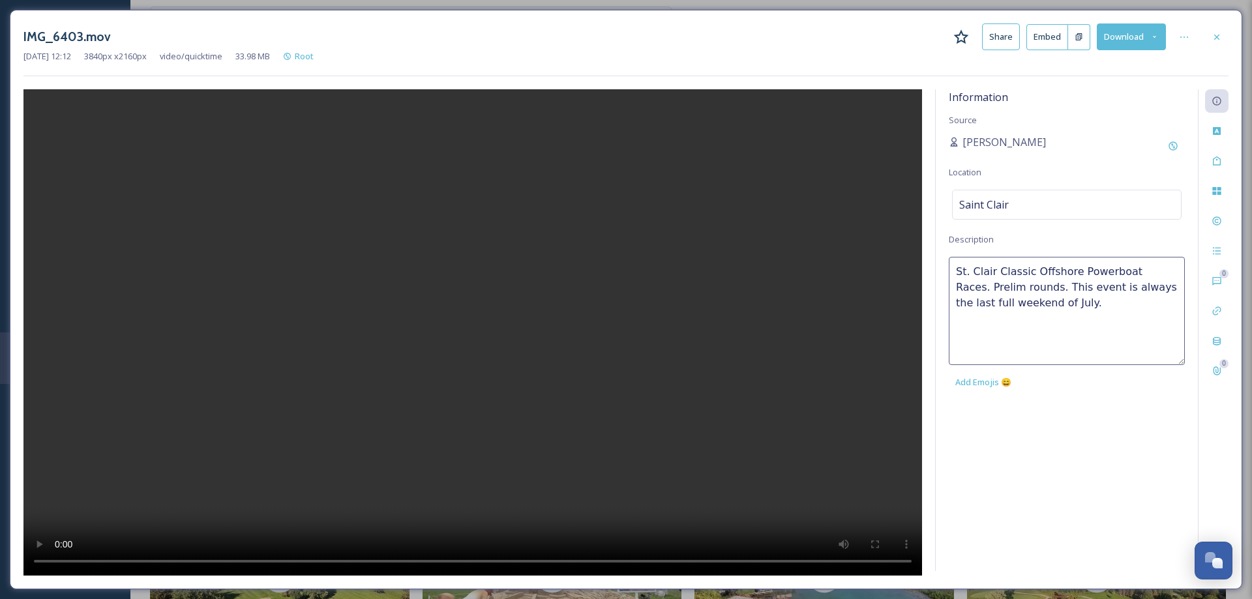
type textarea "St. Clair Classic Offshore Powerboat Races. Prelim rounds. This event is always…"
click at [1097, 445] on div "Information Source [PERSON_NAME] Location [GEOGRAPHIC_DATA] Description St. Cla…" at bounding box center [1067, 330] width 262 height 482
drag, startPoint x: 1217, startPoint y: 38, endPoint x: 1086, endPoint y: 68, distance: 135.0
click at [1216, 38] on icon at bounding box center [1217, 37] width 10 height 10
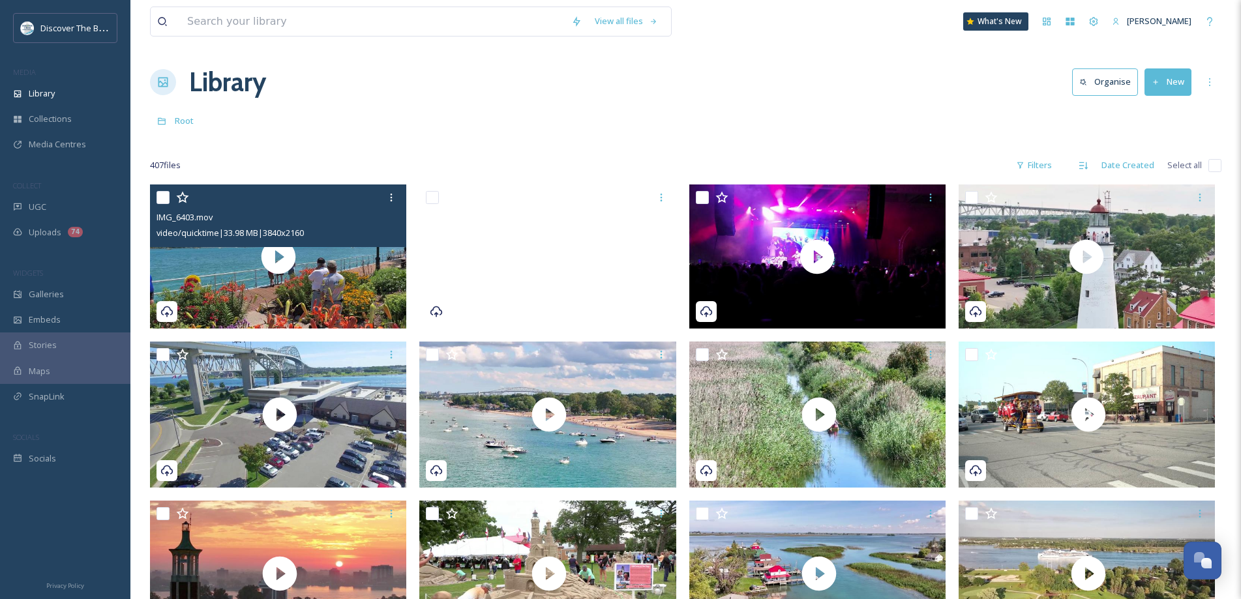
click at [163, 188] on div at bounding box center [280, 197] width 246 height 23
click at [163, 199] on input "checkbox" at bounding box center [163, 197] width 13 height 13
checkbox input "true"
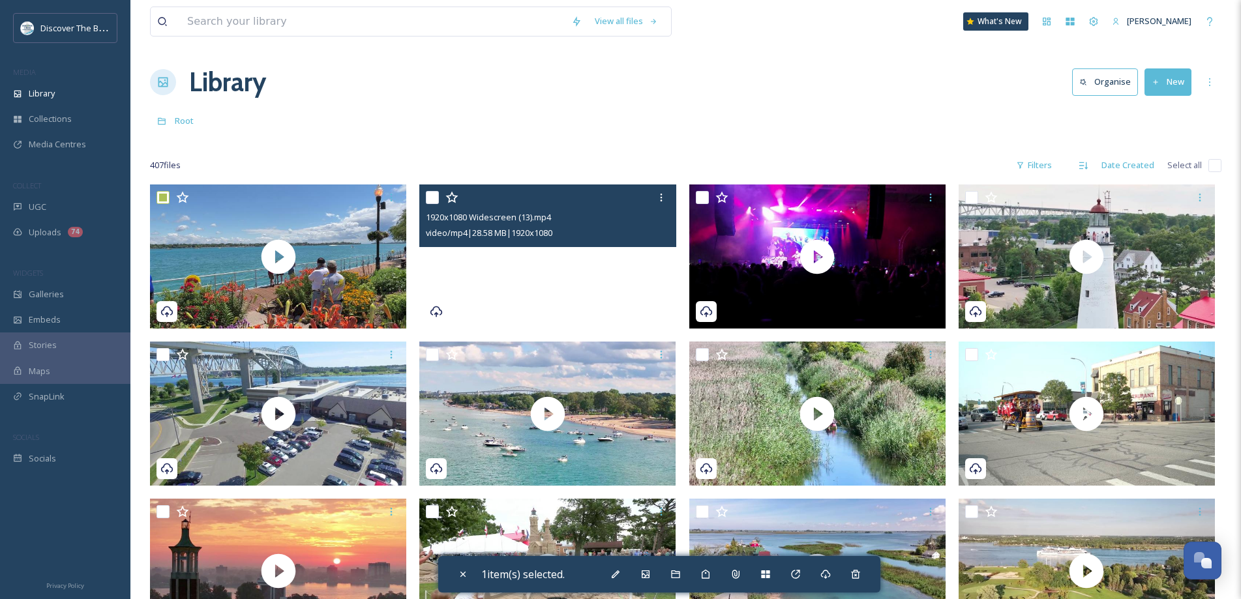
click at [435, 197] on input "checkbox" at bounding box center [432, 197] width 13 height 13
checkbox input "true"
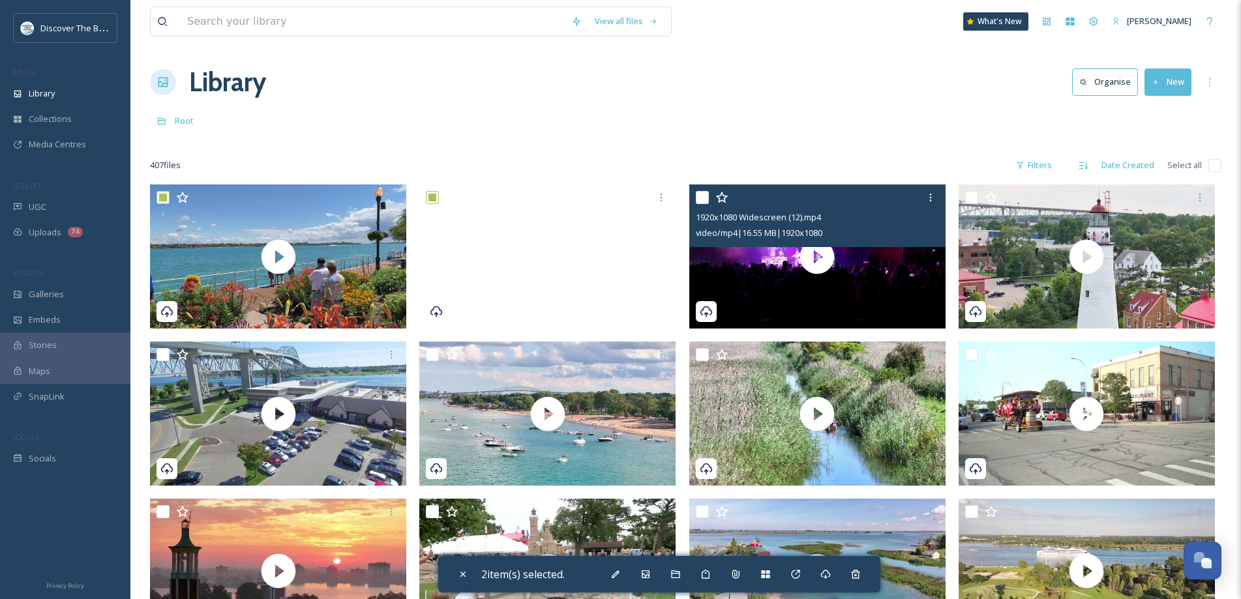
click at [698, 200] on input "checkbox" at bounding box center [702, 197] width 13 height 13
checkbox input "true"
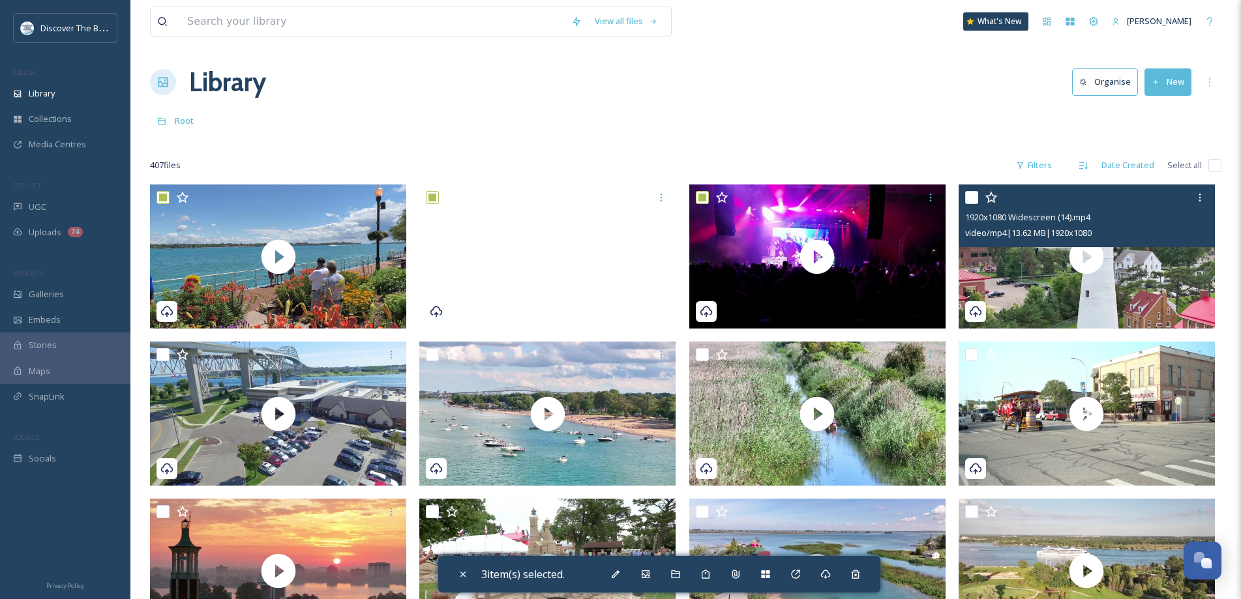
click at [972, 196] on input "checkbox" at bounding box center [971, 197] width 13 height 13
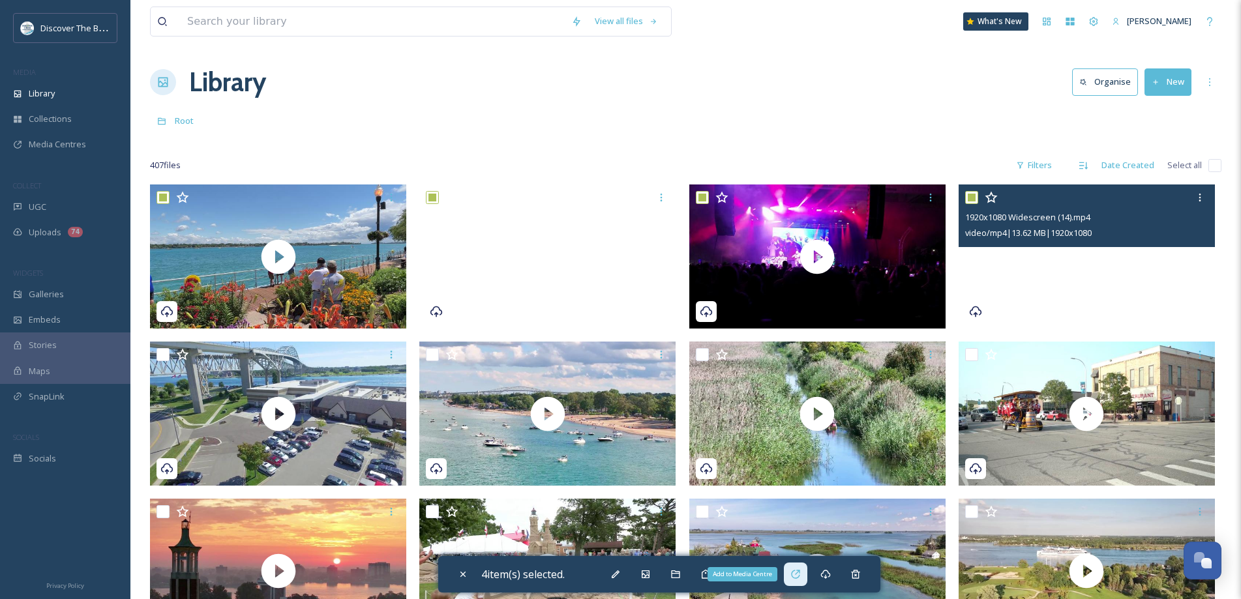
click at [801, 578] on icon at bounding box center [795, 574] width 10 height 10
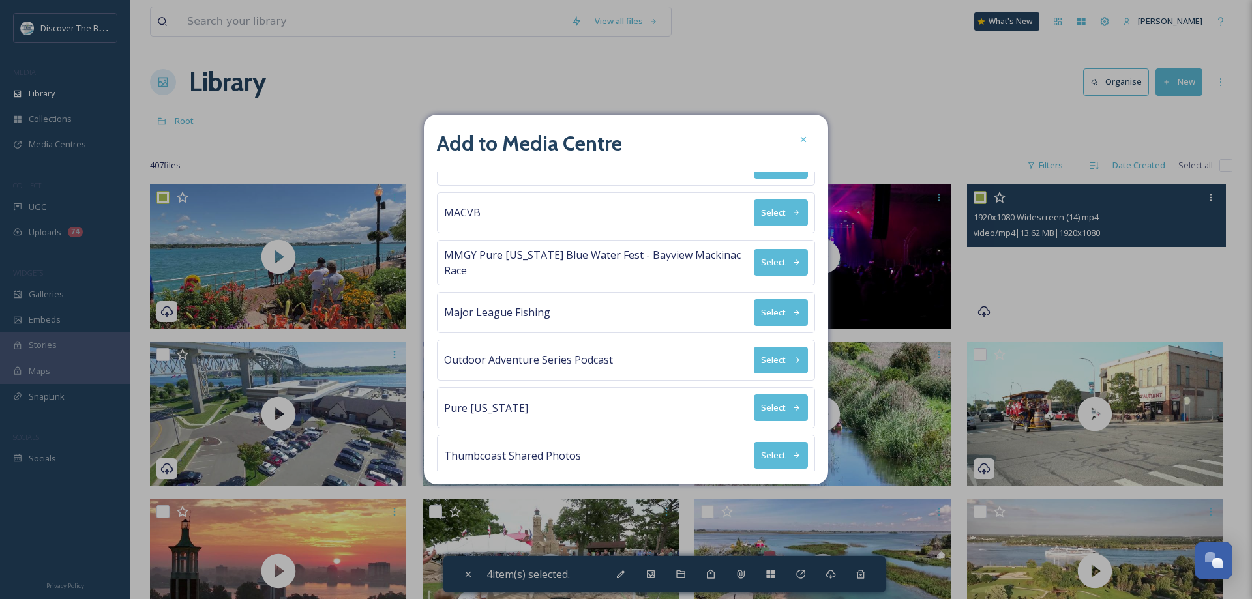
scroll to position [182, 0]
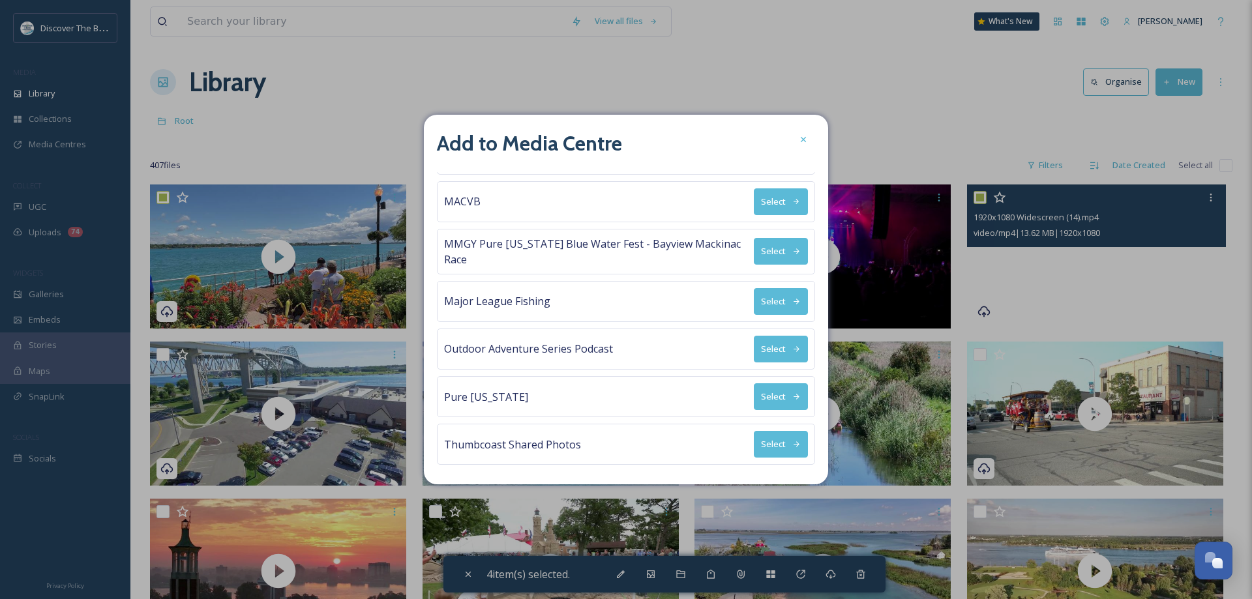
click at [769, 300] on button "Select" at bounding box center [781, 301] width 54 height 27
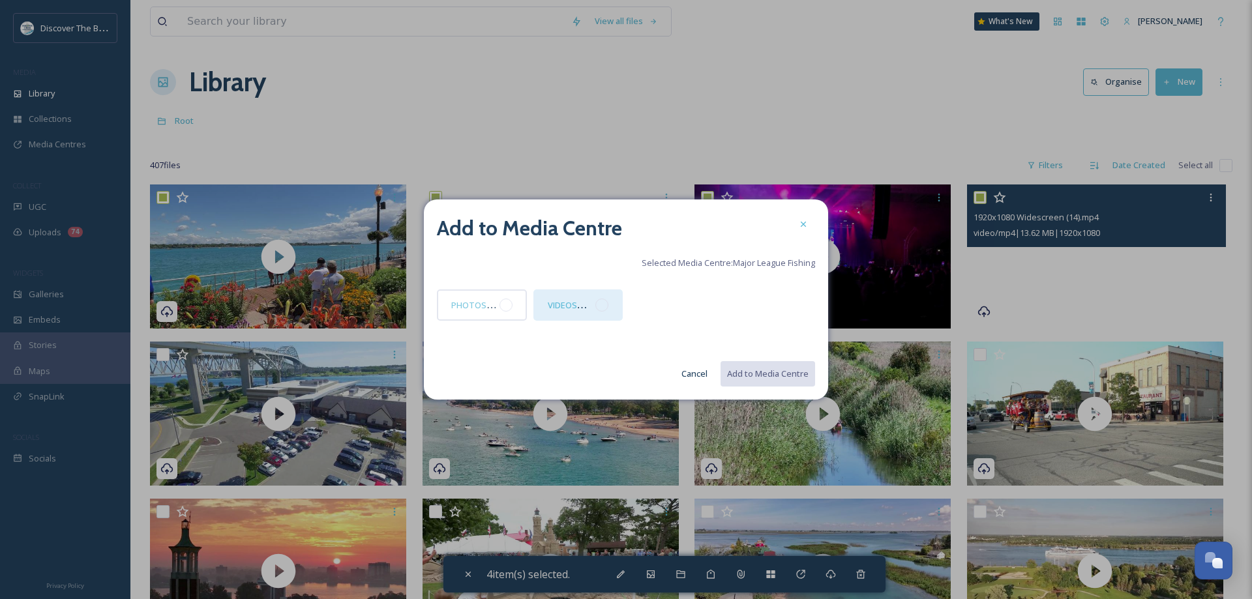
click at [604, 308] on div at bounding box center [601, 305] width 13 height 13
click at [760, 379] on button "Add to Media Centre" at bounding box center [767, 374] width 96 height 27
checkbox input "false"
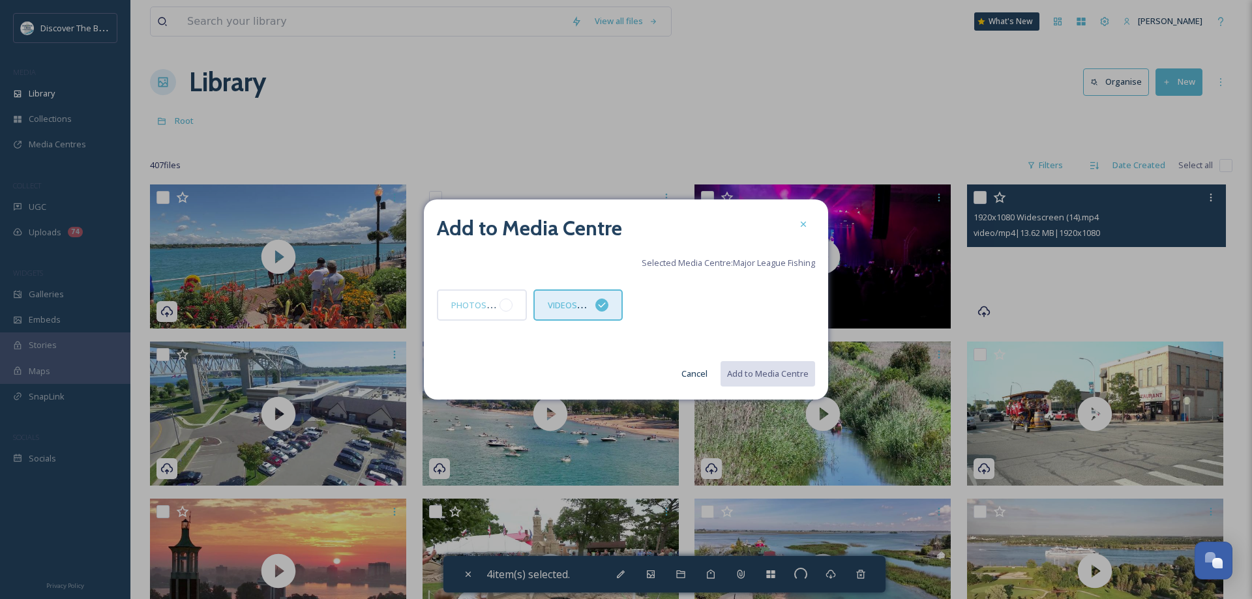
checkbox input "false"
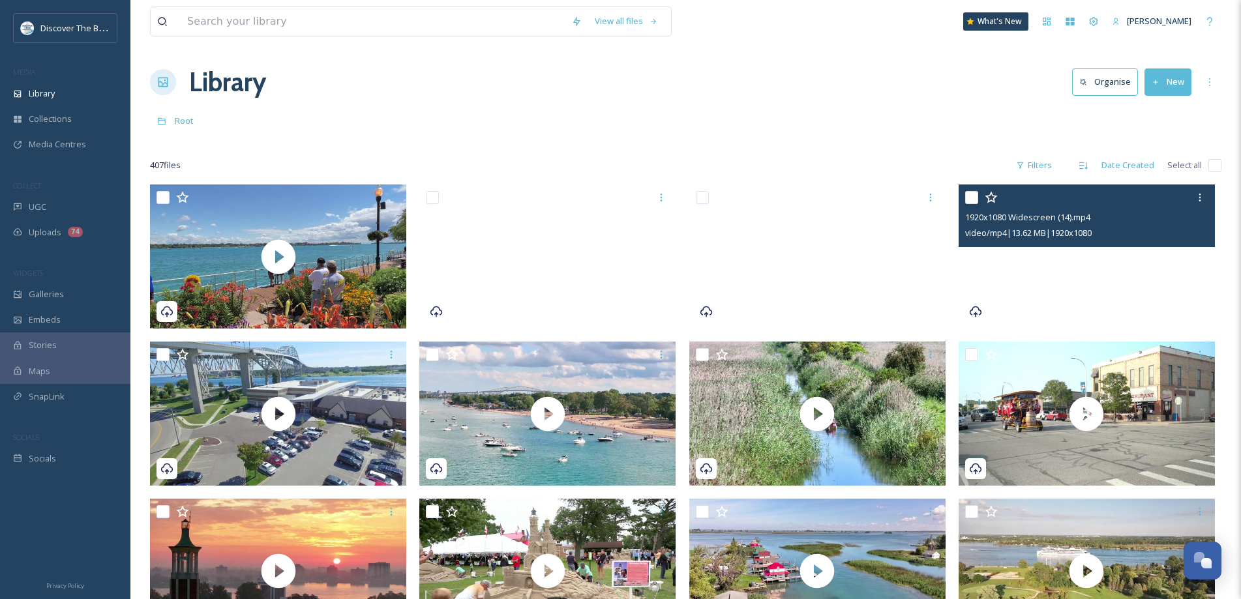
click at [1184, 83] on button "New" at bounding box center [1167, 81] width 47 height 27
click at [1175, 110] on span "File Upload" at bounding box center [1162, 112] width 43 height 12
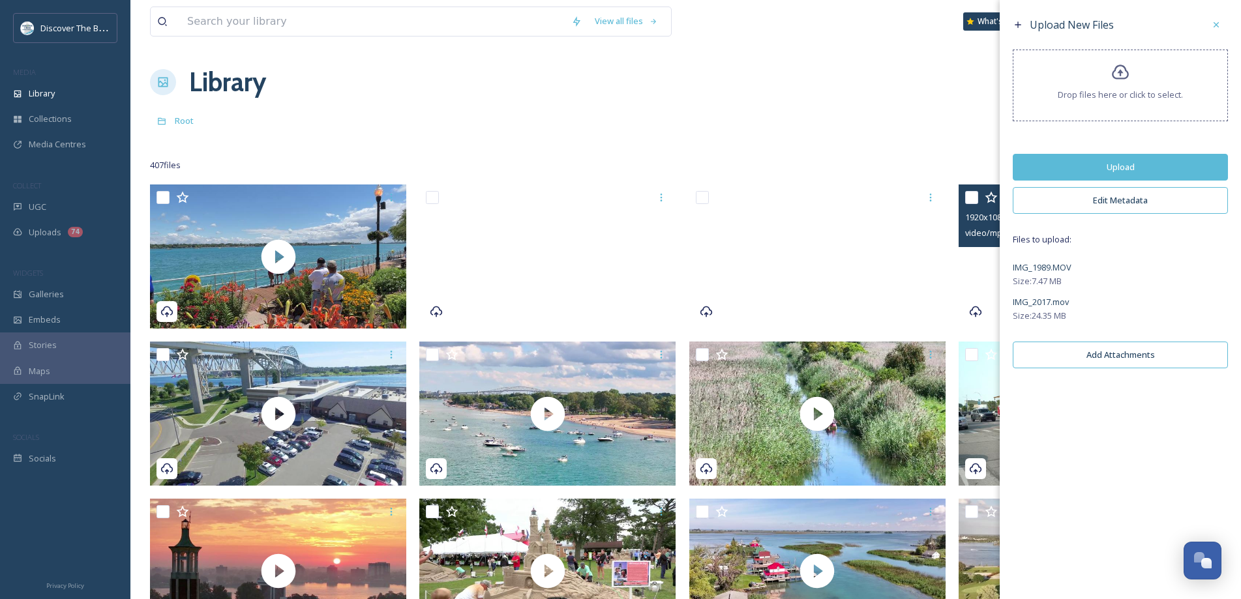
click at [1146, 161] on button "Upload" at bounding box center [1120, 167] width 215 height 27
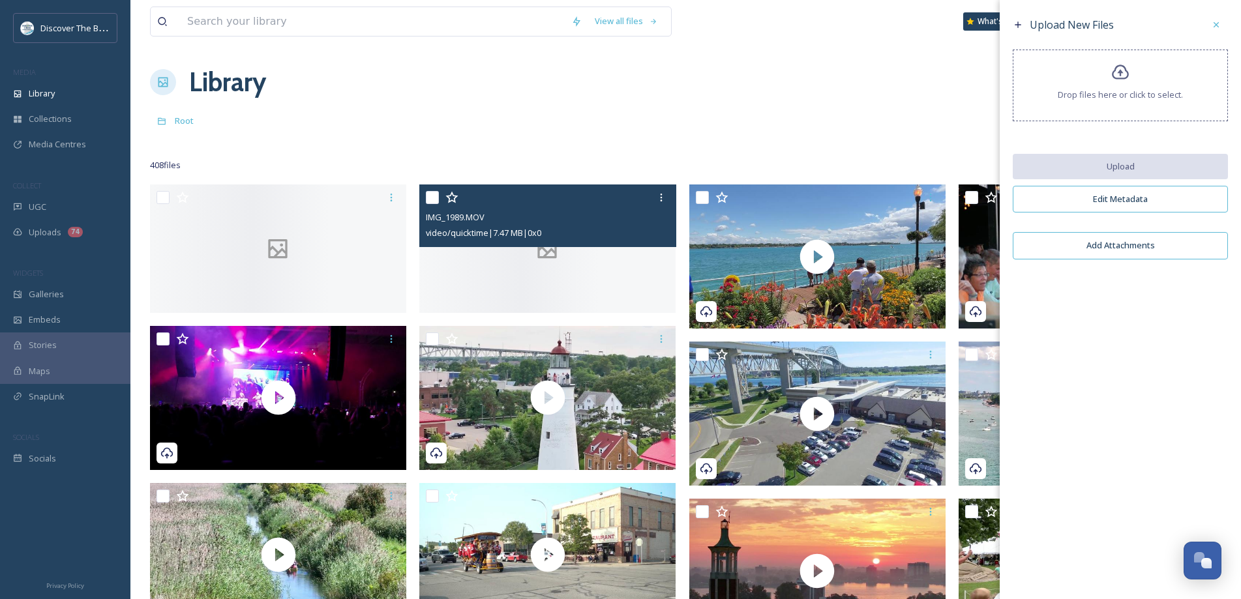
click at [619, 306] on div at bounding box center [547, 249] width 256 height 128
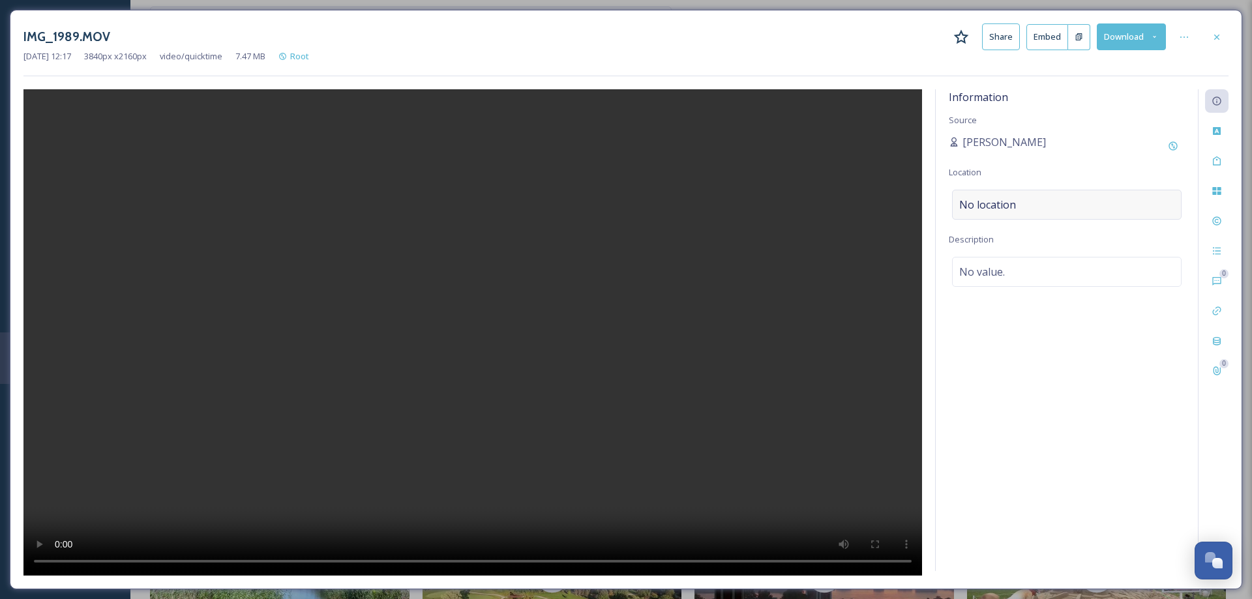
click at [1008, 202] on span "No location" at bounding box center [987, 205] width 57 height 16
click at [1008, 201] on input at bounding box center [1067, 204] width 228 height 29
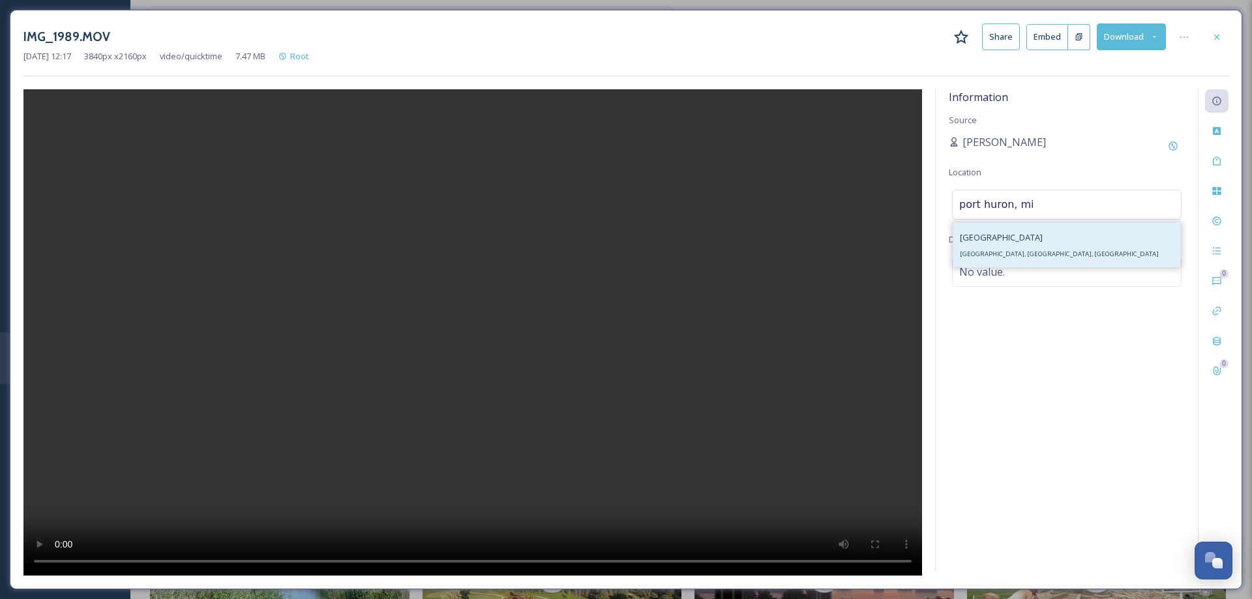
type input "port huron, mi"
click at [1022, 250] on div "[GEOGRAPHIC_DATA], [GEOGRAPHIC_DATA], [GEOGRAPHIC_DATA]" at bounding box center [1066, 245] width 227 height 44
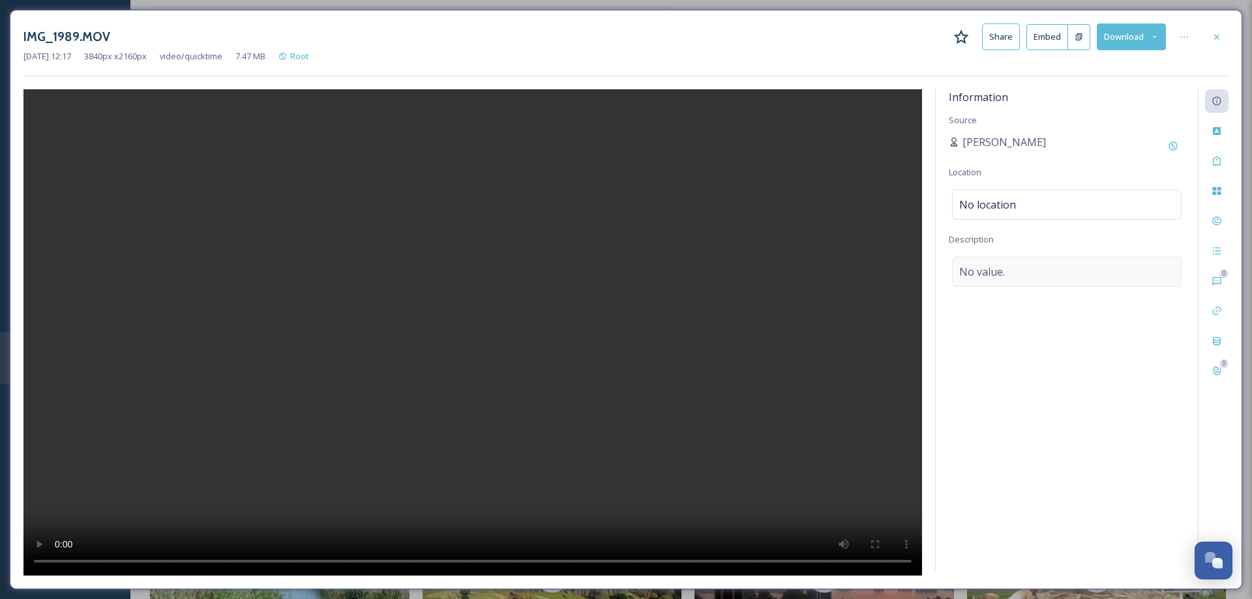
click at [1004, 269] on span "No value." at bounding box center [982, 272] width 46 height 16
click at [1004, 267] on textarea at bounding box center [1067, 311] width 236 height 108
type textarea "Huron [DEMOGRAPHIC_DATA] Cruise Dock"
click at [1102, 434] on div "Information Source [PERSON_NAME] Location [GEOGRAPHIC_DATA] Description Huron […" at bounding box center [1067, 330] width 262 height 482
click at [1105, 271] on div "Huron [DEMOGRAPHIC_DATA] Cruise Dock" at bounding box center [1067, 272] width 230 height 30
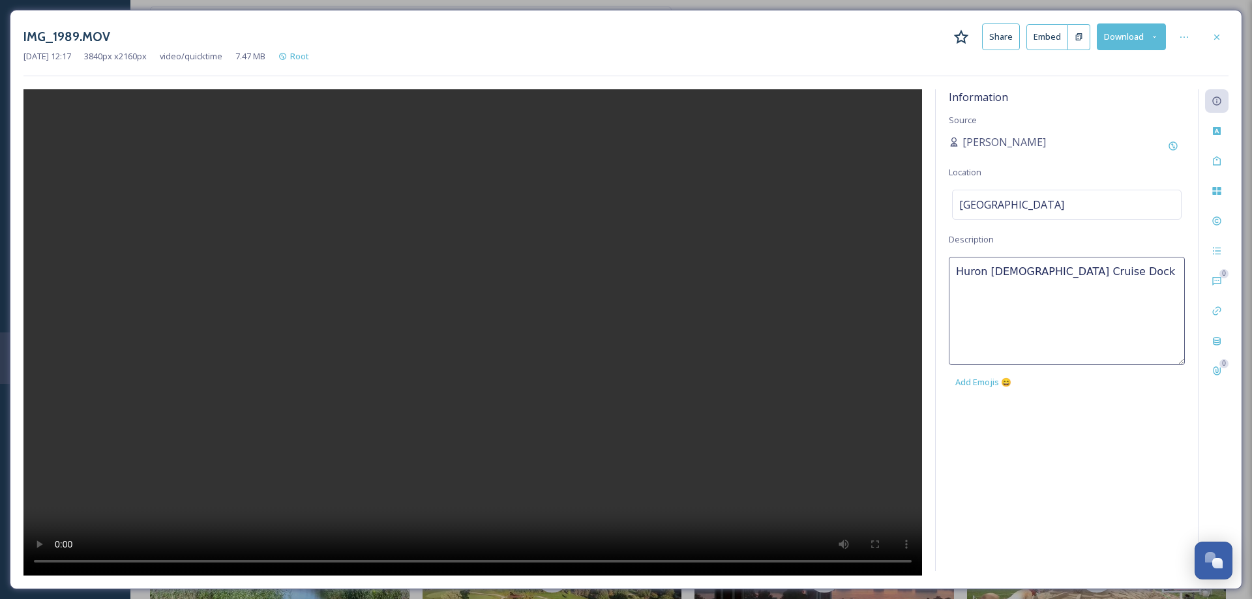
click at [1096, 274] on textarea "Huron [DEMOGRAPHIC_DATA] Cruise Dock" at bounding box center [1067, 311] width 236 height 108
type textarea "Huron [DEMOGRAPHIC_DATA] Cruise Dock. 90 minute public sightseeing cruise of th…"
drag, startPoint x: 985, startPoint y: 301, endPoint x: 951, endPoint y: 271, distance: 45.2
click at [951, 271] on textarea "Huron [DEMOGRAPHIC_DATA] Cruise Dock. 90 minute public sightseeing cruise of th…" at bounding box center [1067, 311] width 236 height 108
drag, startPoint x: 1050, startPoint y: 486, endPoint x: 1052, endPoint y: 473, distance: 13.2
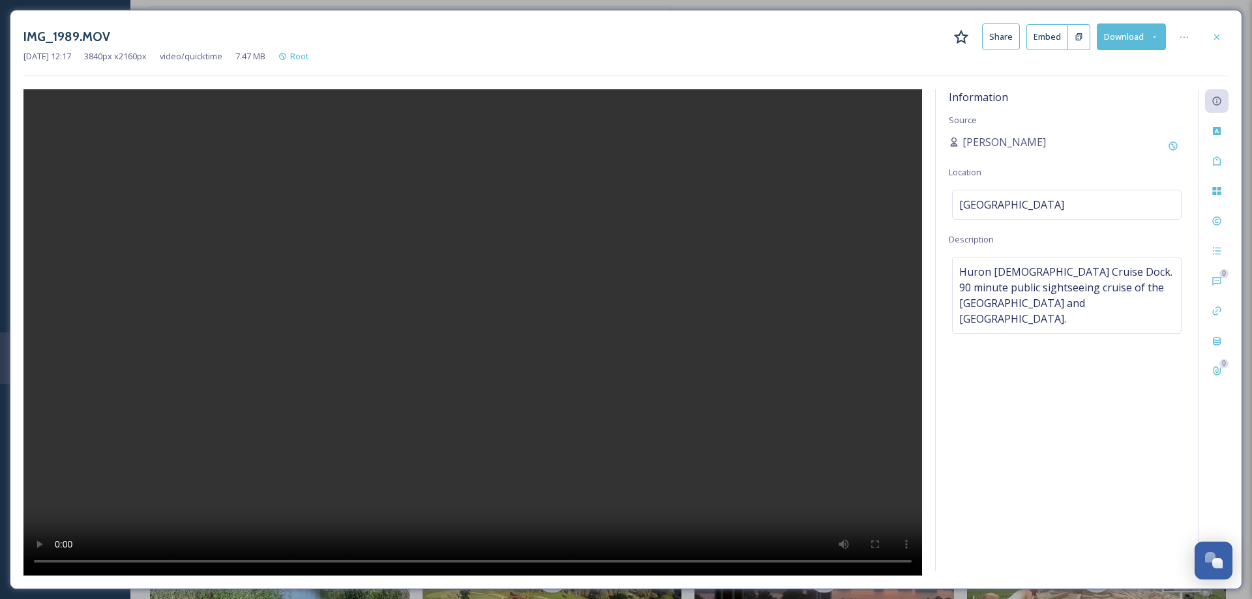
click at [1052, 473] on div "Information Source [PERSON_NAME] Location [GEOGRAPHIC_DATA] Description Huron […" at bounding box center [1067, 330] width 262 height 482
click at [1217, 38] on icon at bounding box center [1217, 37] width 10 height 10
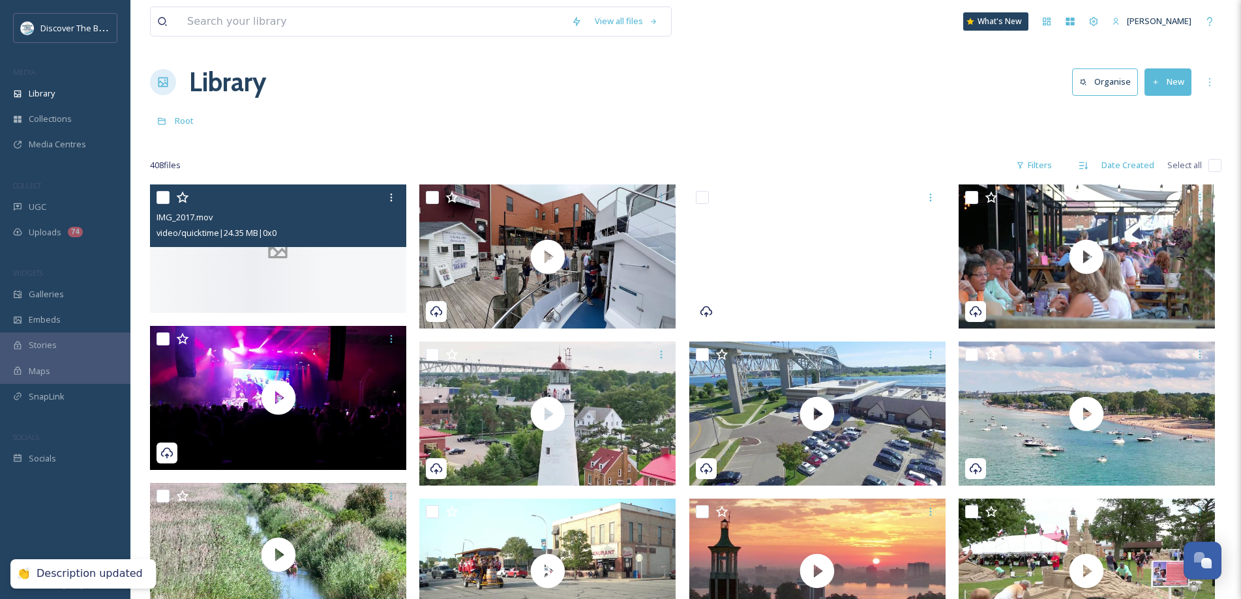
click at [357, 278] on div at bounding box center [278, 249] width 256 height 128
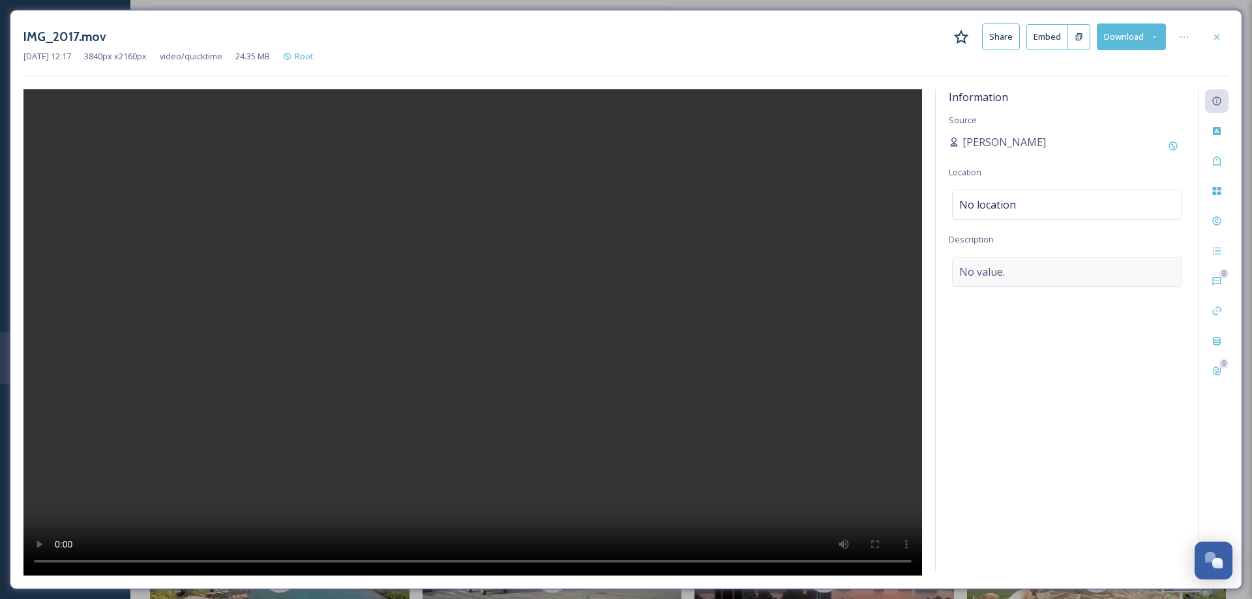
click at [996, 278] on span "No value." at bounding box center [982, 272] width 46 height 16
paste textarea "Huron [DEMOGRAPHIC_DATA] Cruise Dock. 90 minute public sightseeing cruise of th…"
type textarea "Huron [DEMOGRAPHIC_DATA] Cruise Dock. 90 minute public sightseeing cruise of th…"
click at [1020, 206] on div "No location" at bounding box center [1067, 205] width 230 height 30
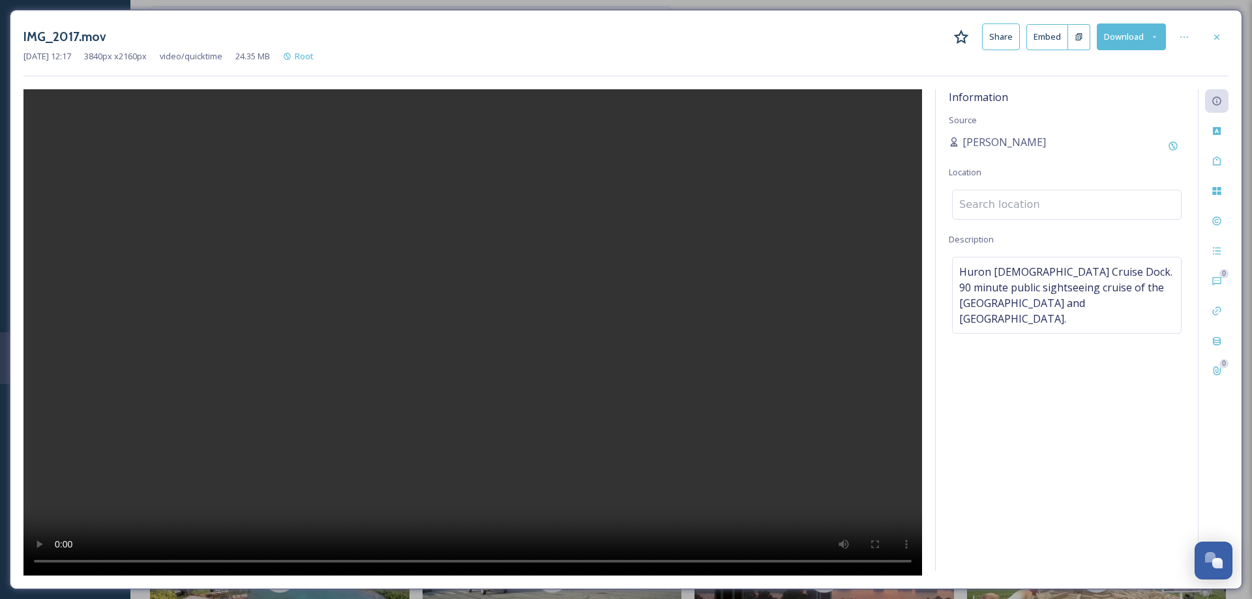
click at [1020, 206] on input at bounding box center [1067, 204] width 228 height 29
type input "port huron, mi"
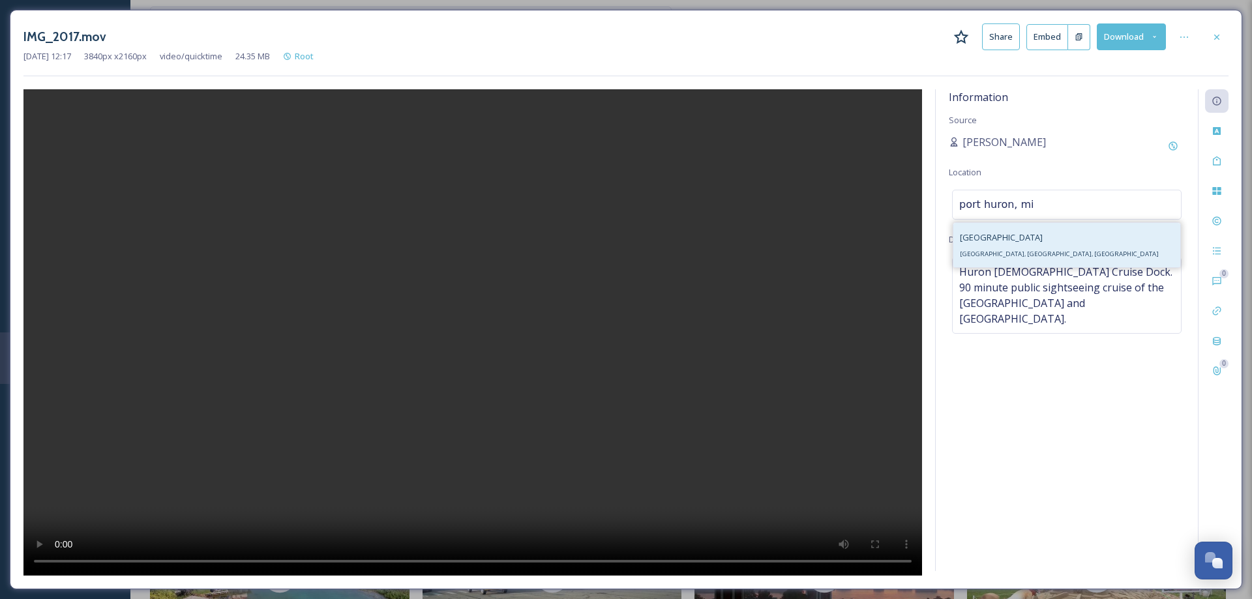
click at [1018, 251] on span "[GEOGRAPHIC_DATA], [GEOGRAPHIC_DATA], [GEOGRAPHIC_DATA]" at bounding box center [1059, 254] width 199 height 8
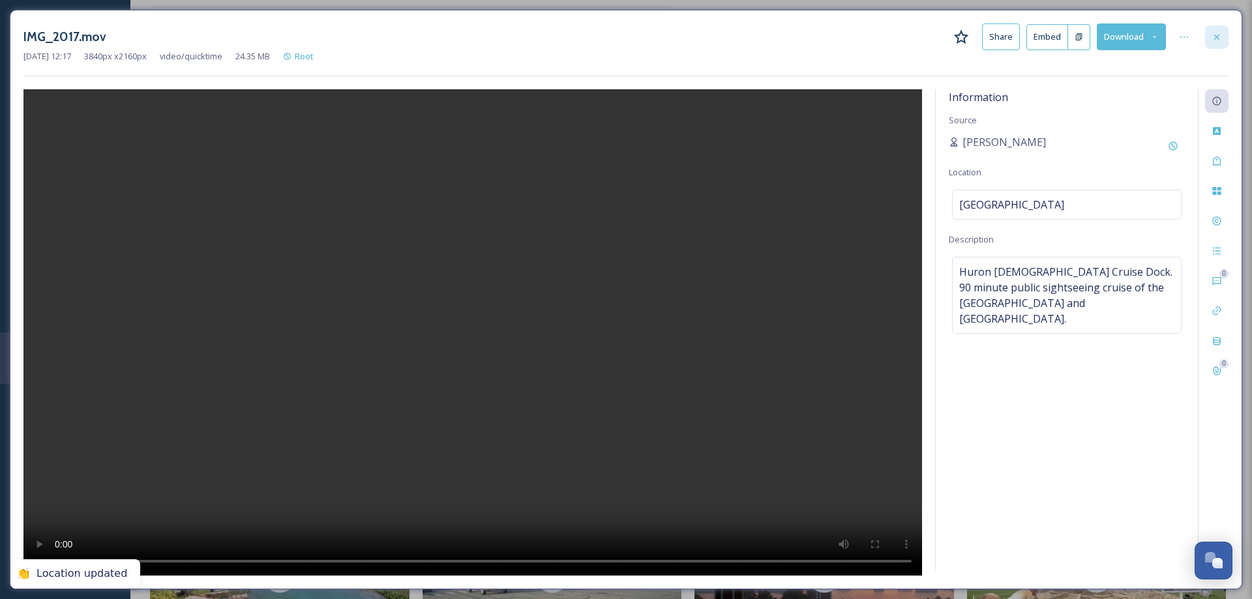
click at [1218, 37] on icon at bounding box center [1217, 37] width 10 height 10
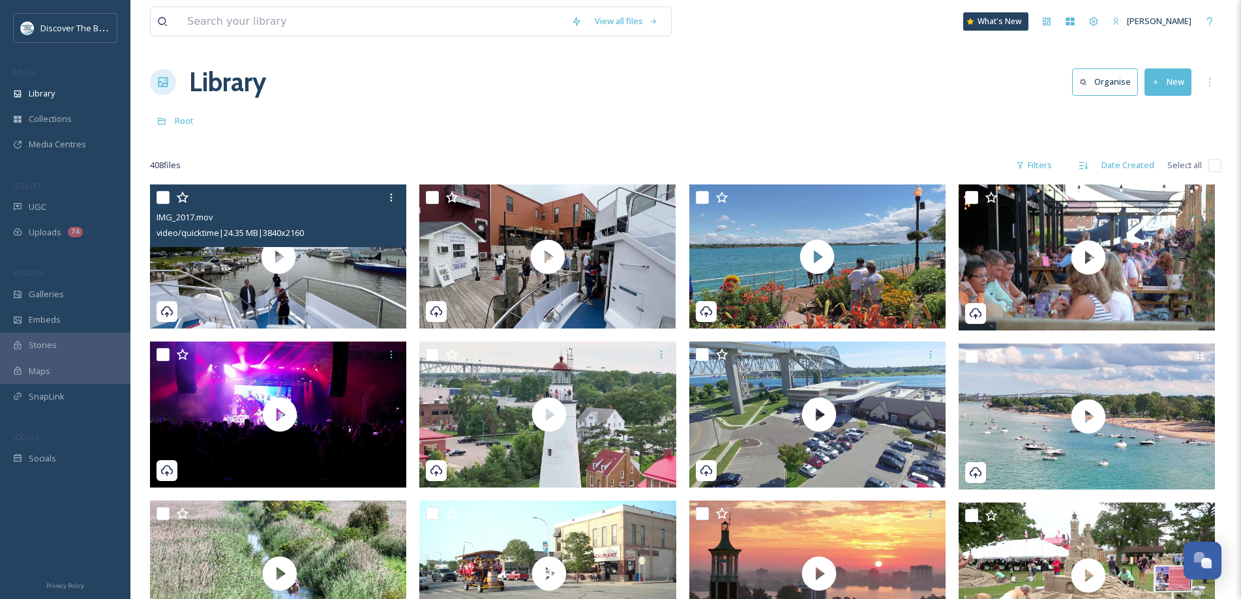
drag, startPoint x: 156, startPoint y: 196, endPoint x: 185, endPoint y: 202, distance: 29.3
click at [157, 197] on div "IMG_2017.mov video/quicktime | 24.35 MB | 3840 x 2160" at bounding box center [278, 216] width 256 height 63
click at [163, 198] on input "checkbox" at bounding box center [163, 197] width 13 height 13
checkbox input "true"
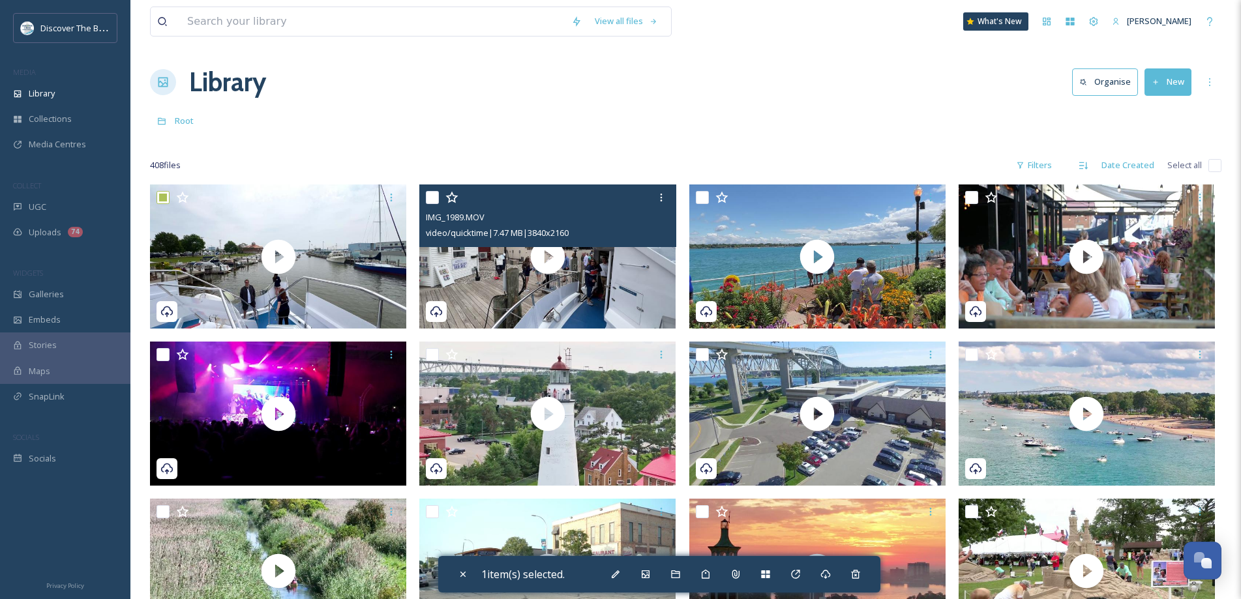
click at [436, 200] on input "checkbox" at bounding box center [432, 197] width 13 height 13
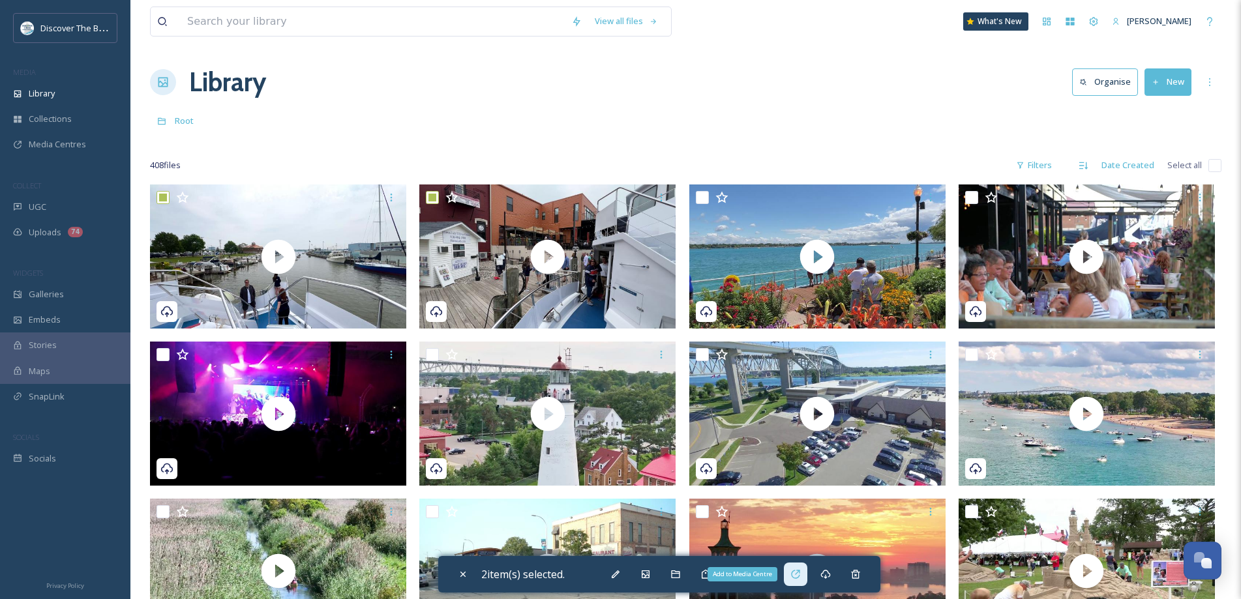
click at [792, 574] on div "Add to Media Centre" at bounding box center [795, 574] width 23 height 23
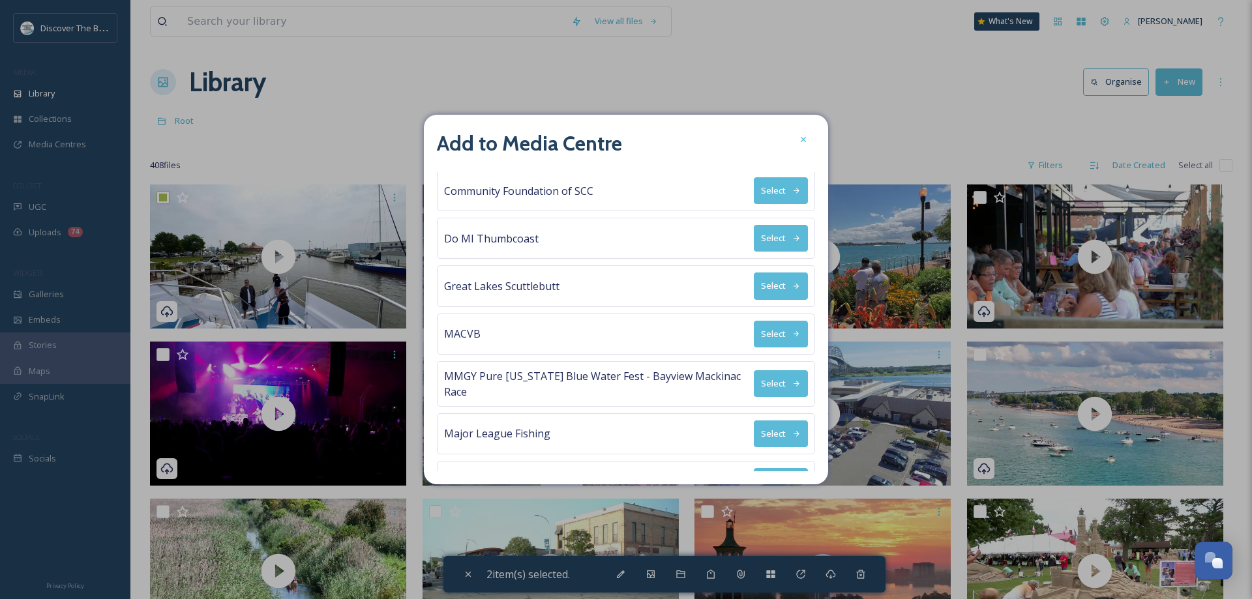
scroll to position [182, 0]
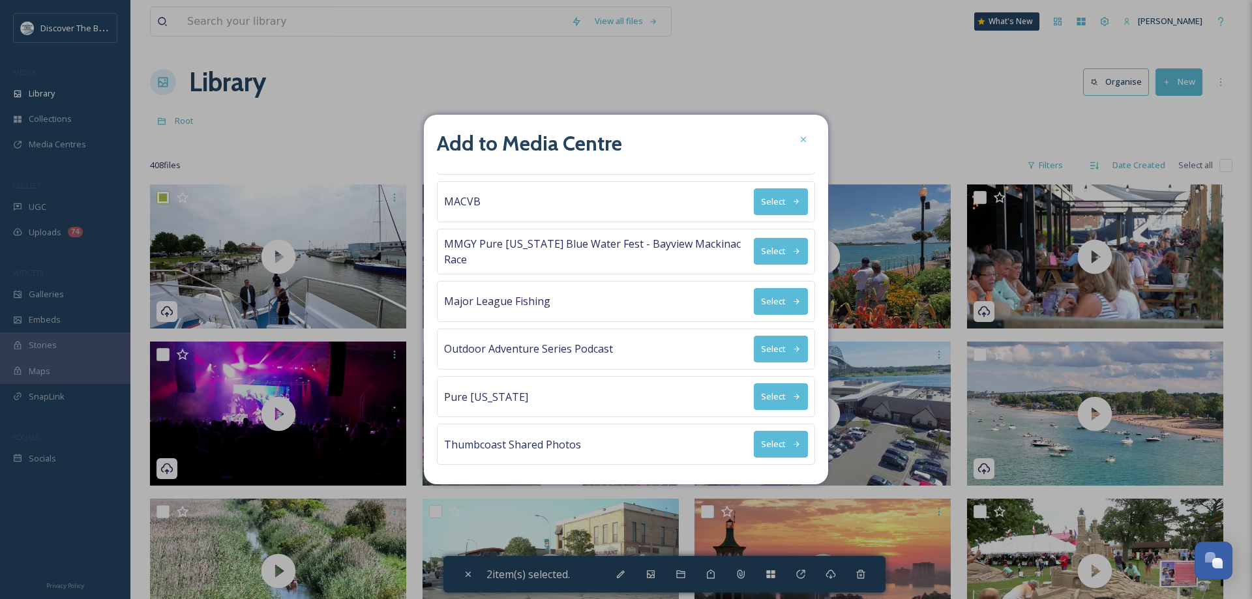
click at [773, 304] on button "Select" at bounding box center [781, 301] width 54 height 27
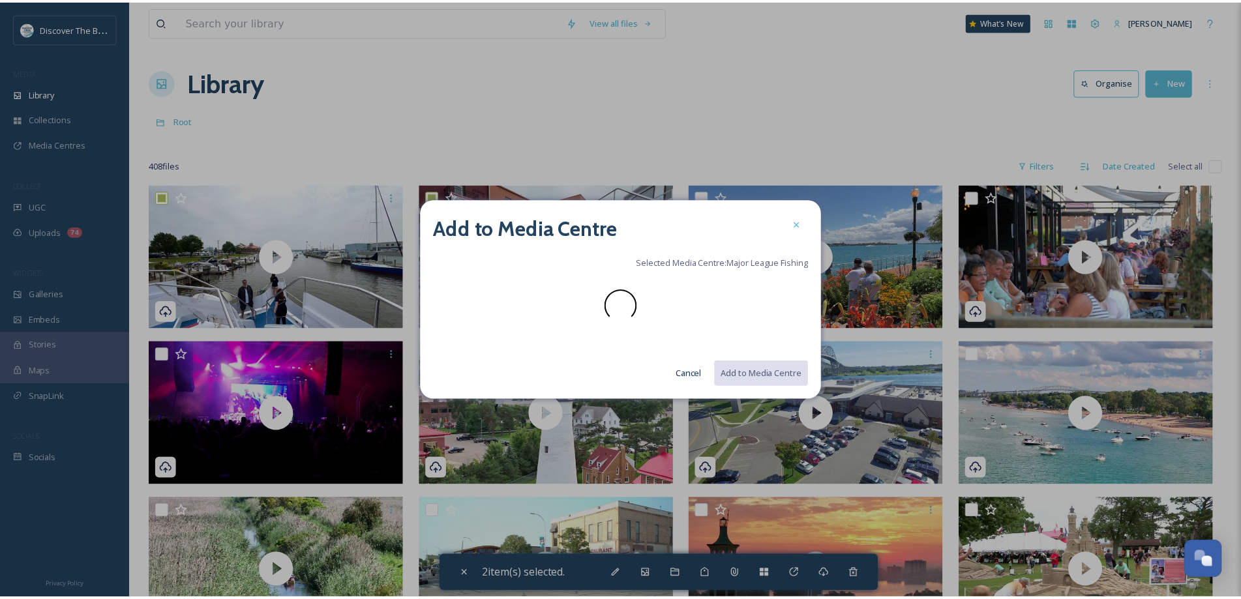
scroll to position [0, 0]
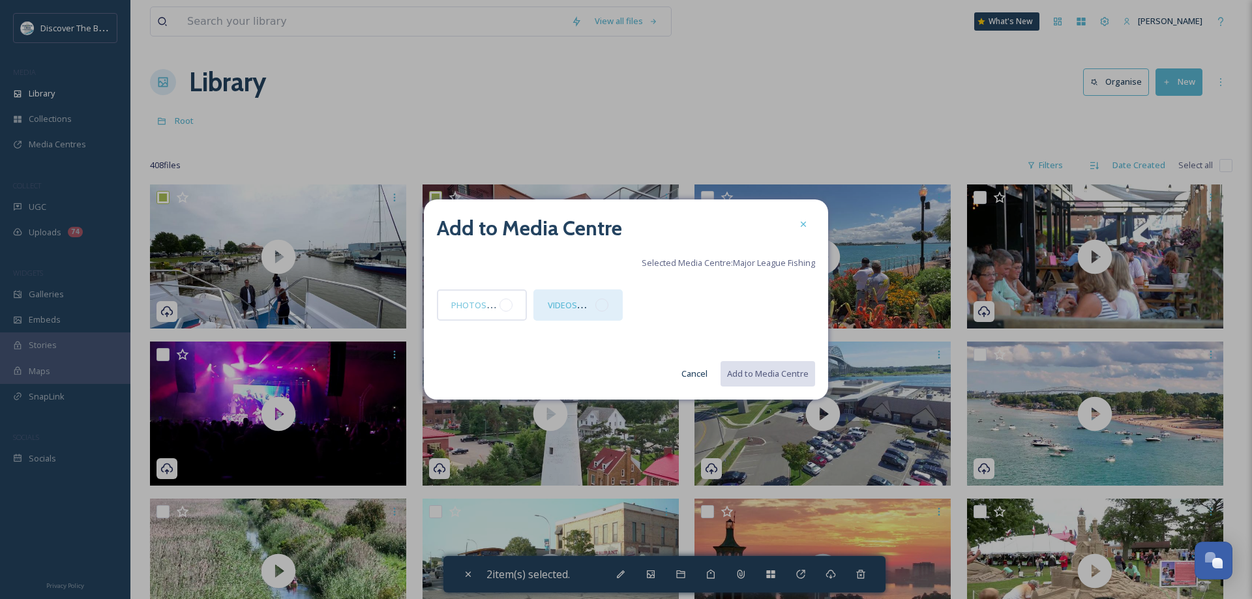
click at [606, 304] on div at bounding box center [601, 305] width 13 height 13
drag, startPoint x: 760, startPoint y: 380, endPoint x: 766, endPoint y: 363, distance: 17.3
click at [760, 379] on button "Add to Media Centre" at bounding box center [767, 374] width 96 height 27
checkbox input "false"
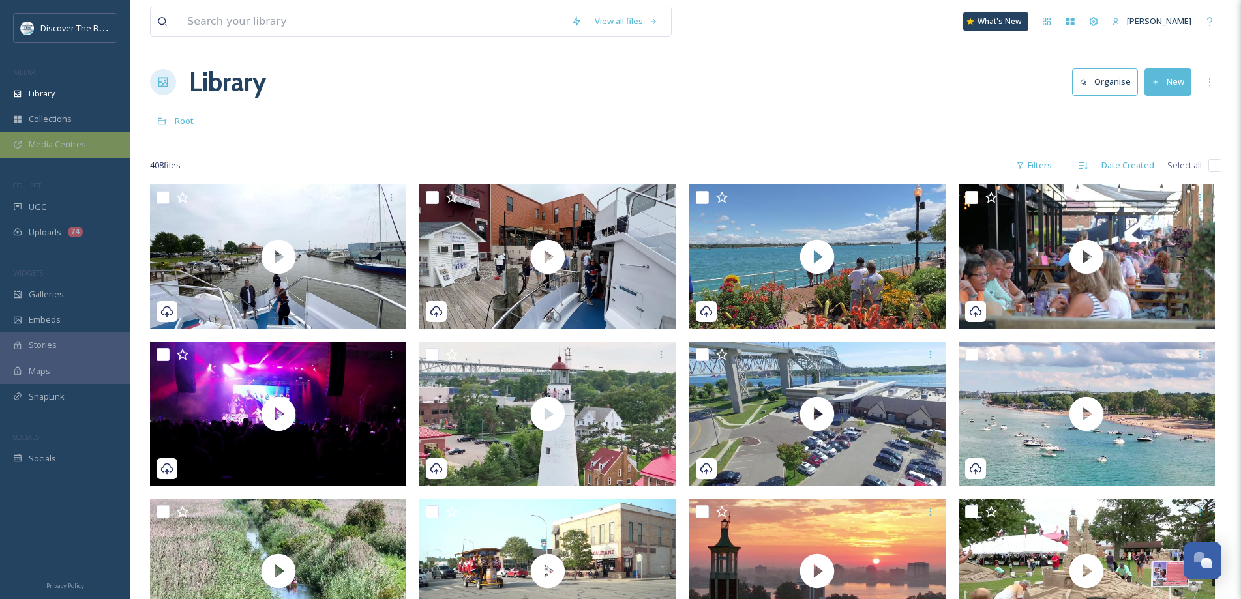
click at [54, 147] on span "Media Centres" at bounding box center [57, 144] width 57 height 12
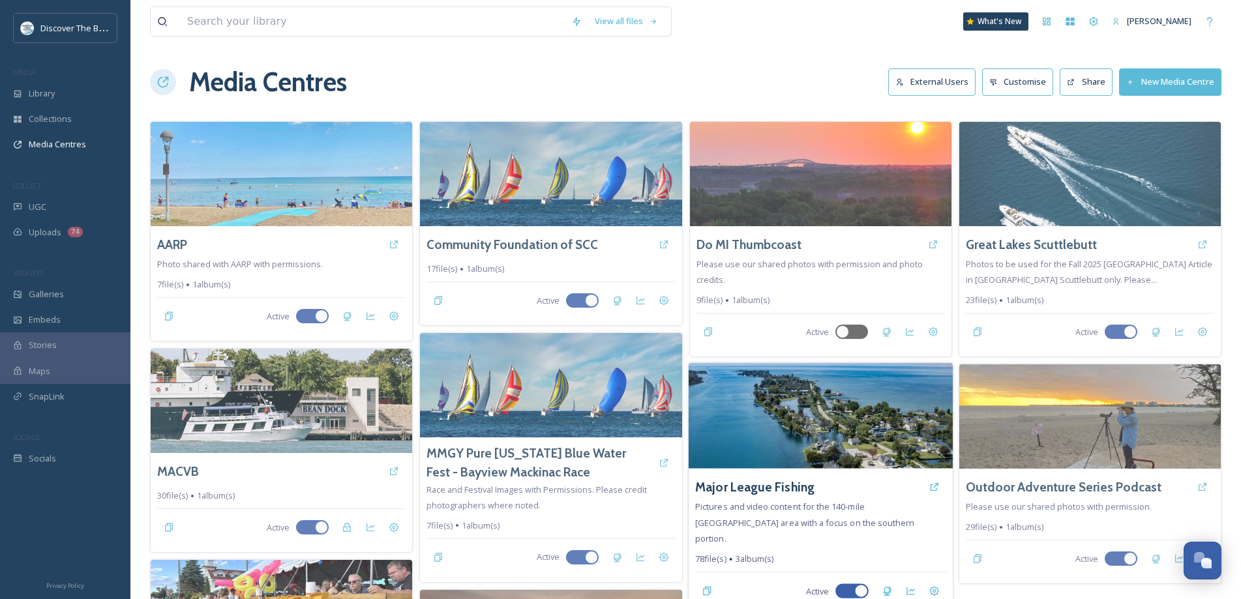
click at [754, 411] on img at bounding box center [820, 416] width 264 height 106
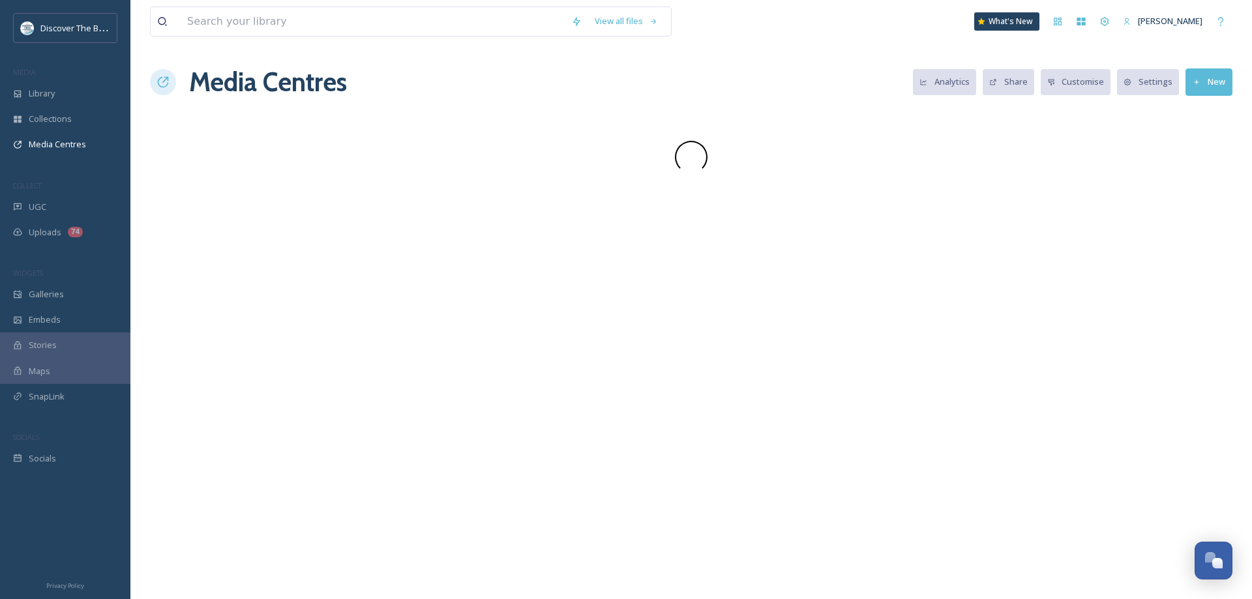
click at [754, 411] on div "View all files What's New [PERSON_NAME] Media Centres Analytics Share Customise…" at bounding box center [691, 299] width 1122 height 599
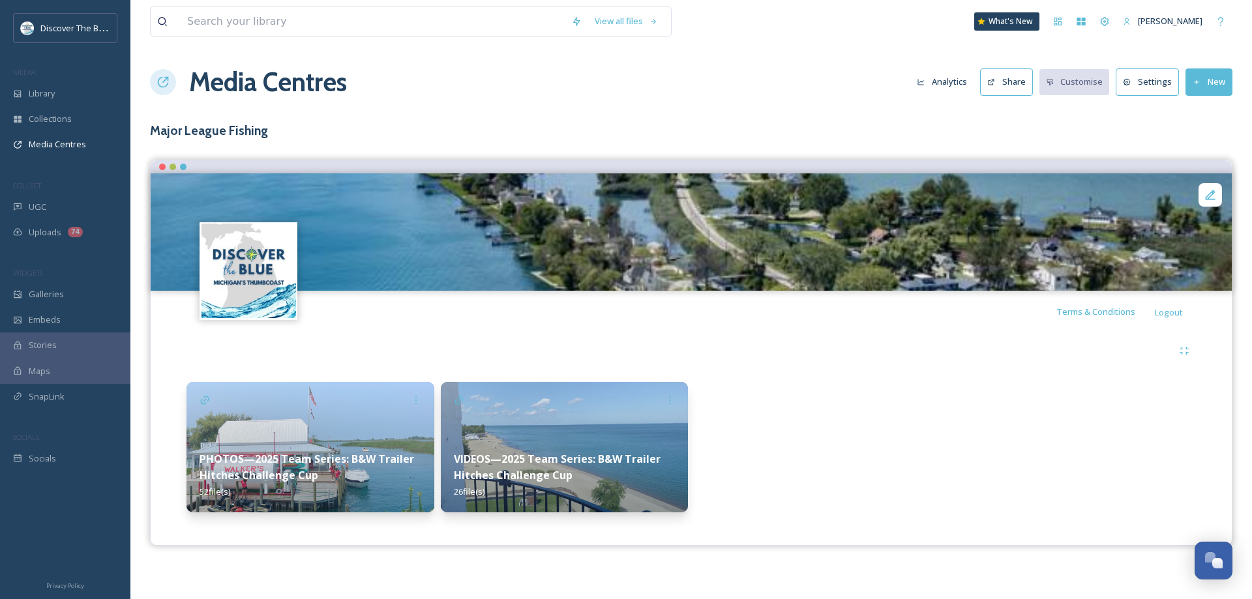
click at [801, 537] on div "Terms & Conditions Logout Pictures and video content for the 140-mile [GEOGRAPH…" at bounding box center [691, 353] width 1082 height 386
click at [598, 466] on strong "VIDEOS—2025 Team Series: B&W Trailer Hitches Challenge Cup" at bounding box center [557, 467] width 207 height 31
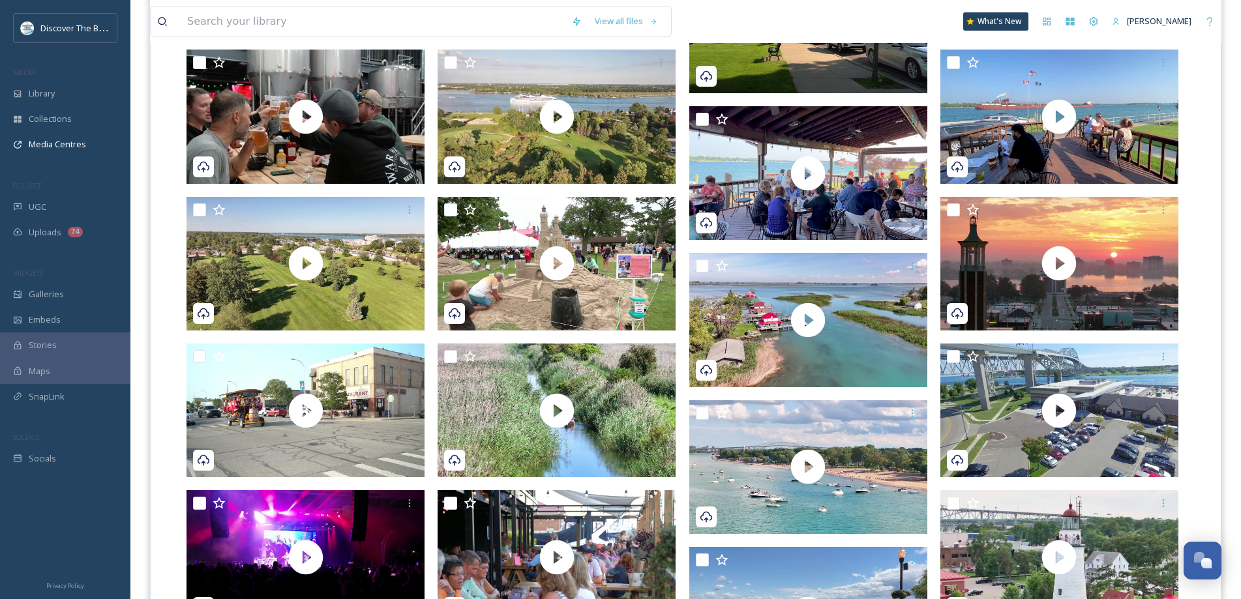
scroll to position [612, 0]
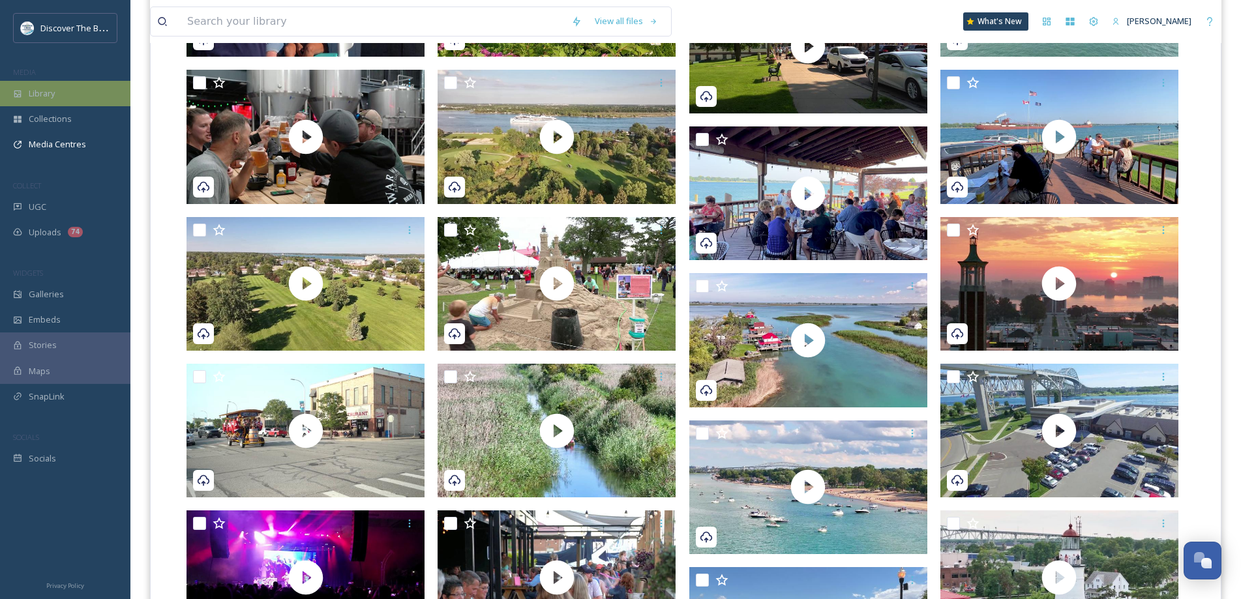
click at [73, 84] on div "Library" at bounding box center [65, 93] width 130 height 25
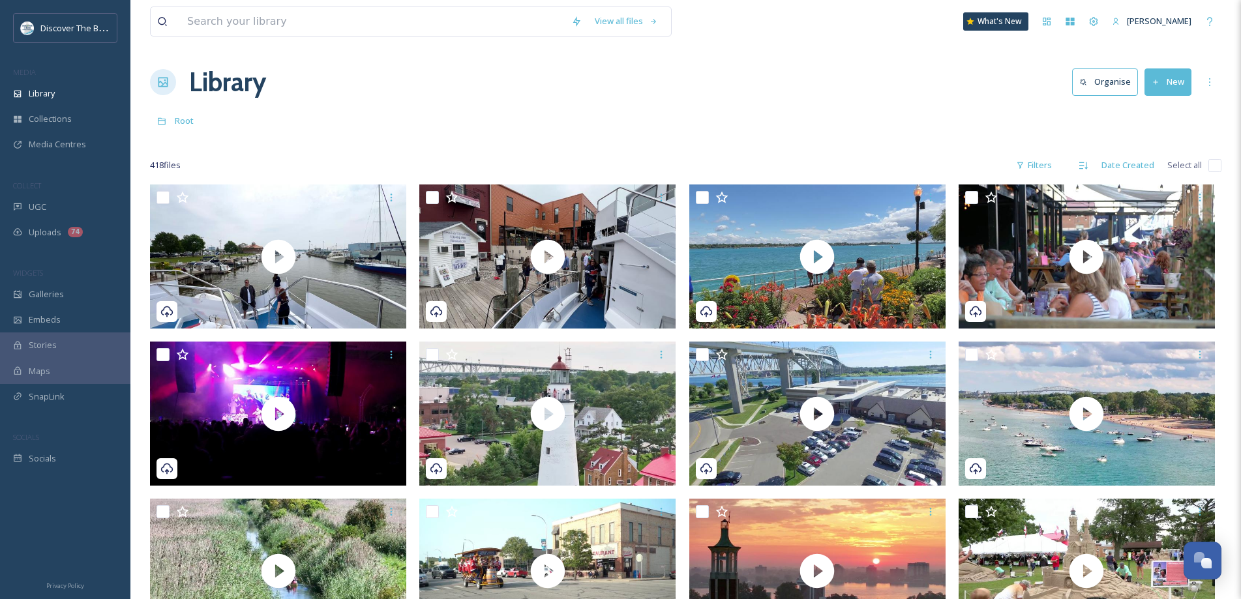
click at [1168, 85] on button "New" at bounding box center [1167, 81] width 47 height 27
click at [1164, 112] on span "File Upload" at bounding box center [1162, 112] width 43 height 12
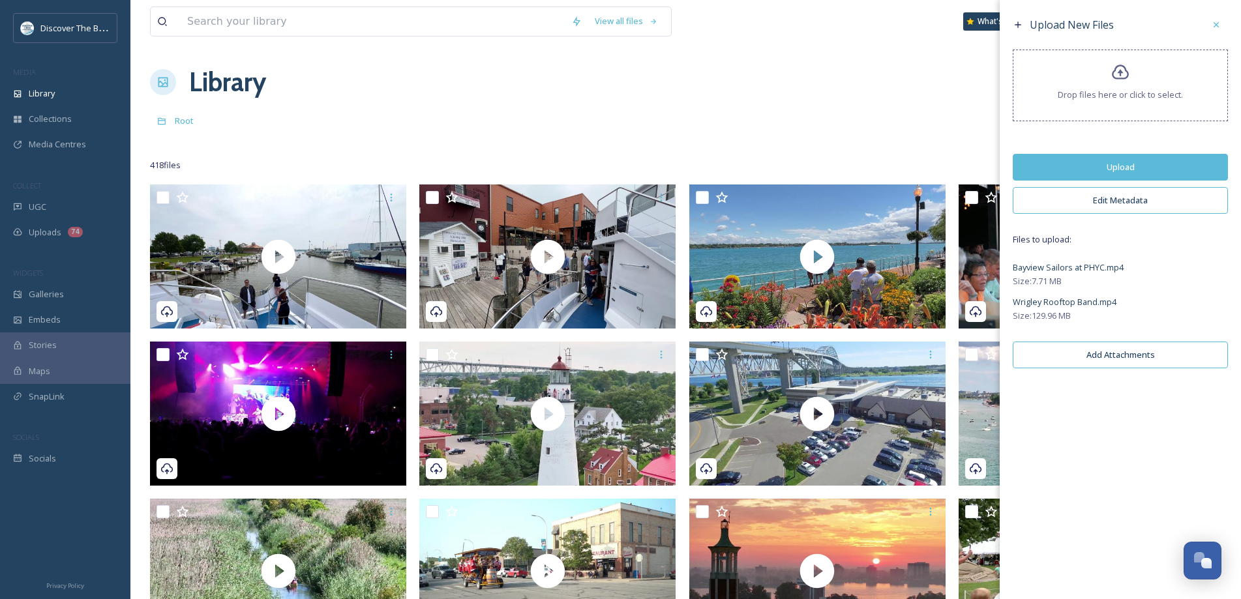
click at [1172, 158] on button "Upload" at bounding box center [1120, 167] width 215 height 27
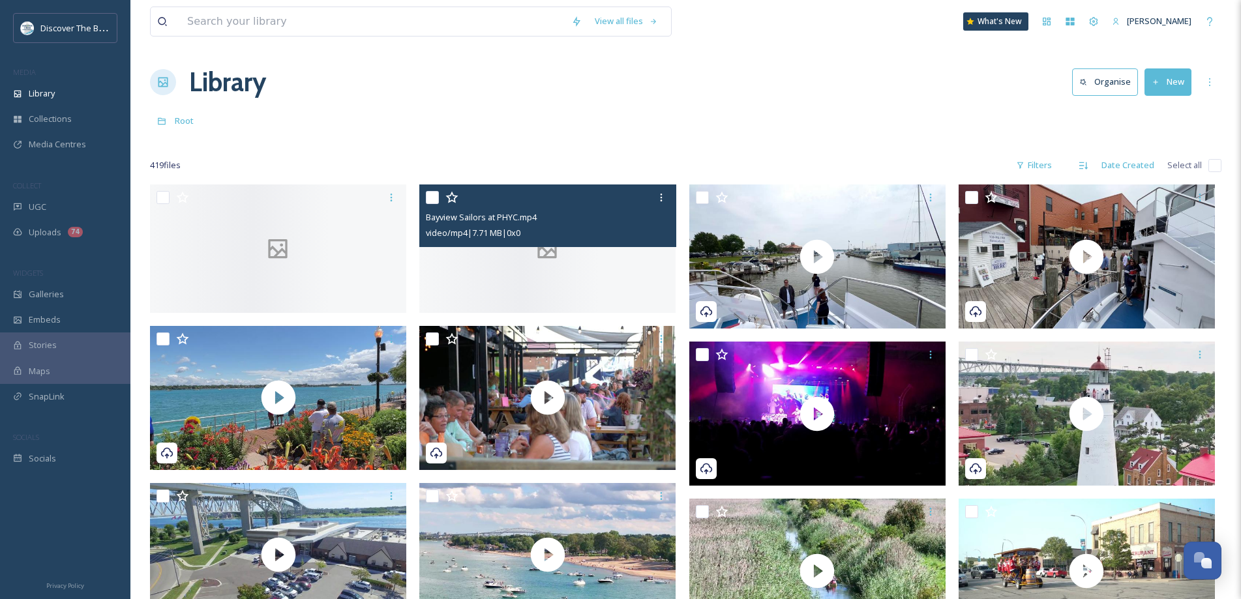
click at [588, 291] on div at bounding box center [547, 249] width 256 height 128
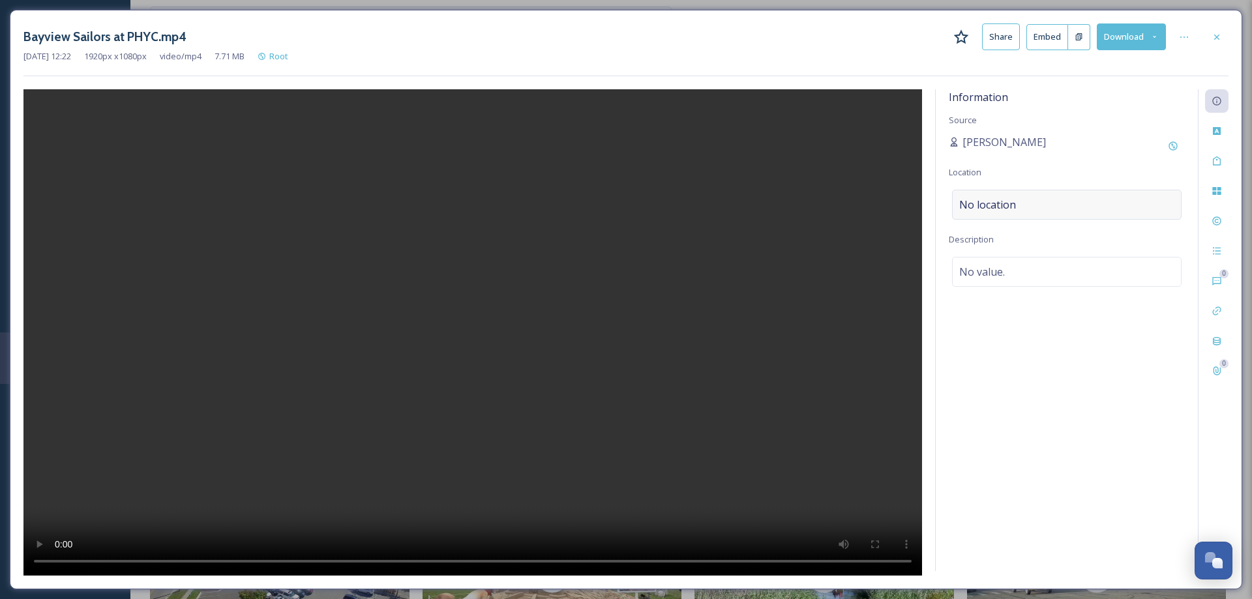
click at [1004, 201] on span "No location" at bounding box center [987, 205] width 57 height 16
click at [1004, 201] on input at bounding box center [1067, 204] width 228 height 29
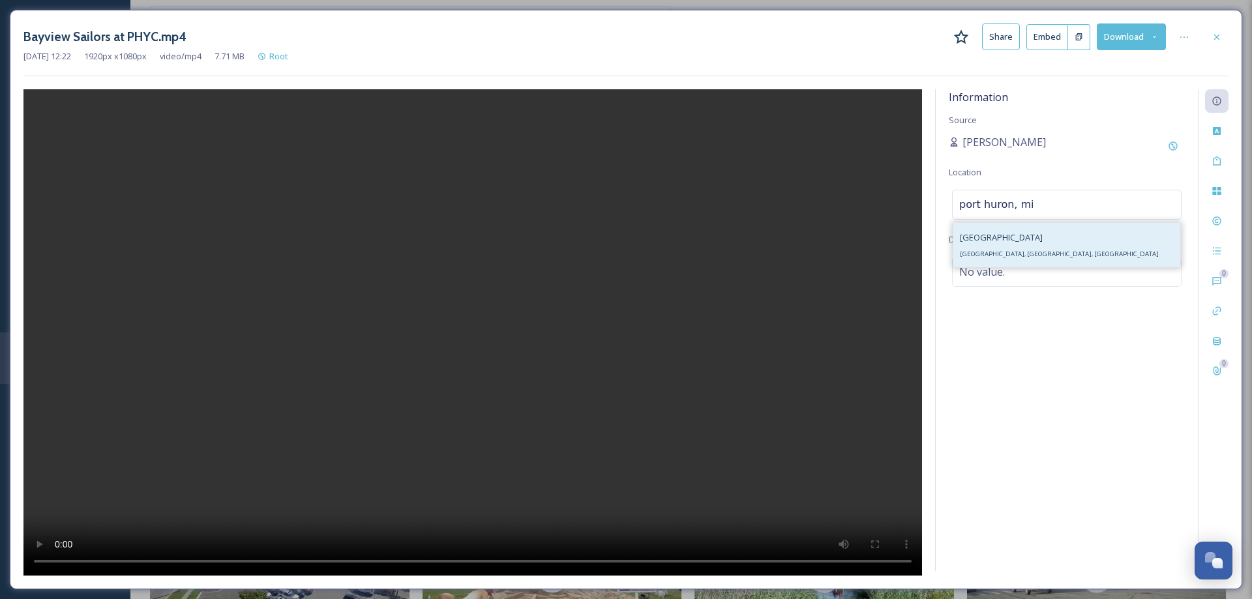
type input "port huron, mi"
click at [996, 257] on span "[GEOGRAPHIC_DATA], [GEOGRAPHIC_DATA], [GEOGRAPHIC_DATA]" at bounding box center [1059, 254] width 199 height 8
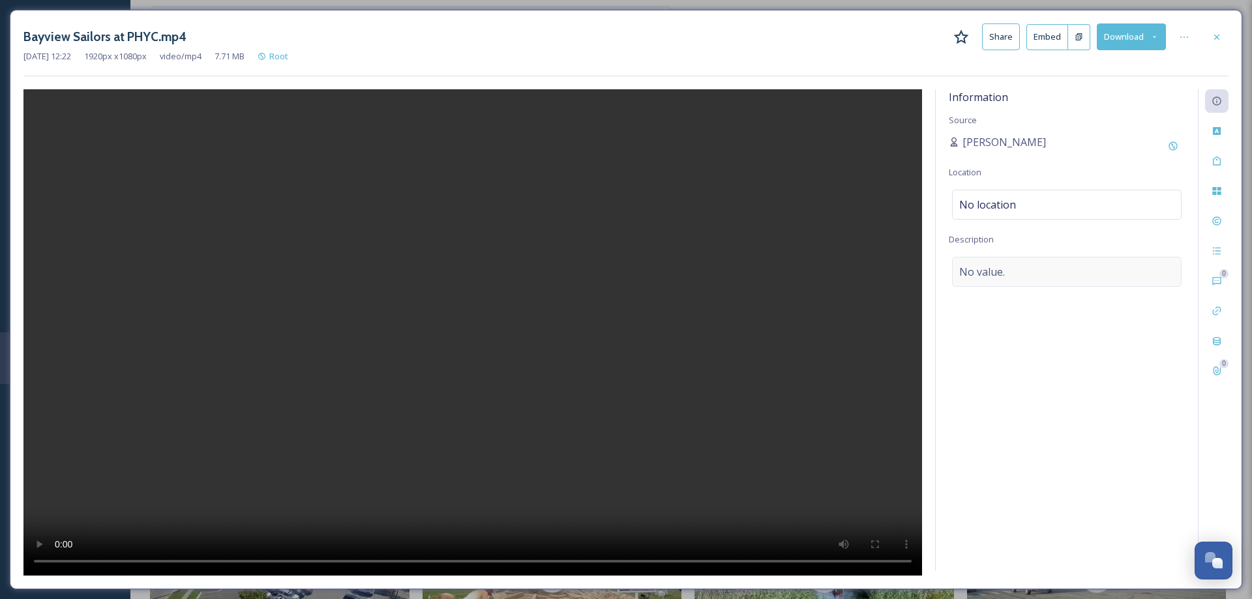
click at [990, 274] on span "No value." at bounding box center [982, 272] width 46 height 16
click at [990, 274] on textarea at bounding box center [1067, 311] width 236 height 108
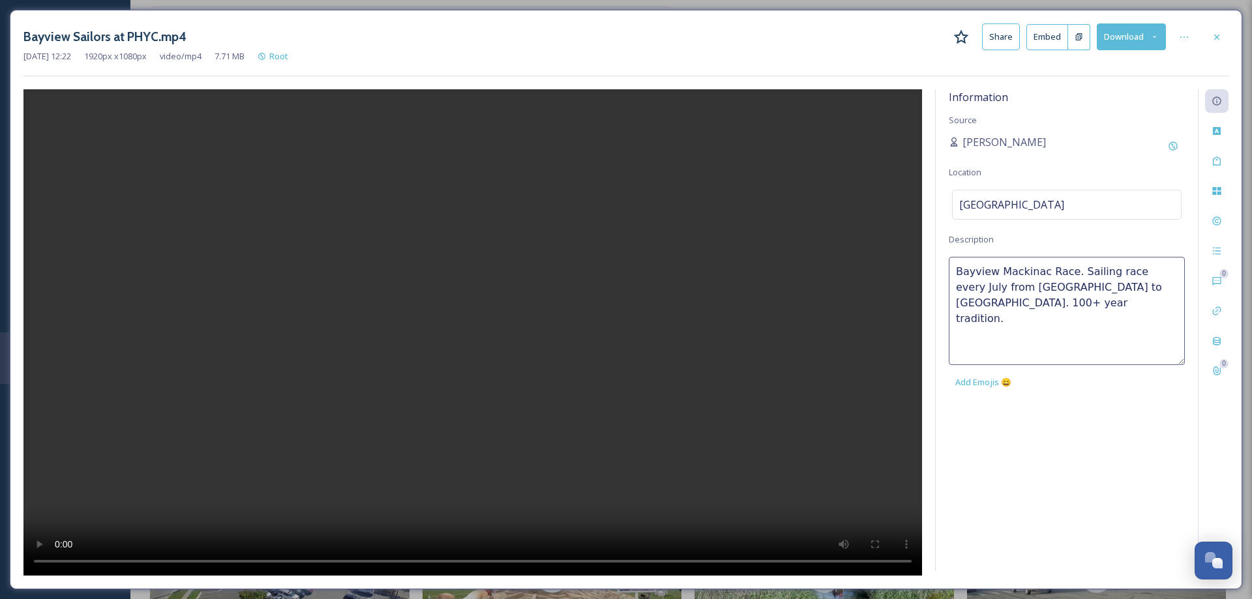
type textarea "Bayview Mackinac Race. Sailing race every July from [GEOGRAPHIC_DATA] to [GEOGR…"
click at [1054, 480] on div "Information Source [PERSON_NAME] Location [GEOGRAPHIC_DATA] Description [GEOGRA…" at bounding box center [1067, 330] width 262 height 482
click at [1216, 38] on icon at bounding box center [1217, 37] width 10 height 10
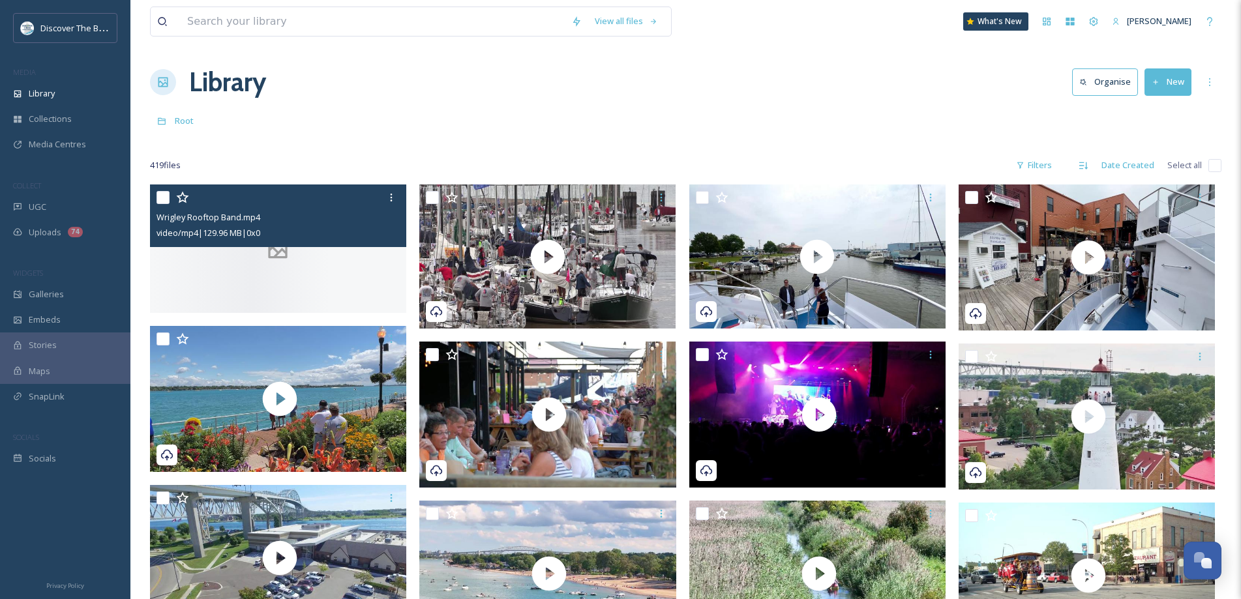
click at [334, 291] on div at bounding box center [278, 249] width 256 height 128
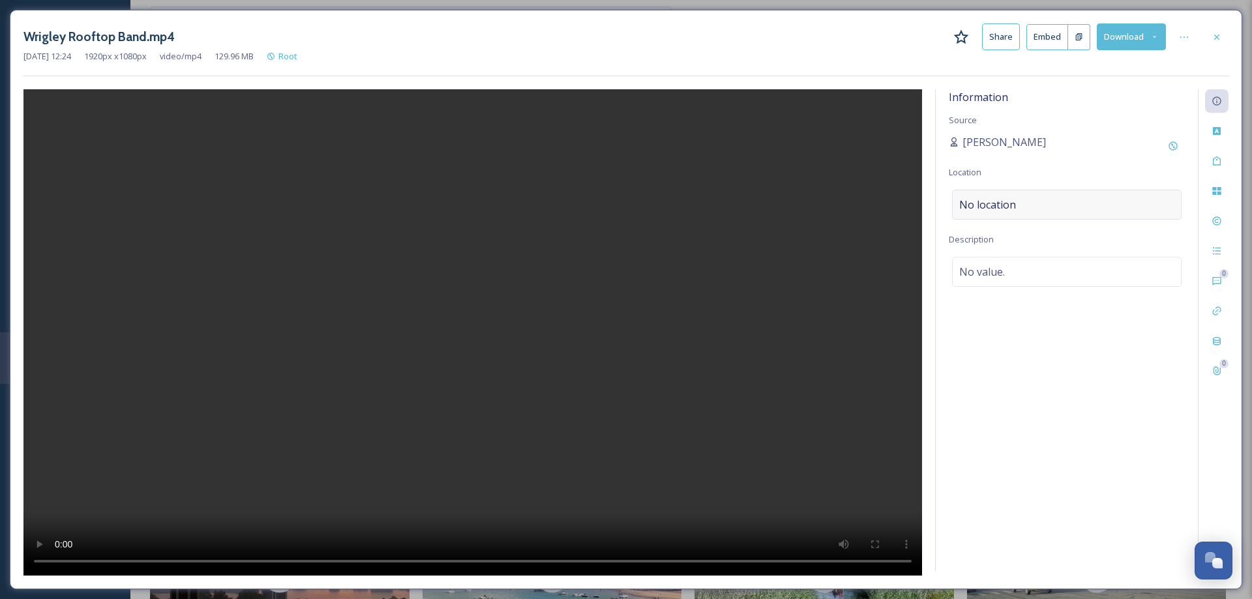
click at [984, 202] on span "No location" at bounding box center [987, 205] width 57 height 16
click at [984, 202] on input at bounding box center [1067, 204] width 228 height 29
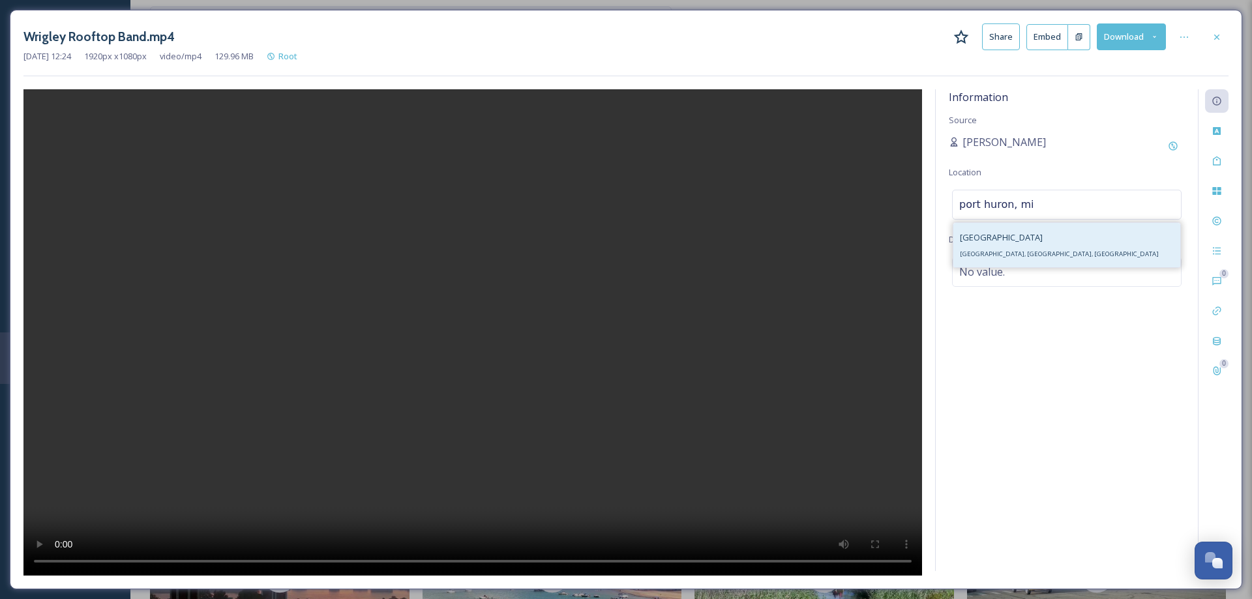
type input "port huron, mi"
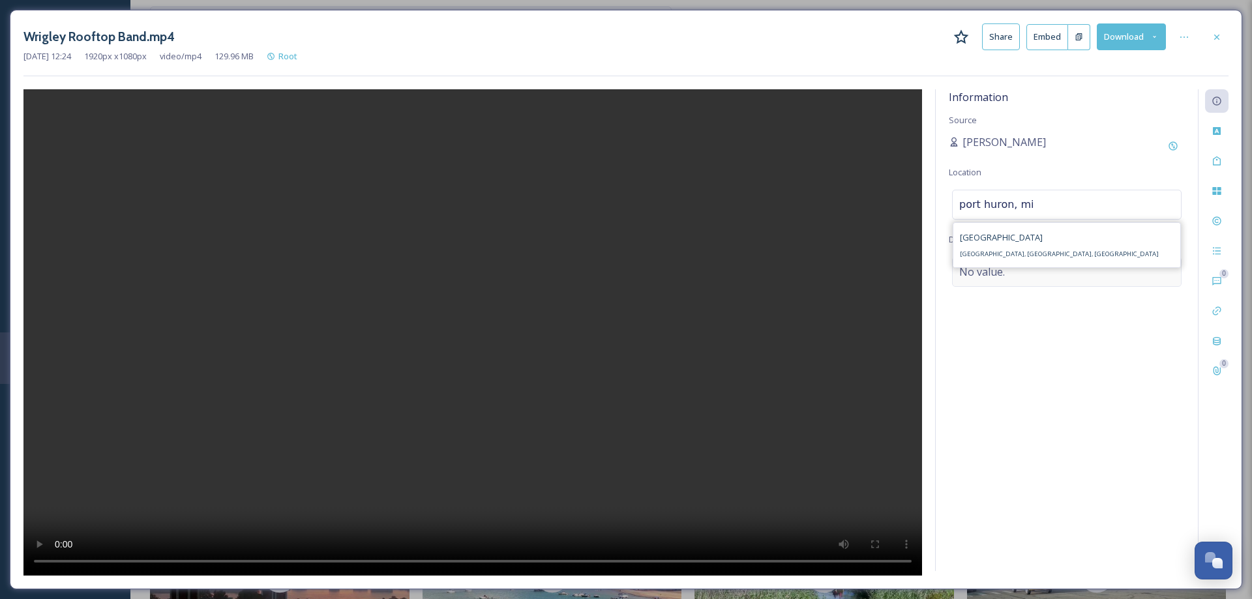
click at [1006, 259] on div "[GEOGRAPHIC_DATA], [GEOGRAPHIC_DATA], [GEOGRAPHIC_DATA]" at bounding box center [1059, 245] width 199 height 31
click at [996, 278] on span "No value." at bounding box center [982, 272] width 46 height 16
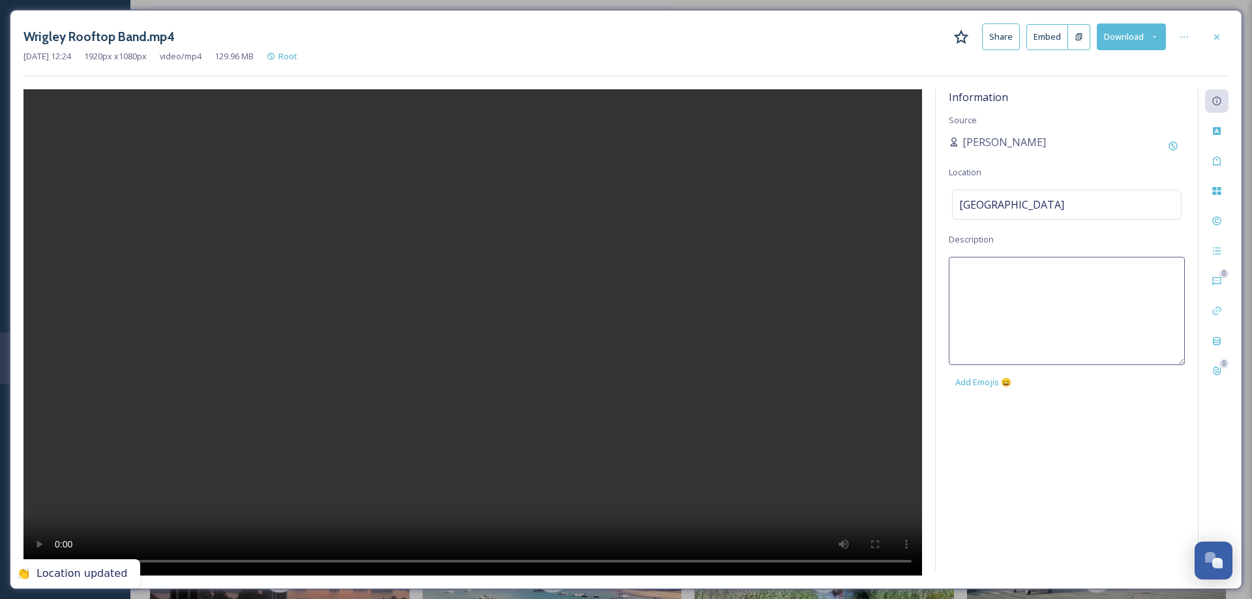
click at [996, 278] on textarea at bounding box center [1067, 311] width 236 height 108
type textarea "Wrigley Center band."
drag, startPoint x: 1064, startPoint y: 456, endPoint x: 1089, endPoint y: 357, distance: 101.7
click at [1066, 443] on div "Information Source [PERSON_NAME] Location [GEOGRAPHIC_DATA] Description [GEOGRA…" at bounding box center [1067, 330] width 262 height 482
click at [1217, 40] on icon at bounding box center [1217, 37] width 10 height 10
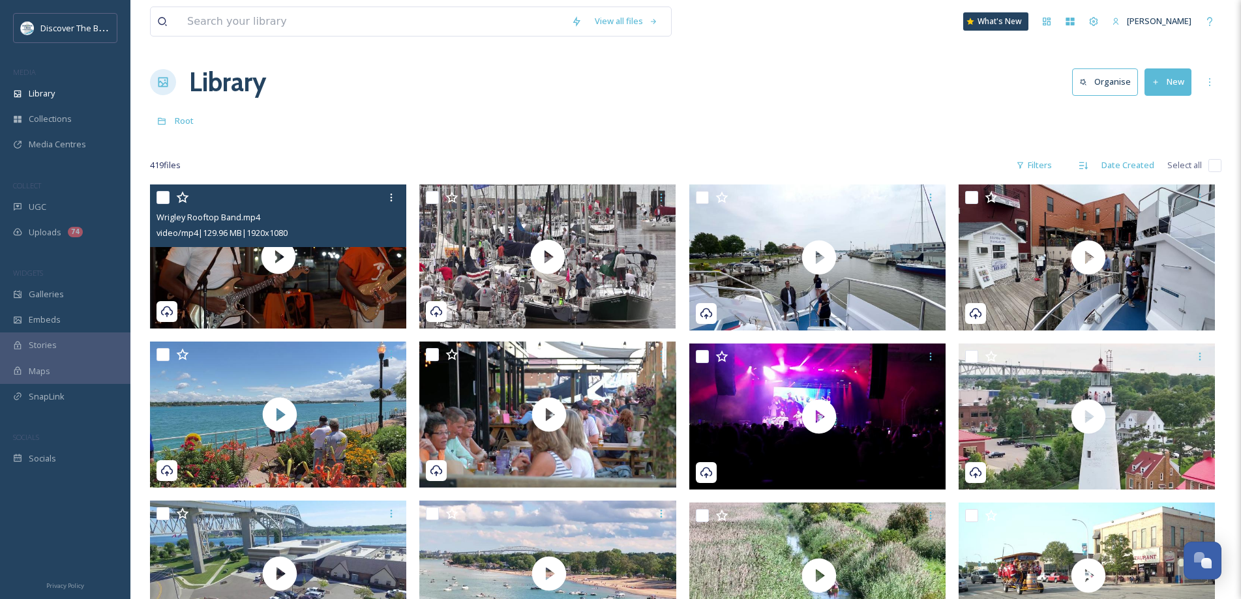
click at [166, 192] on input "checkbox" at bounding box center [163, 197] width 13 height 13
checkbox input "true"
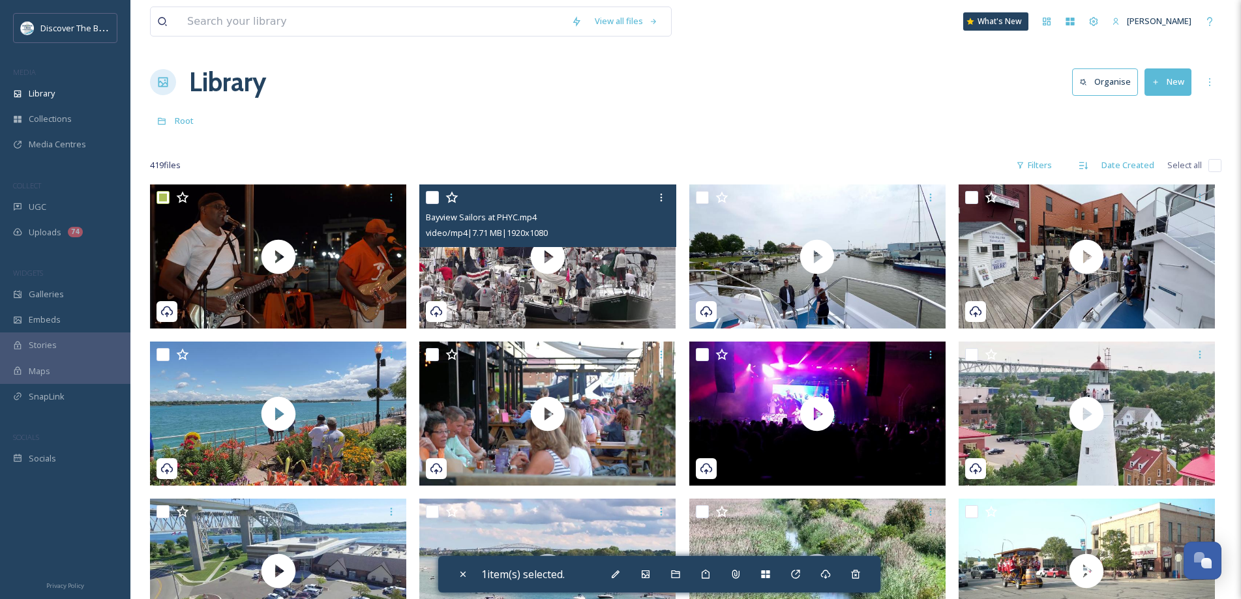
click at [430, 196] on input "checkbox" at bounding box center [432, 197] width 13 height 13
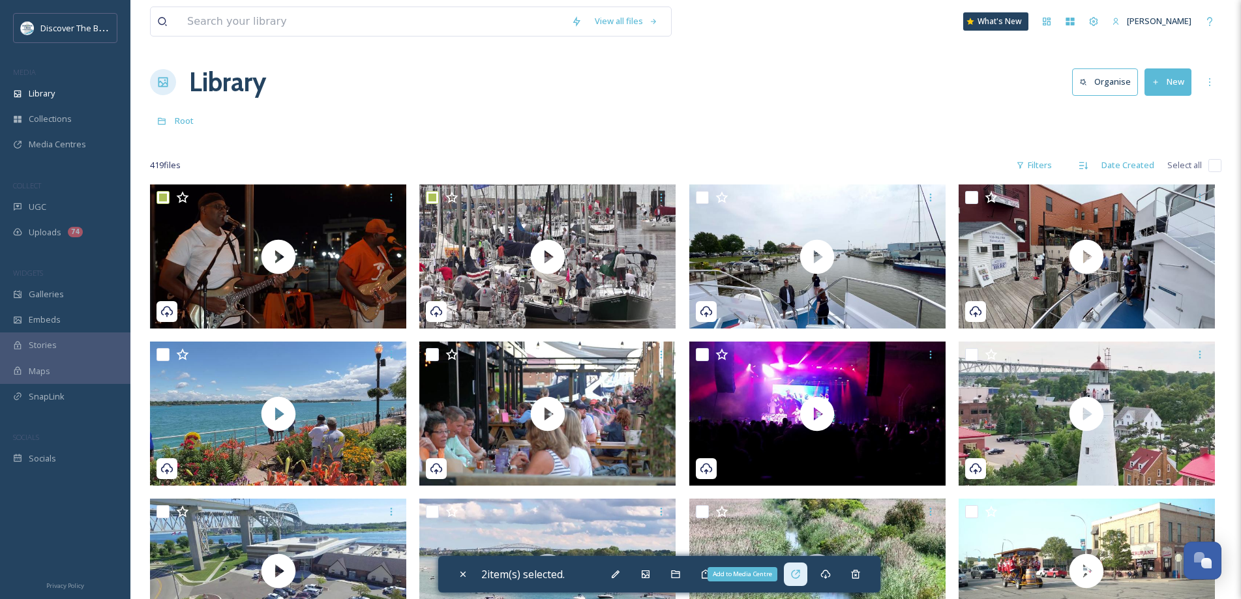
click at [798, 577] on icon at bounding box center [795, 574] width 10 height 10
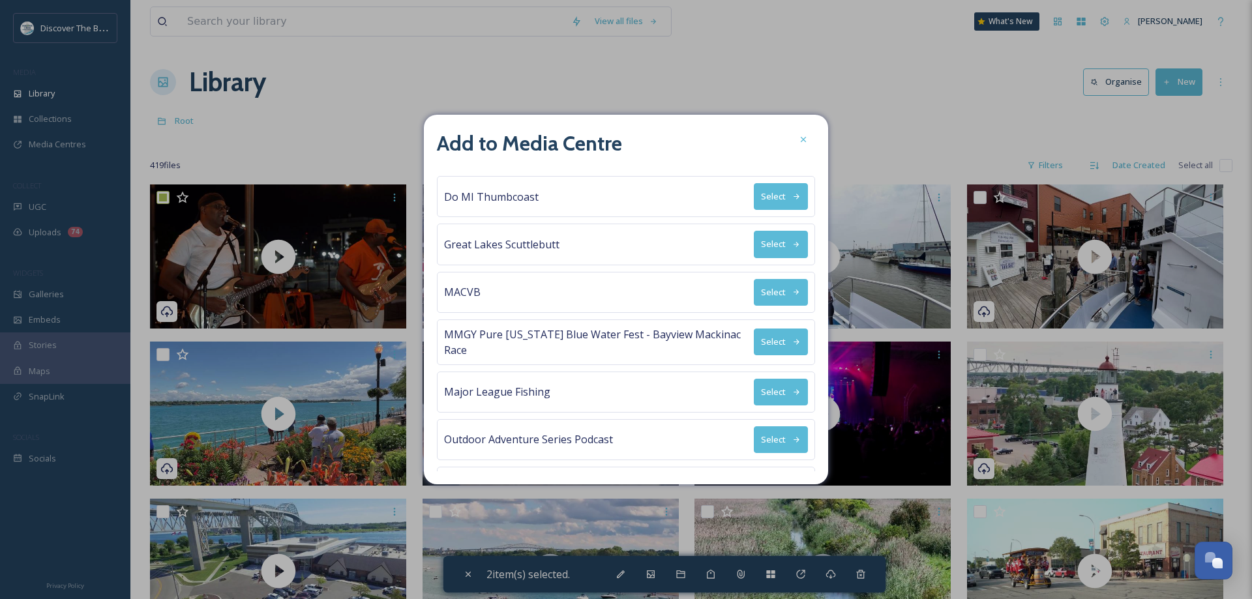
scroll to position [182, 0]
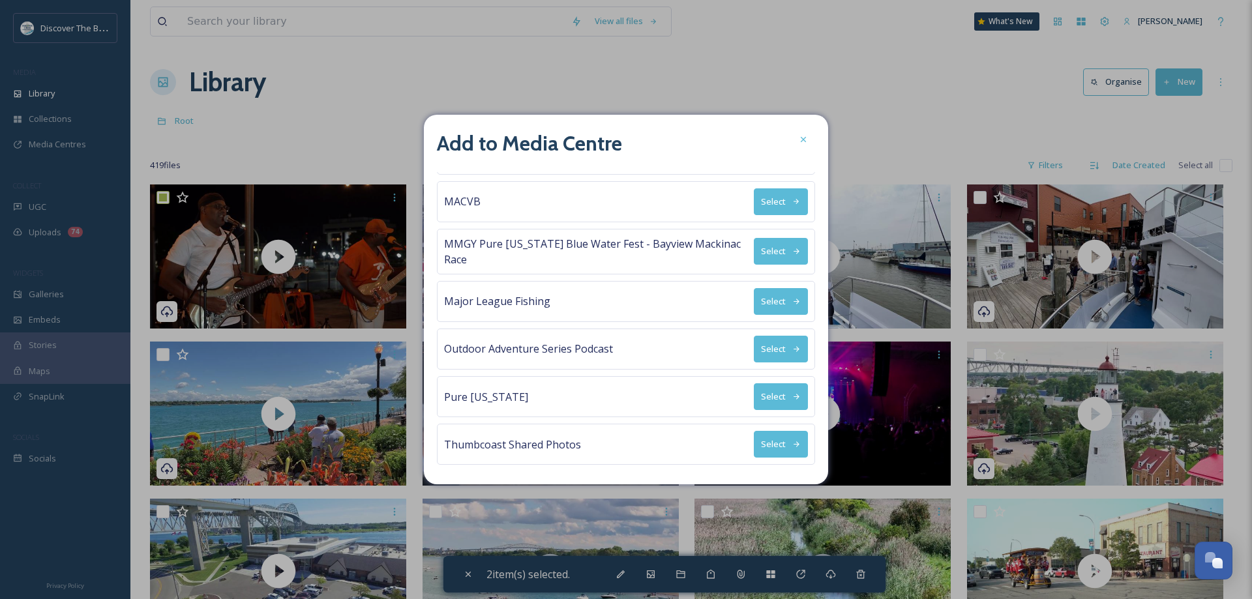
click at [760, 298] on button "Select" at bounding box center [781, 301] width 54 height 27
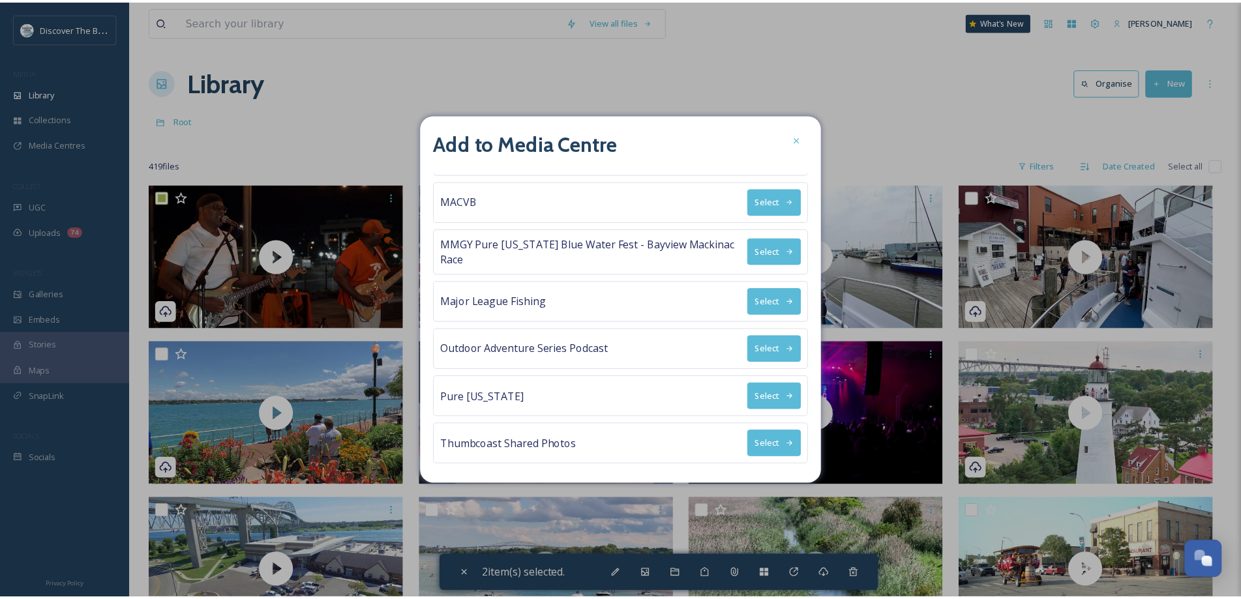
scroll to position [0, 0]
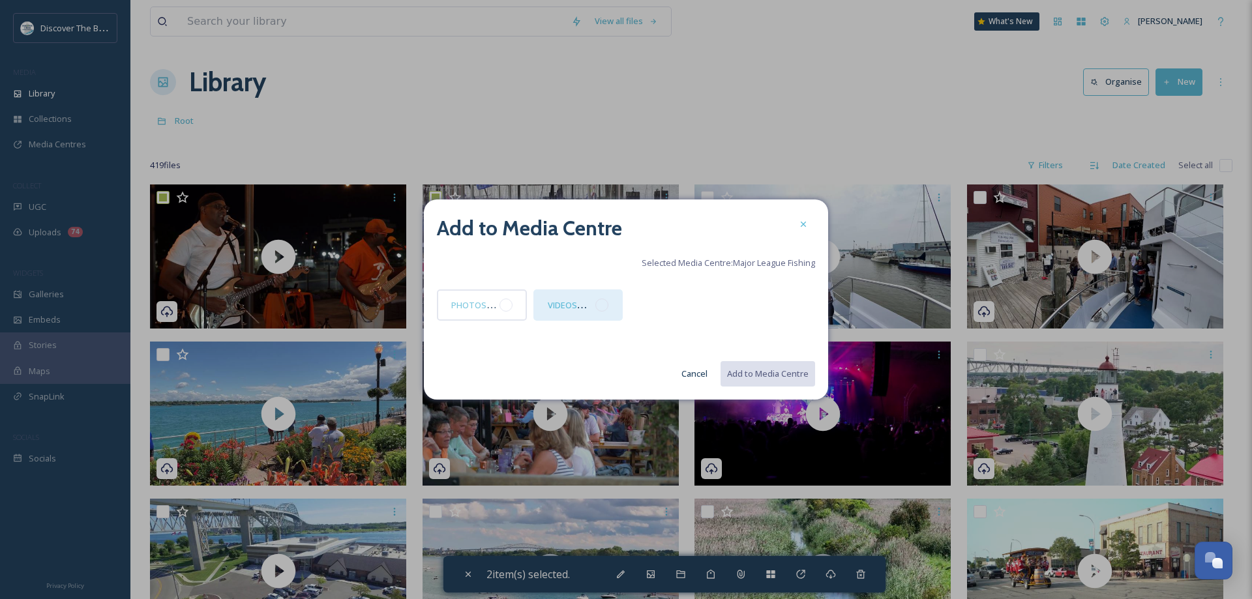
click at [606, 310] on div at bounding box center [601, 305] width 13 height 13
click at [755, 378] on button "Add to Media Centre" at bounding box center [767, 374] width 96 height 27
checkbox input "false"
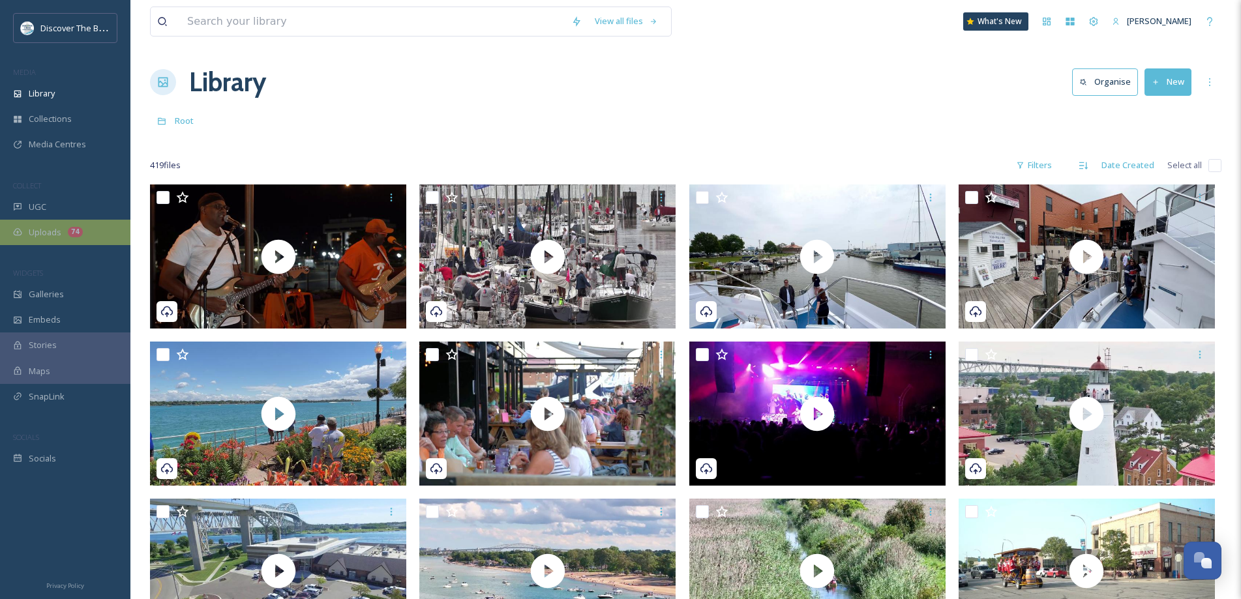
click at [51, 233] on span "Uploads" at bounding box center [45, 232] width 33 height 12
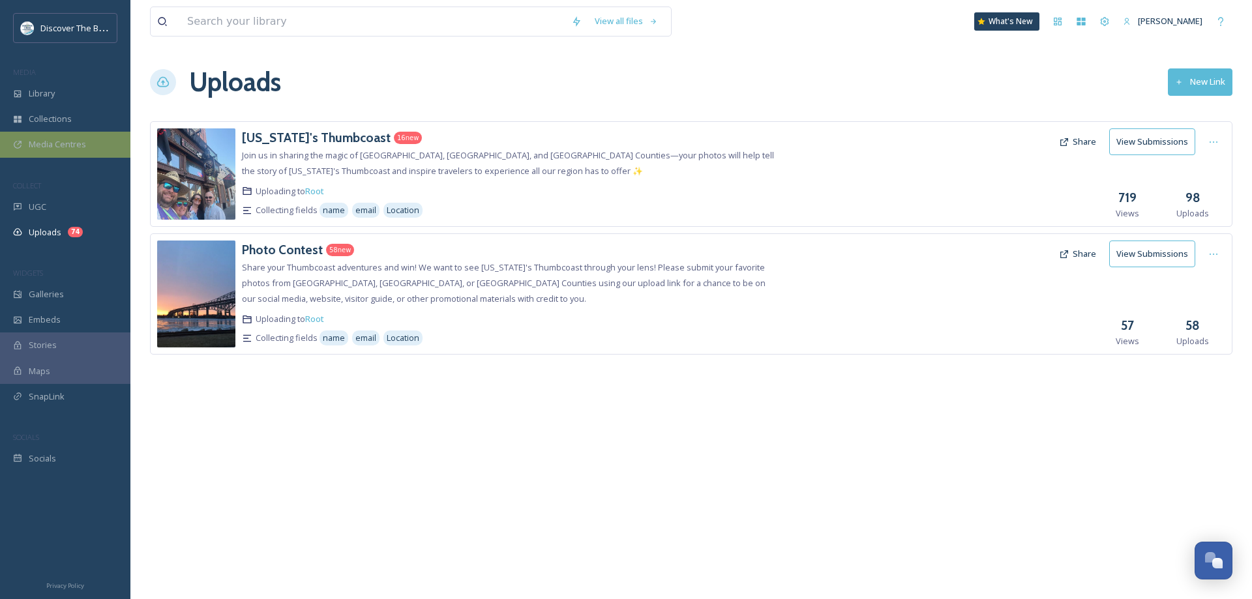
click at [91, 143] on div "Media Centres" at bounding box center [65, 144] width 130 height 25
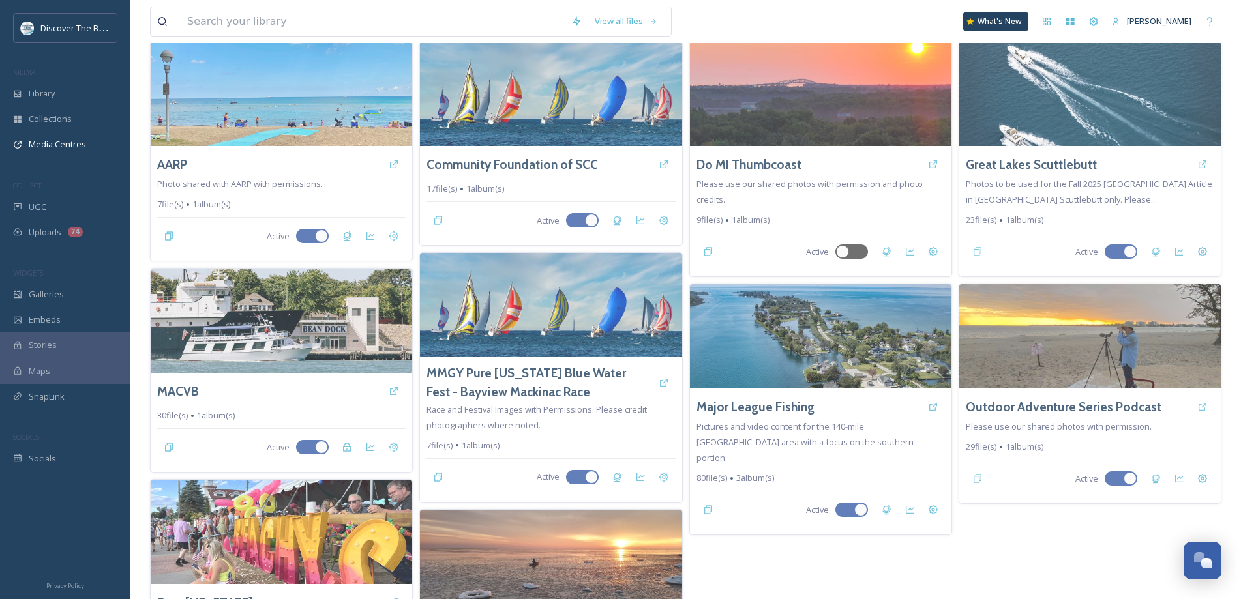
scroll to position [226, 0]
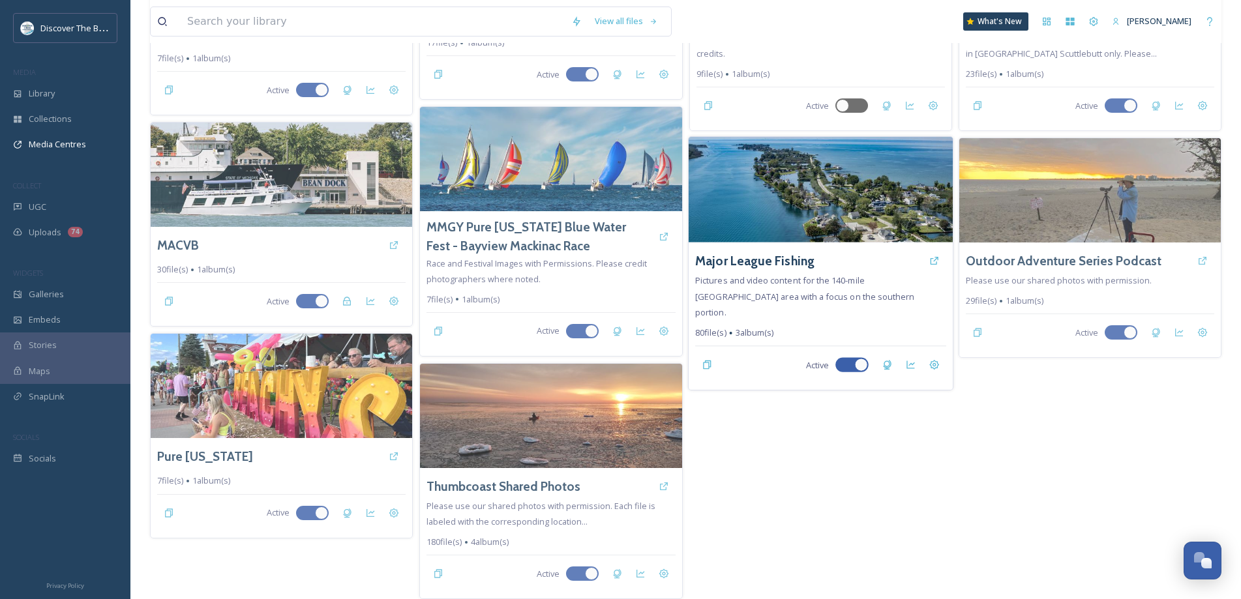
click at [801, 187] on img at bounding box center [820, 190] width 264 height 106
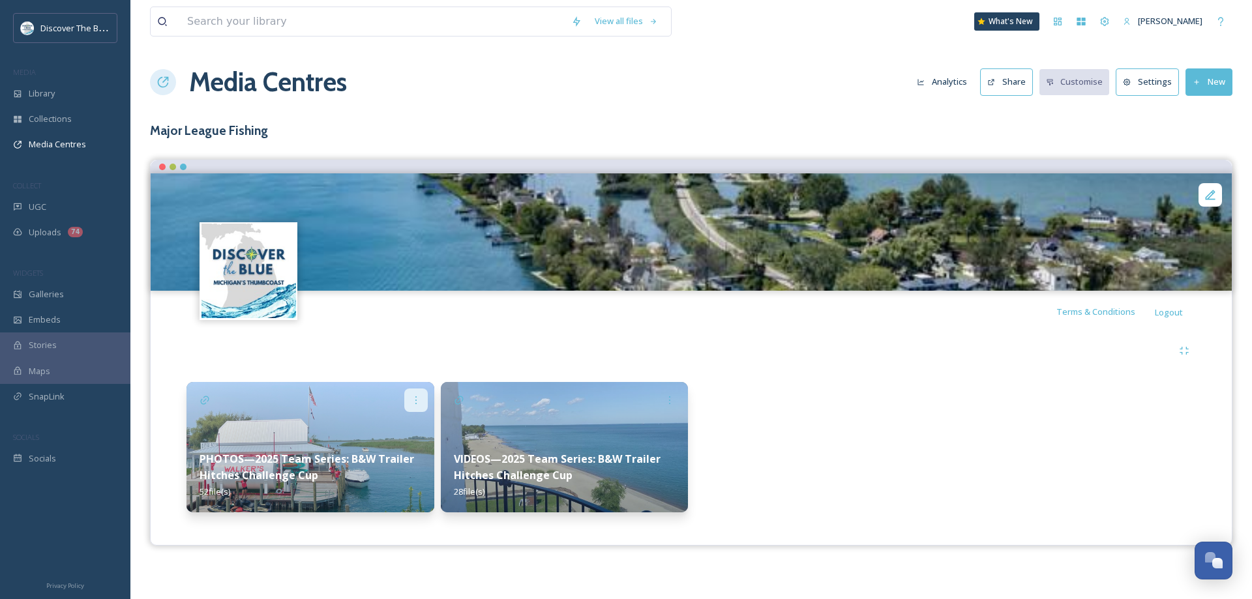
click at [406, 404] on div at bounding box center [415, 400] width 23 height 23
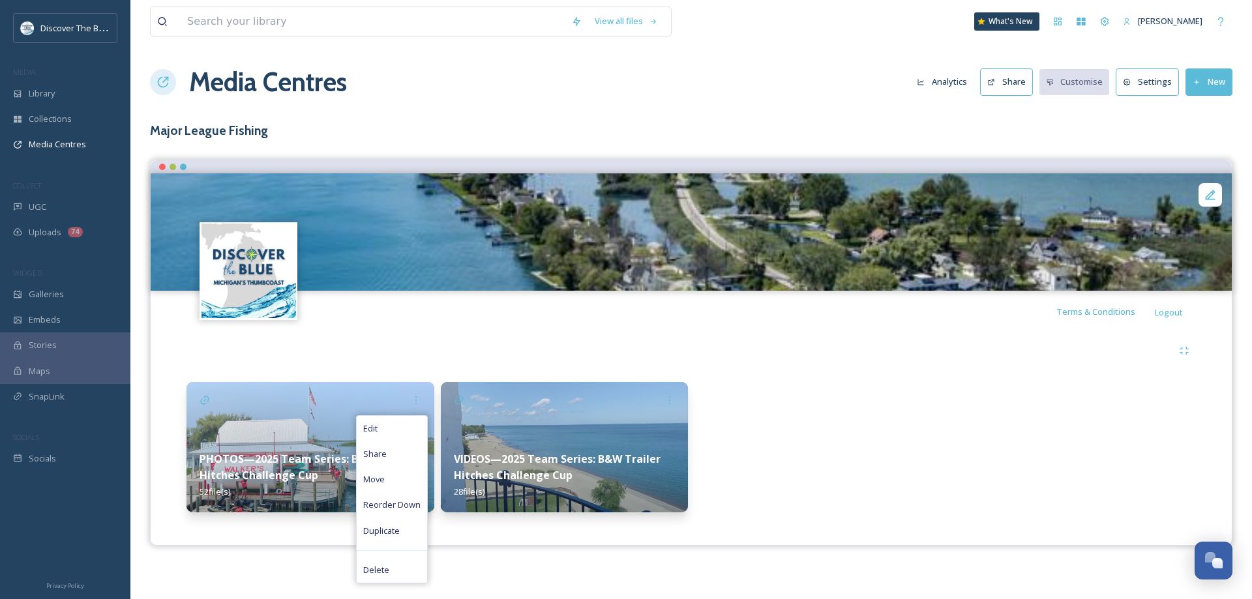
click at [351, 395] on img at bounding box center [311, 447] width 248 height 130
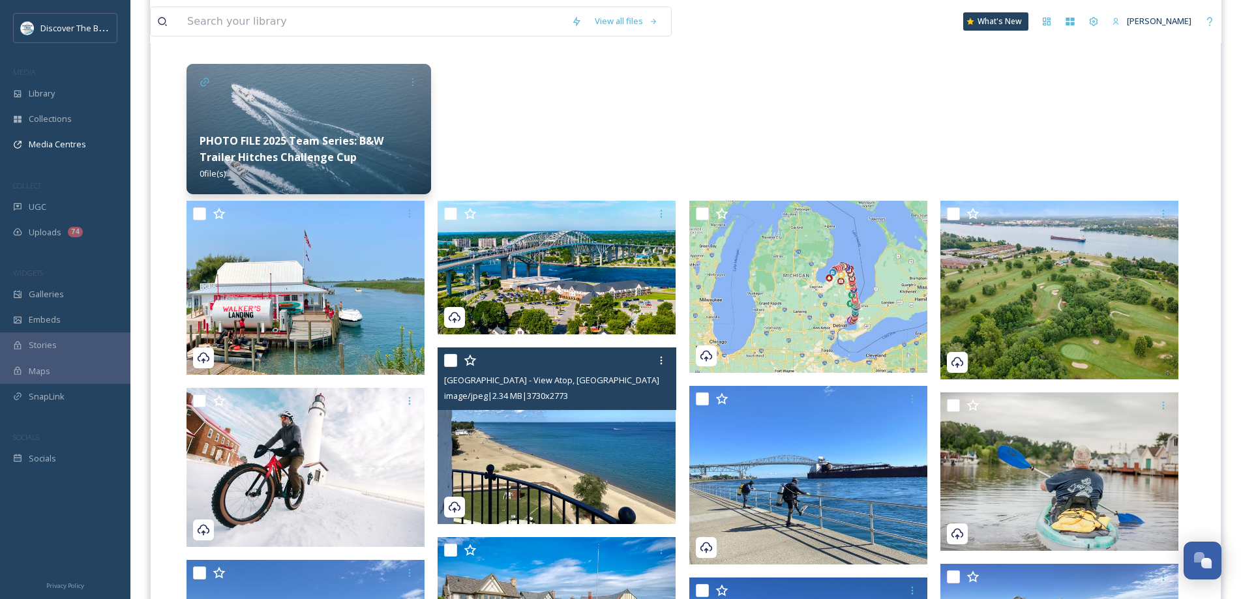
scroll to position [196, 0]
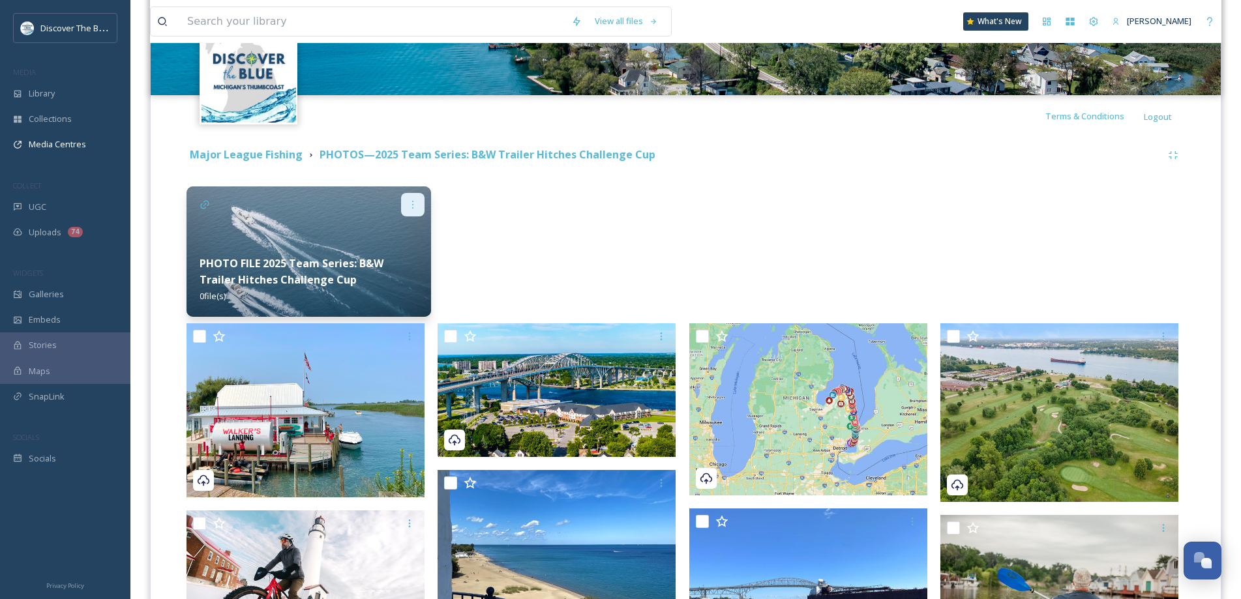
click at [408, 201] on icon at bounding box center [413, 205] width 10 height 10
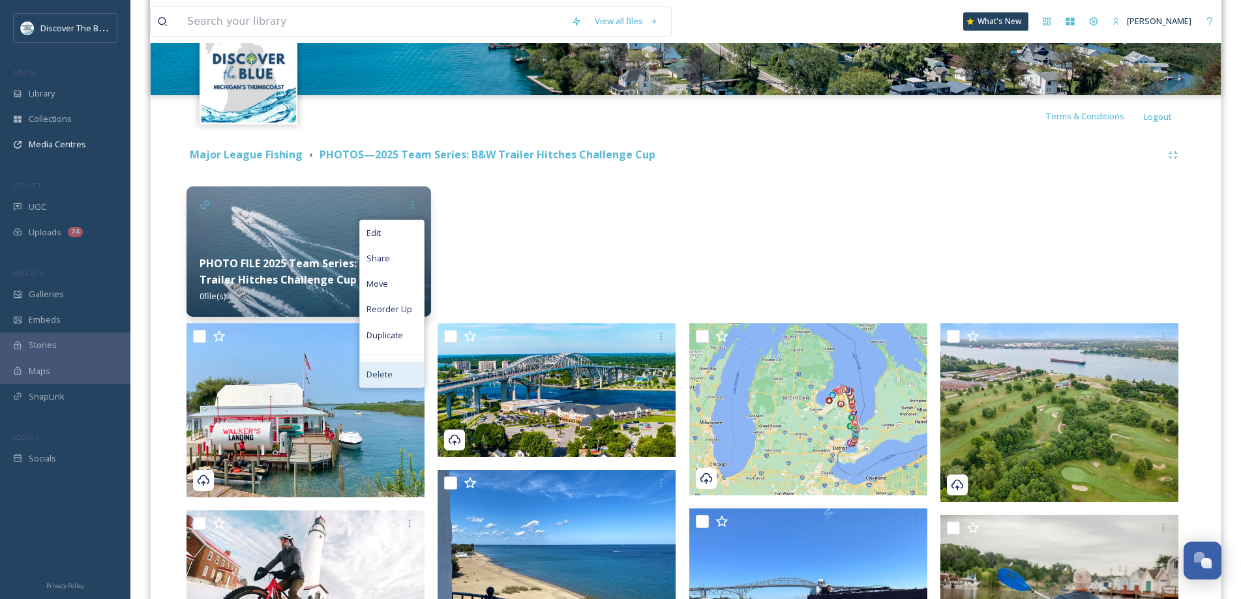
click at [400, 370] on div "Delete" at bounding box center [392, 374] width 64 height 25
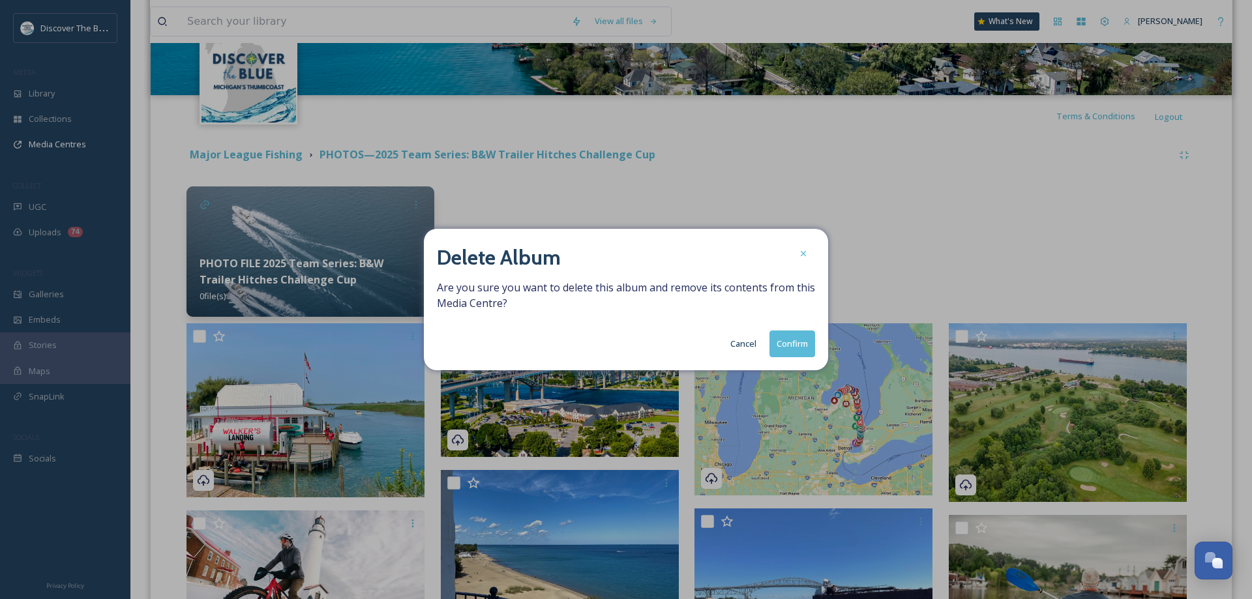
click at [807, 346] on button "Confirm" at bounding box center [792, 344] width 46 height 27
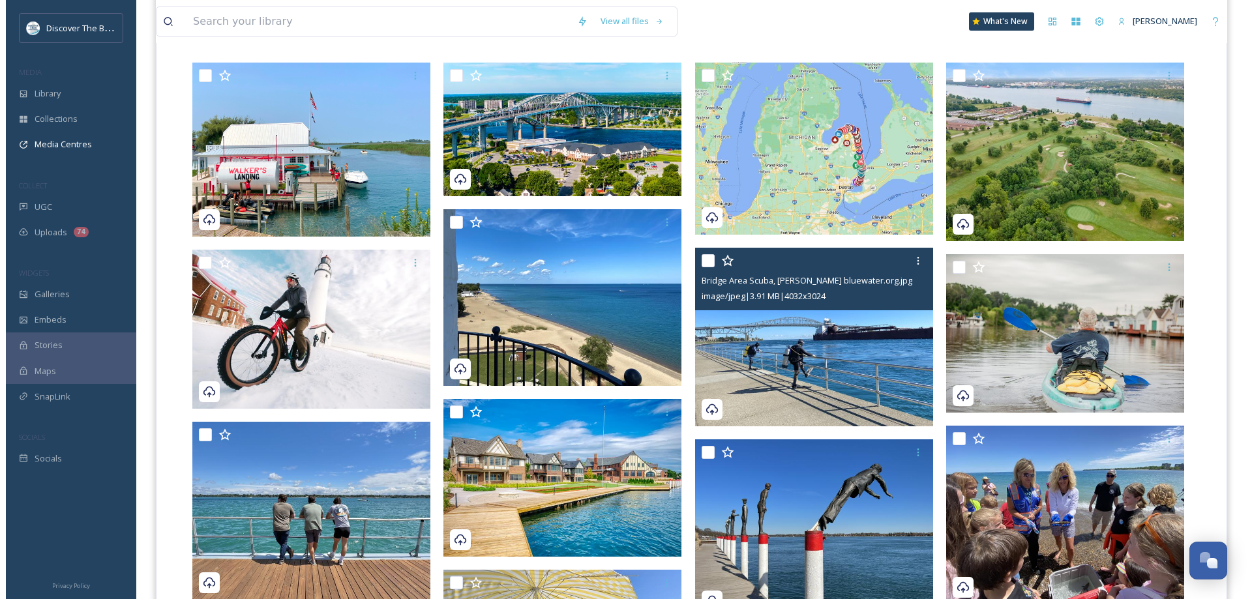
scroll to position [0, 0]
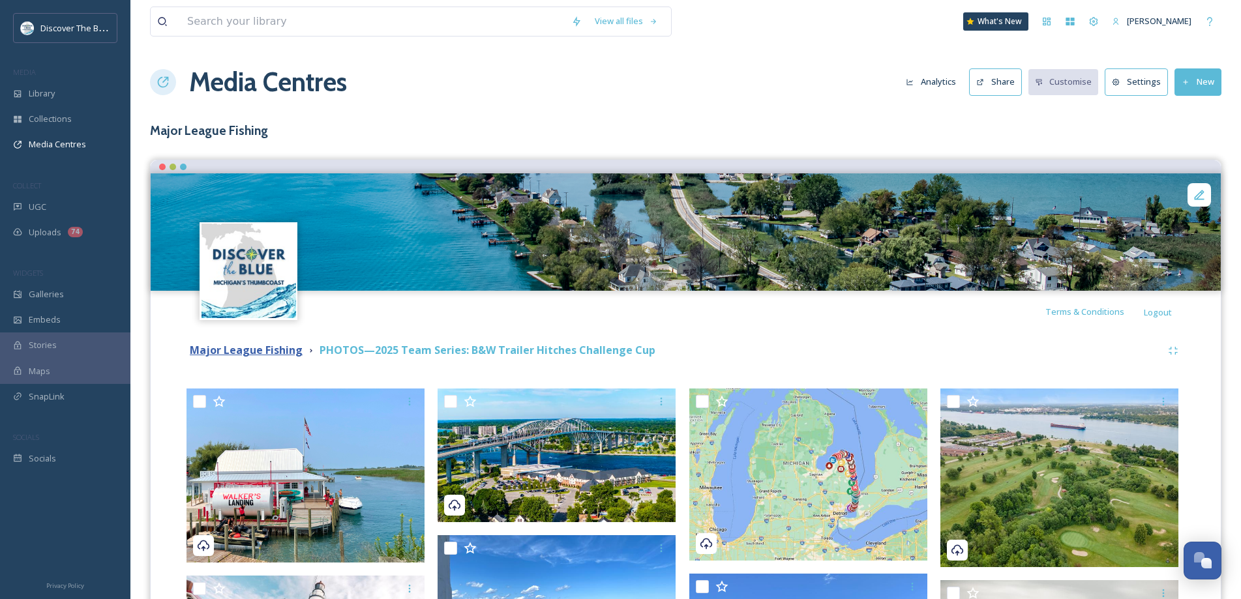
click at [278, 350] on strong "Major League Fishing" at bounding box center [246, 350] width 113 height 14
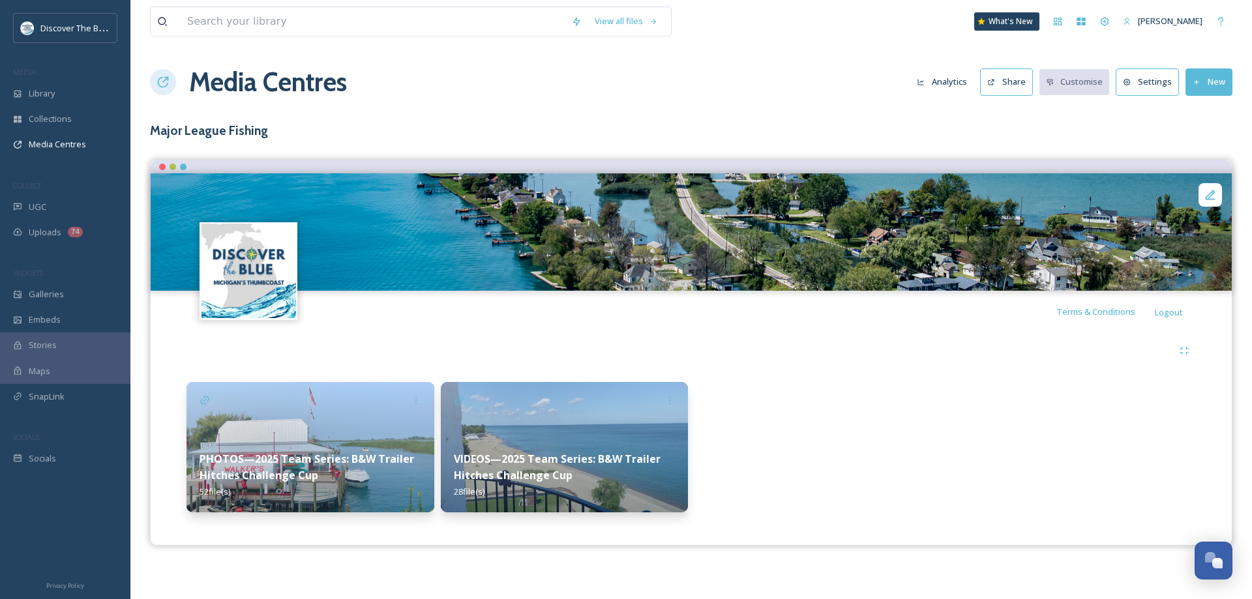
click at [1002, 77] on button "Share" at bounding box center [1006, 81] width 53 height 27
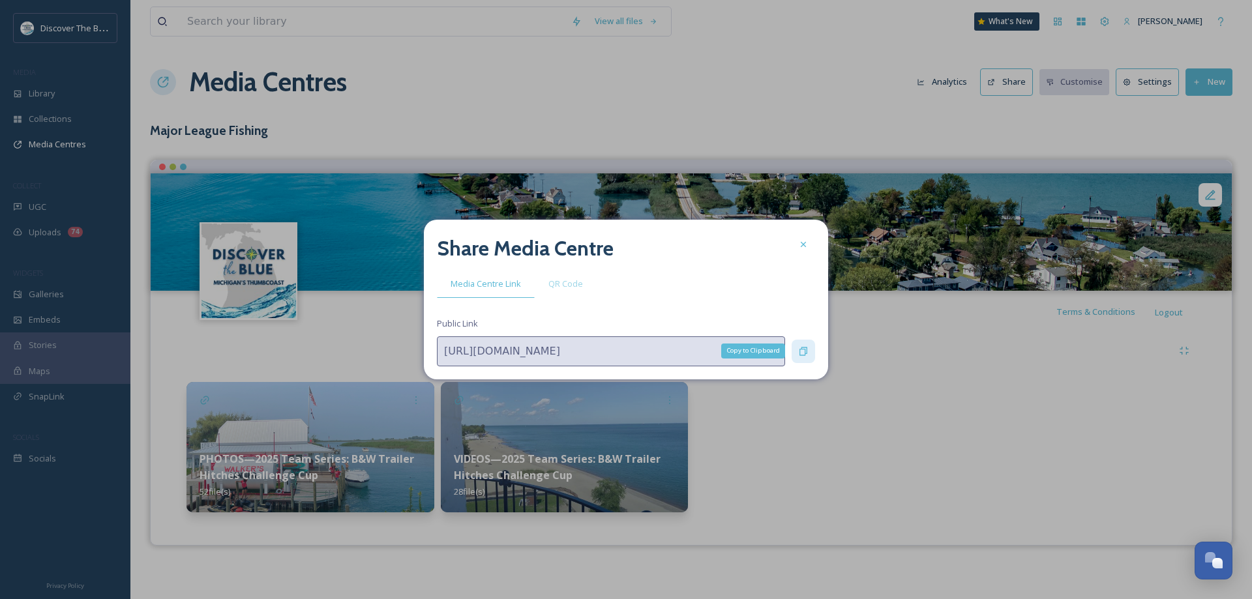
click at [798, 349] on icon at bounding box center [803, 351] width 10 height 10
